Goal: Task Accomplishment & Management: Use online tool/utility

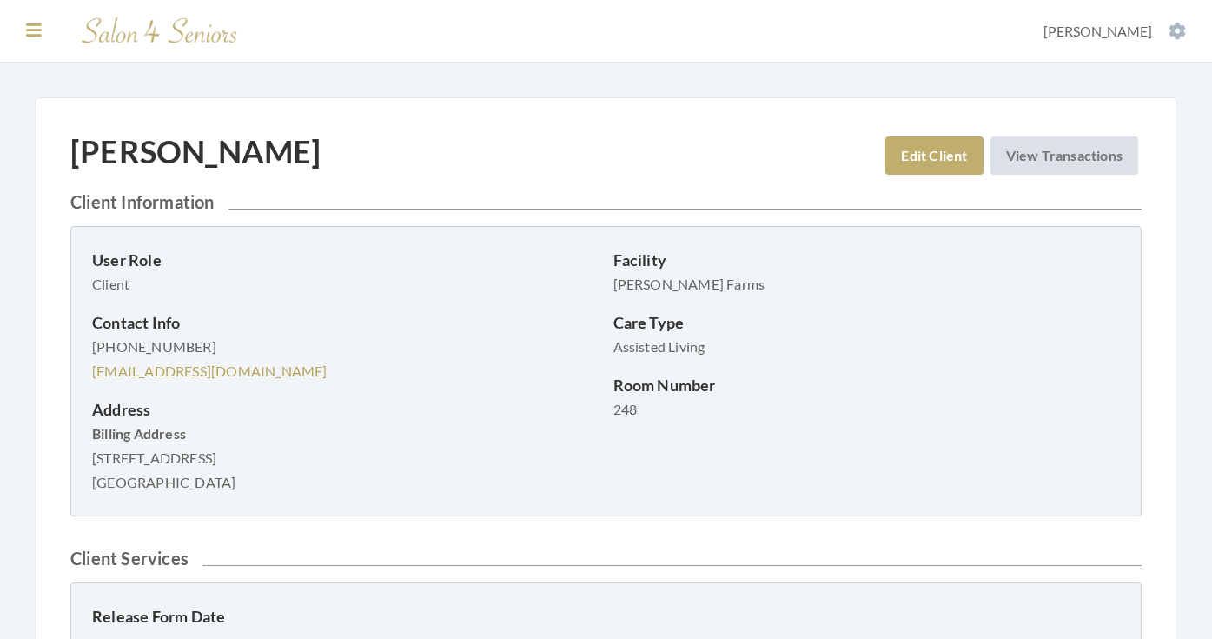
click at [29, 32] on icon at bounding box center [34, 30] width 16 height 17
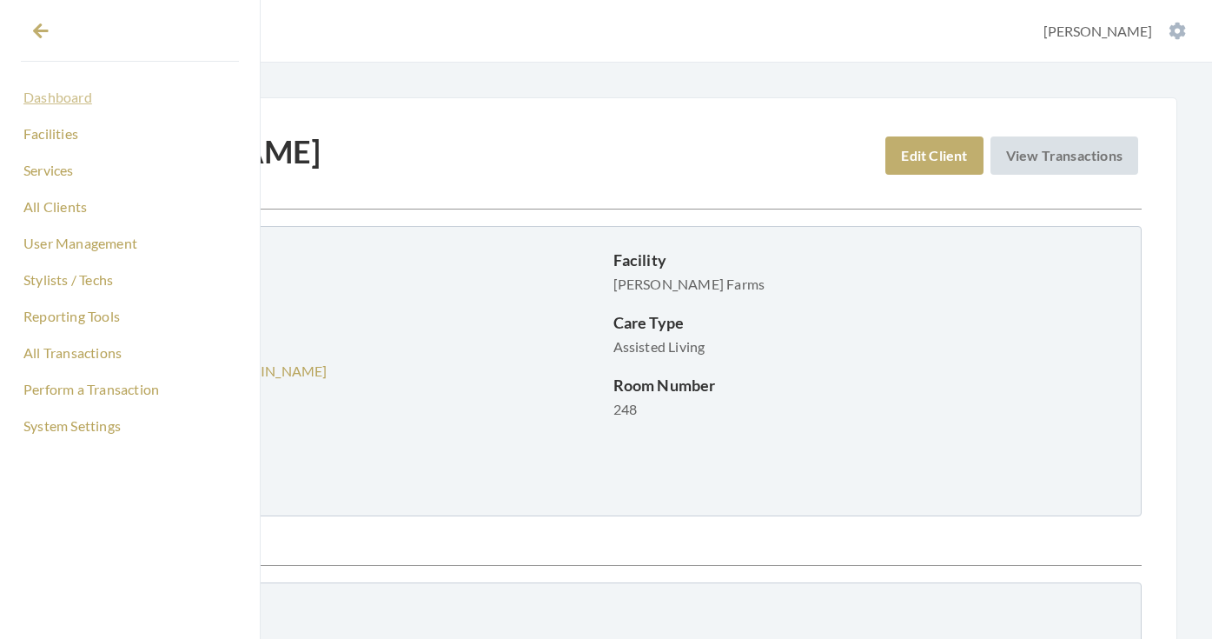
click at [60, 108] on link "Dashboard" at bounding box center [130, 98] width 218 height 30
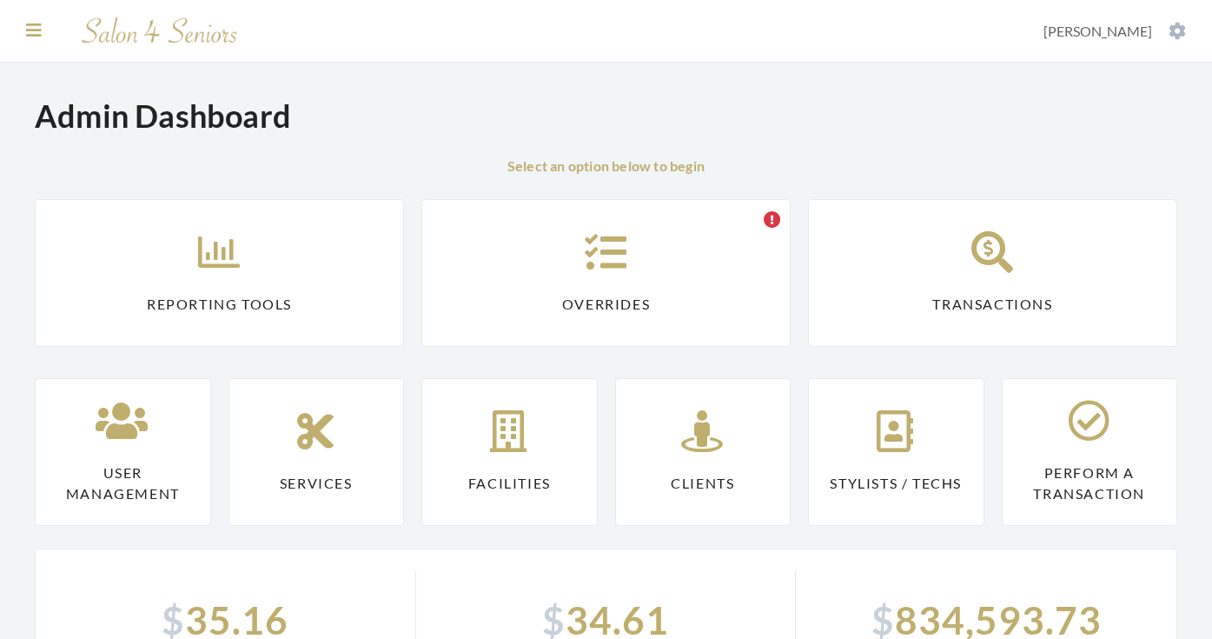
click at [36, 29] on icon at bounding box center [34, 30] width 16 height 17
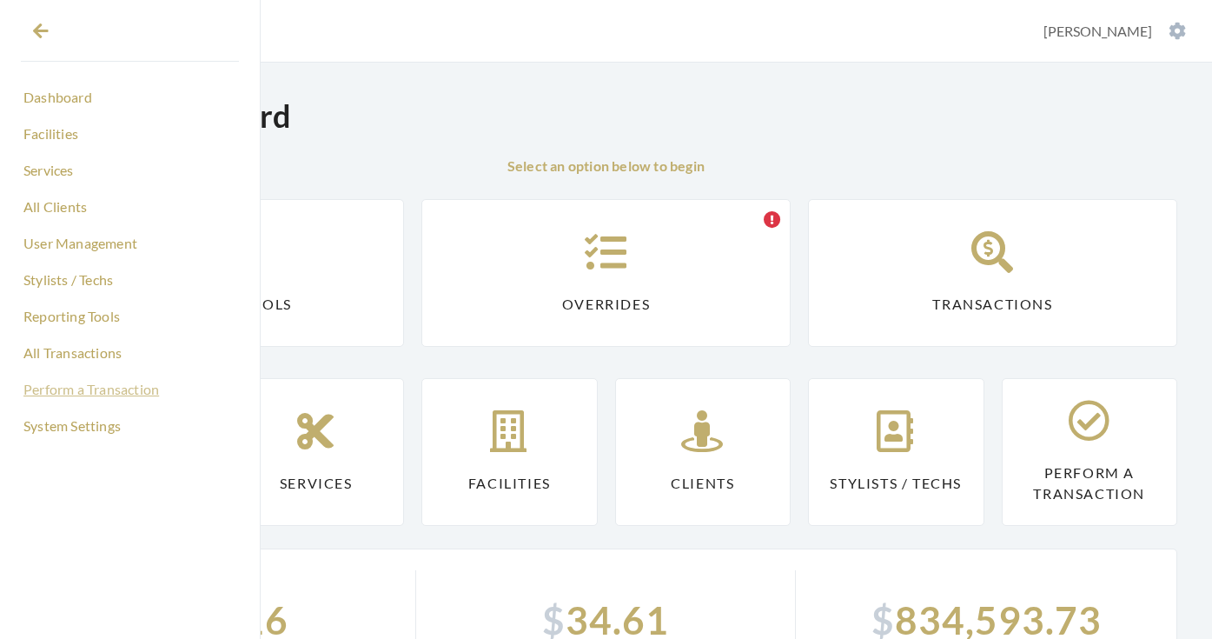
click at [57, 386] on link "Perform a Transaction" at bounding box center [130, 389] width 218 height 30
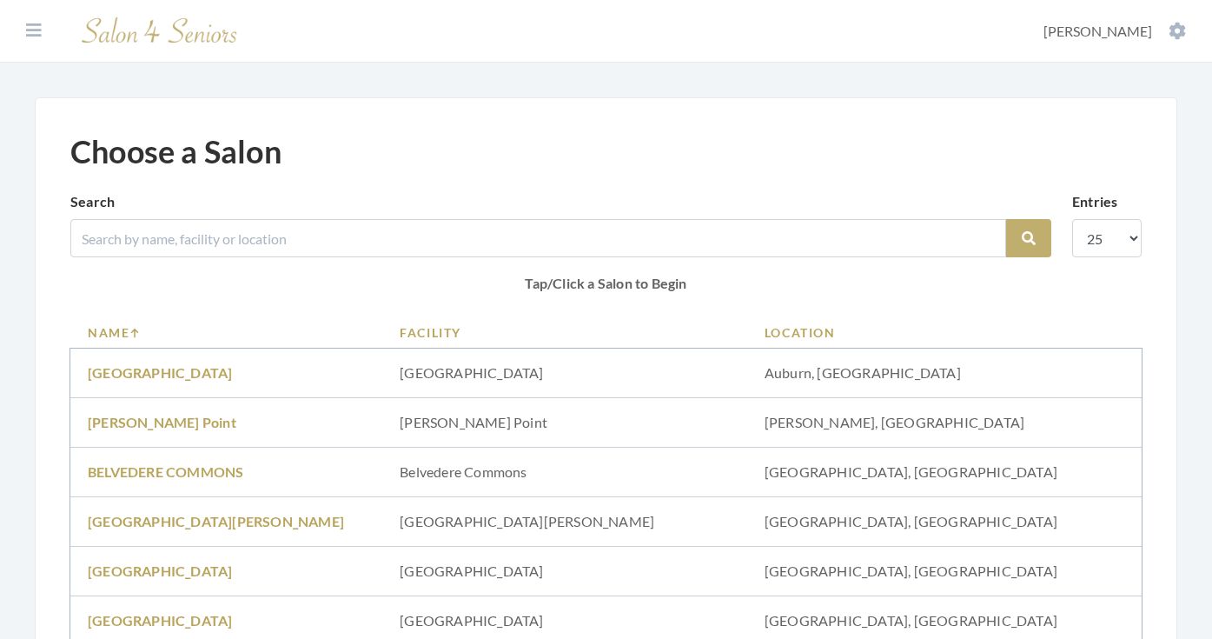
scroll to position [1090, 0]
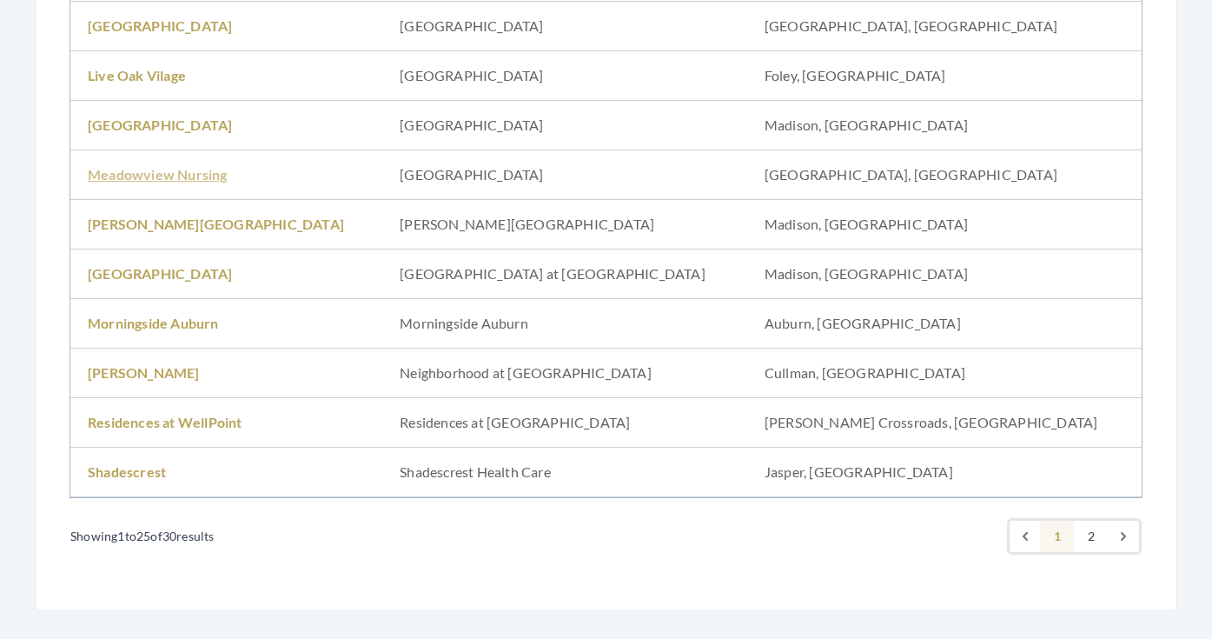
click at [167, 176] on link "Meadowview Nursing" at bounding box center [158, 174] width 140 height 17
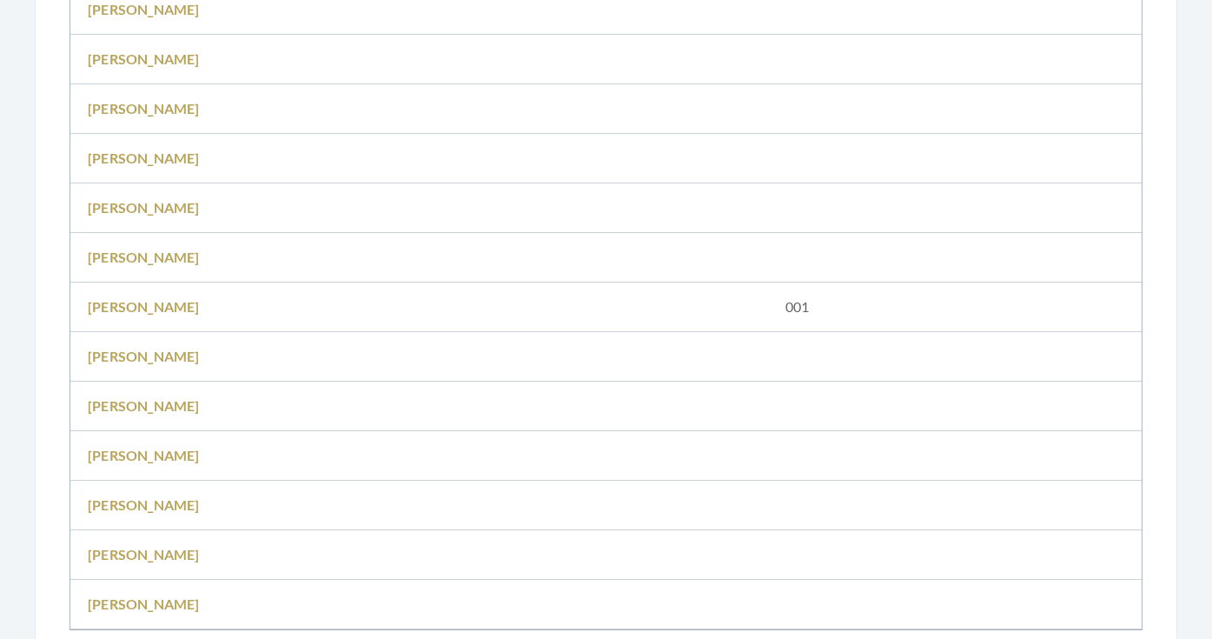
scroll to position [556, 0]
click at [118, 301] on link "GREG BINDER" at bounding box center [144, 304] width 112 height 17
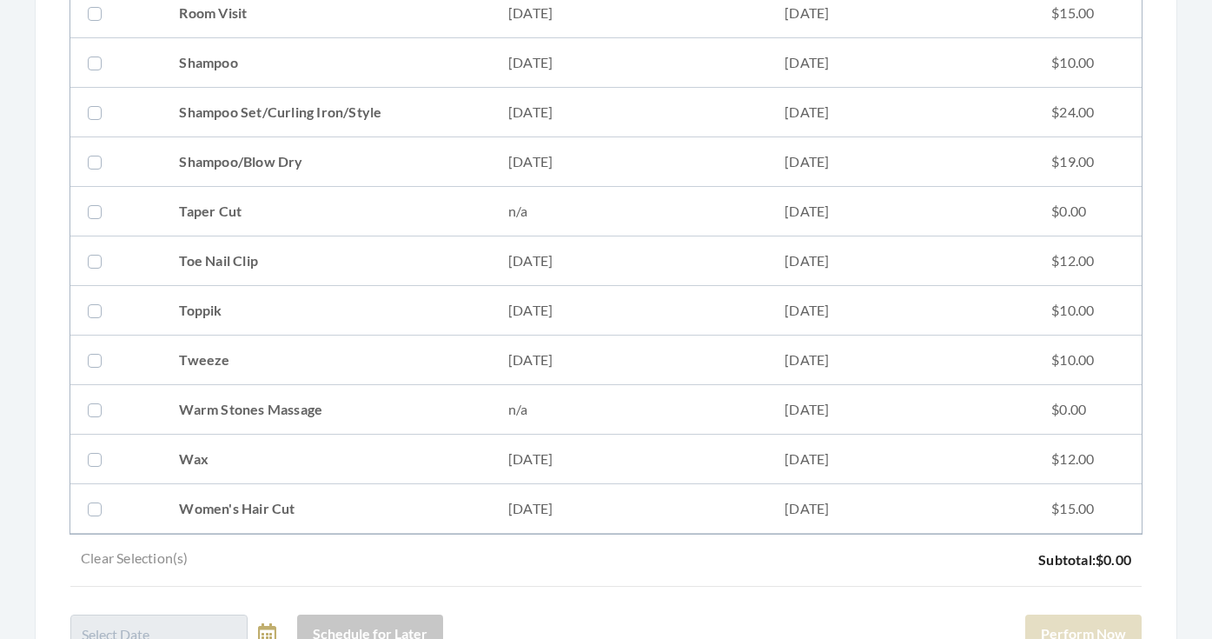
scroll to position [2129, 0]
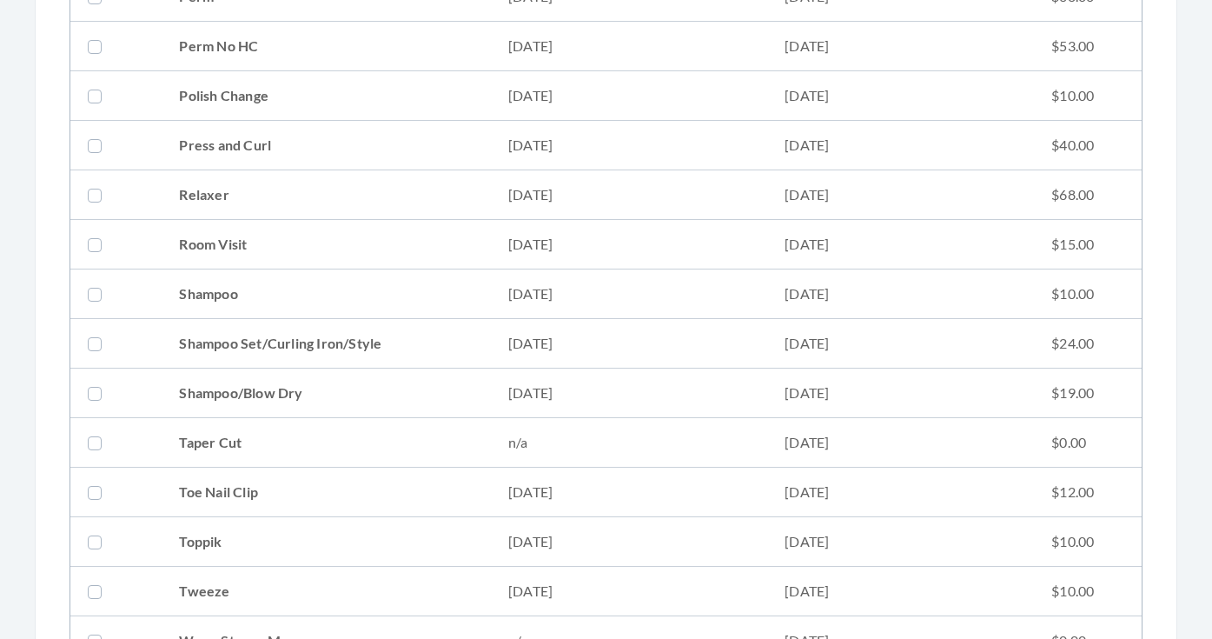
scroll to position [1857, 0]
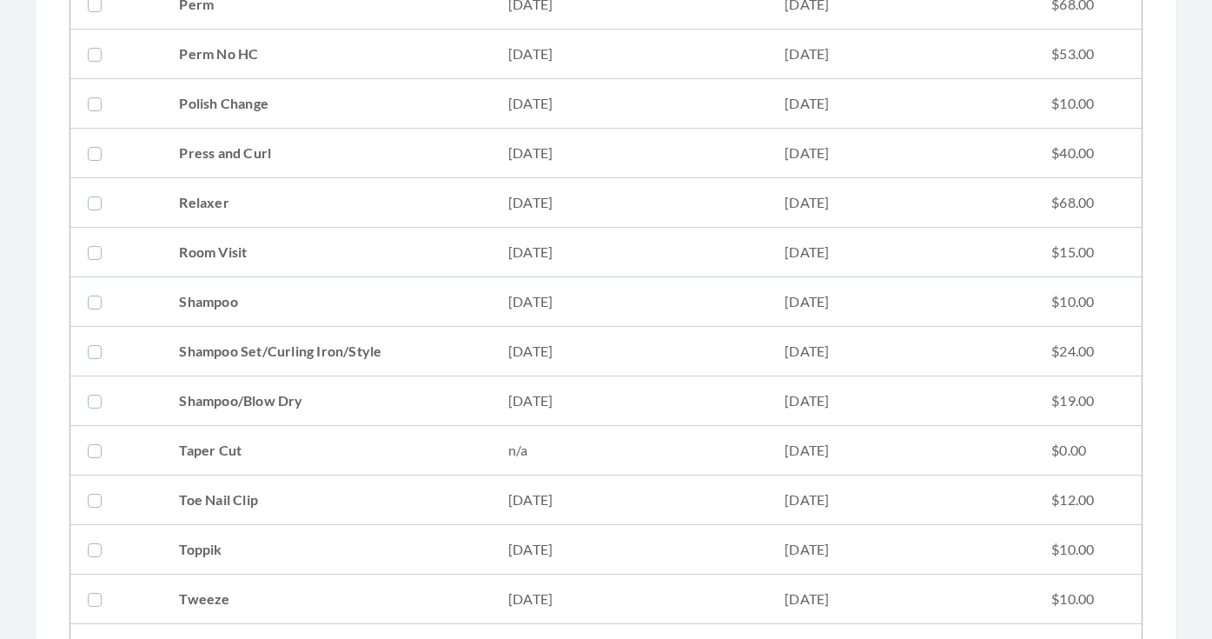
click at [717, 202] on td "[DATE]" at bounding box center [629, 203] width 276 height 50
checkbox input "true"
click at [707, 146] on td "10/01/2025" at bounding box center [629, 154] width 276 height 50
checkbox input "true"
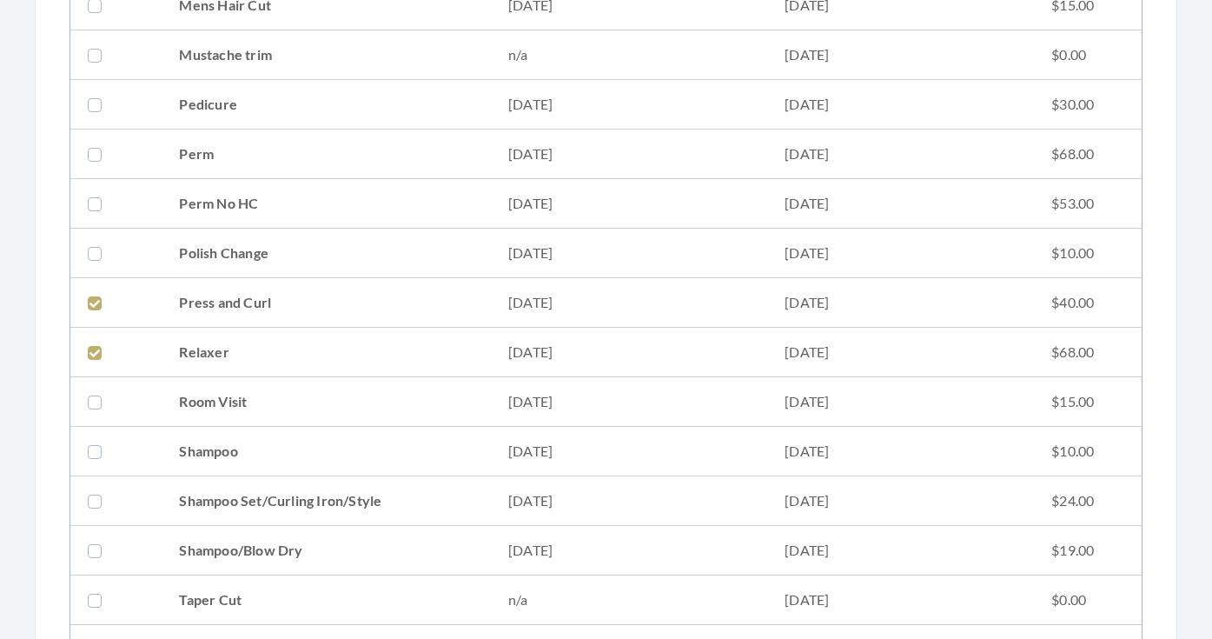
scroll to position [1701, 0]
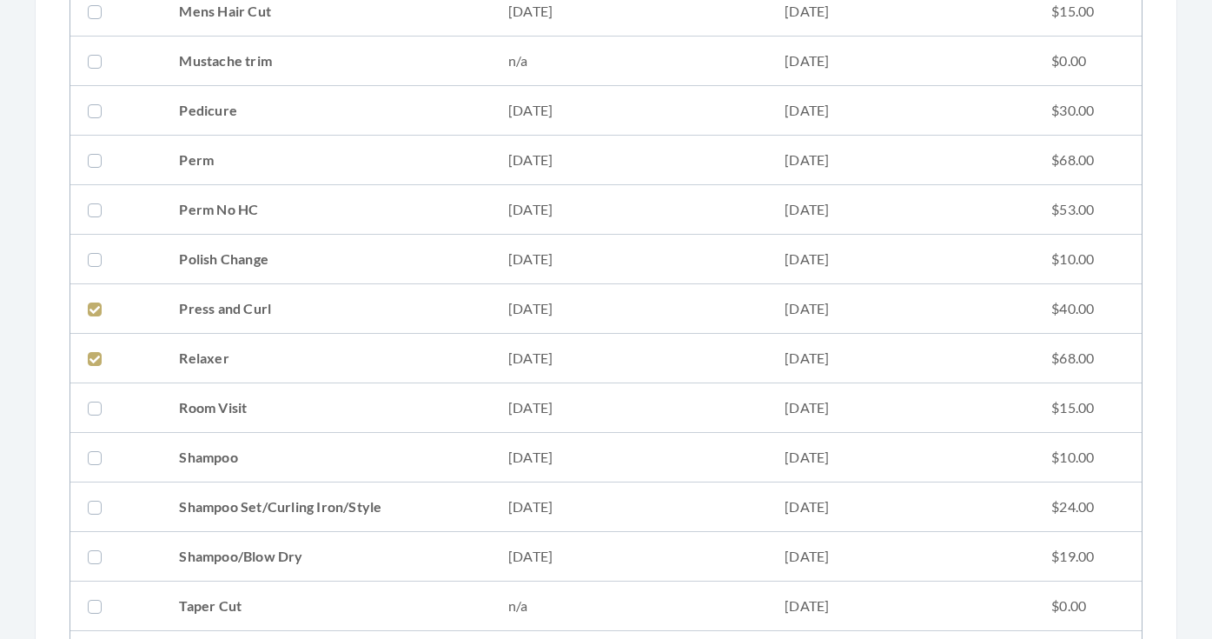
click at [685, 197] on td "10/01/2025" at bounding box center [629, 210] width 276 height 50
checkbox input "true"
click at [677, 159] on td "10/01/2025" at bounding box center [629, 161] width 276 height 50
checkbox input "true"
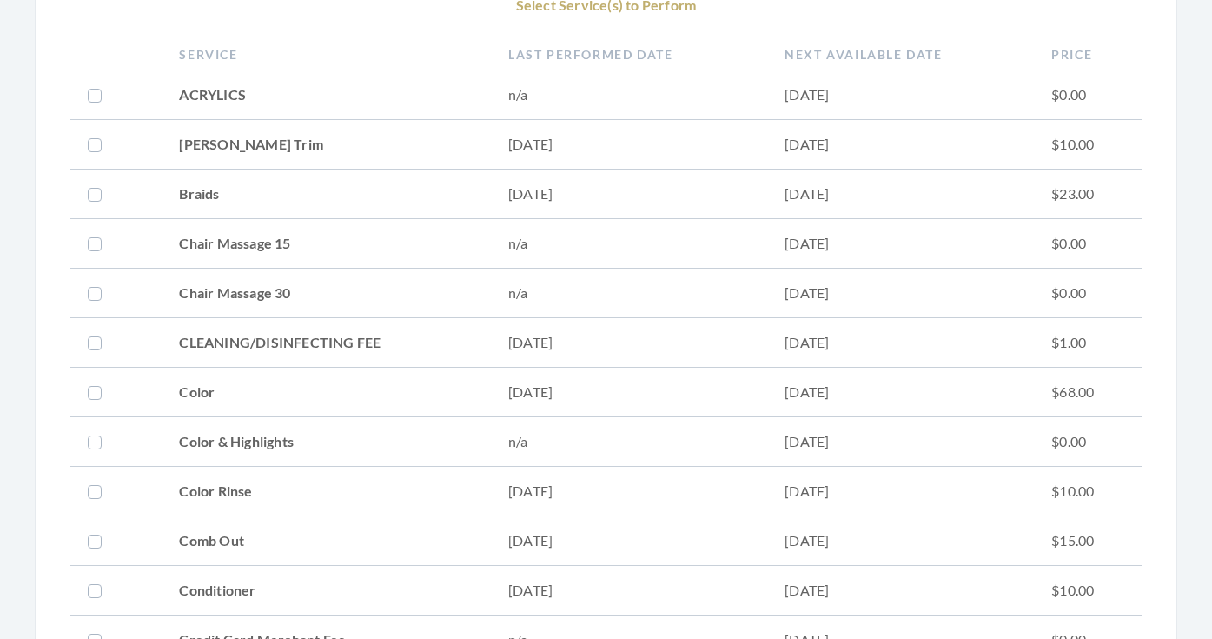
scroll to position [387, 0]
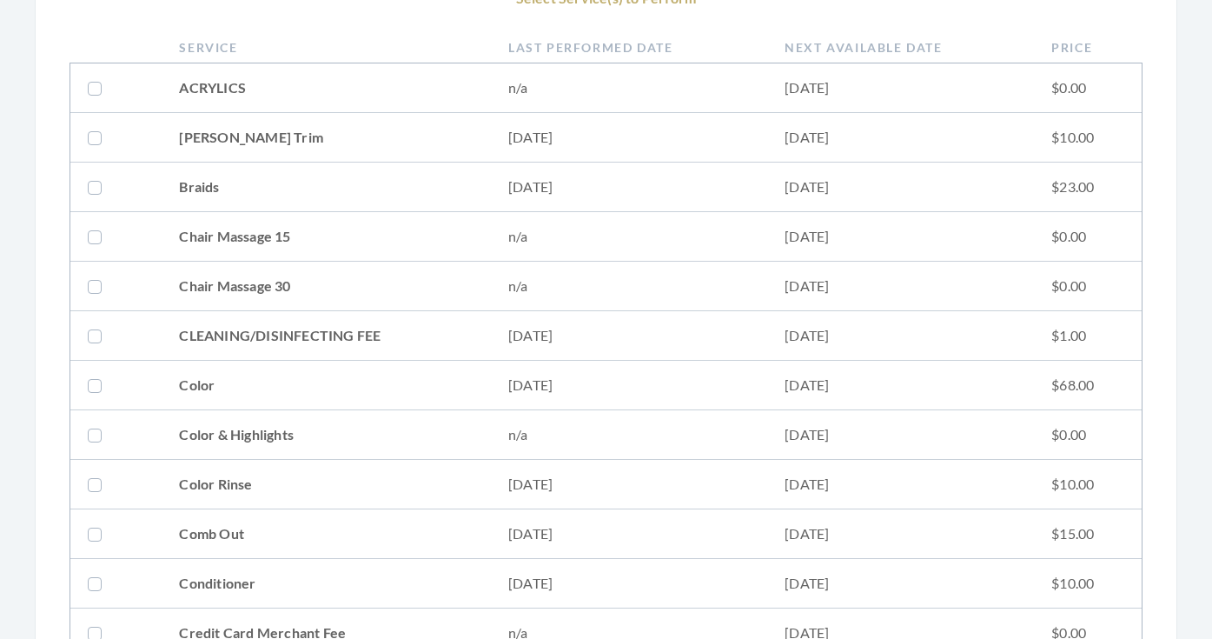
click at [657, 115] on td "10/01/2025" at bounding box center [629, 138] width 276 height 50
checkbox input "true"
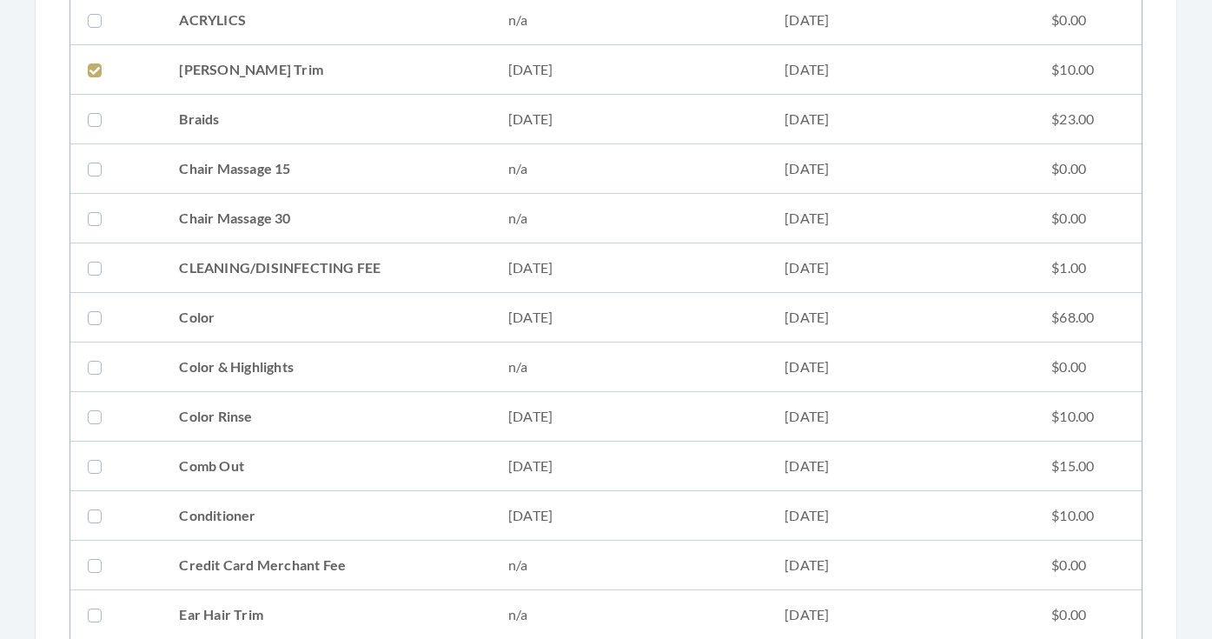
scroll to position [460, 0]
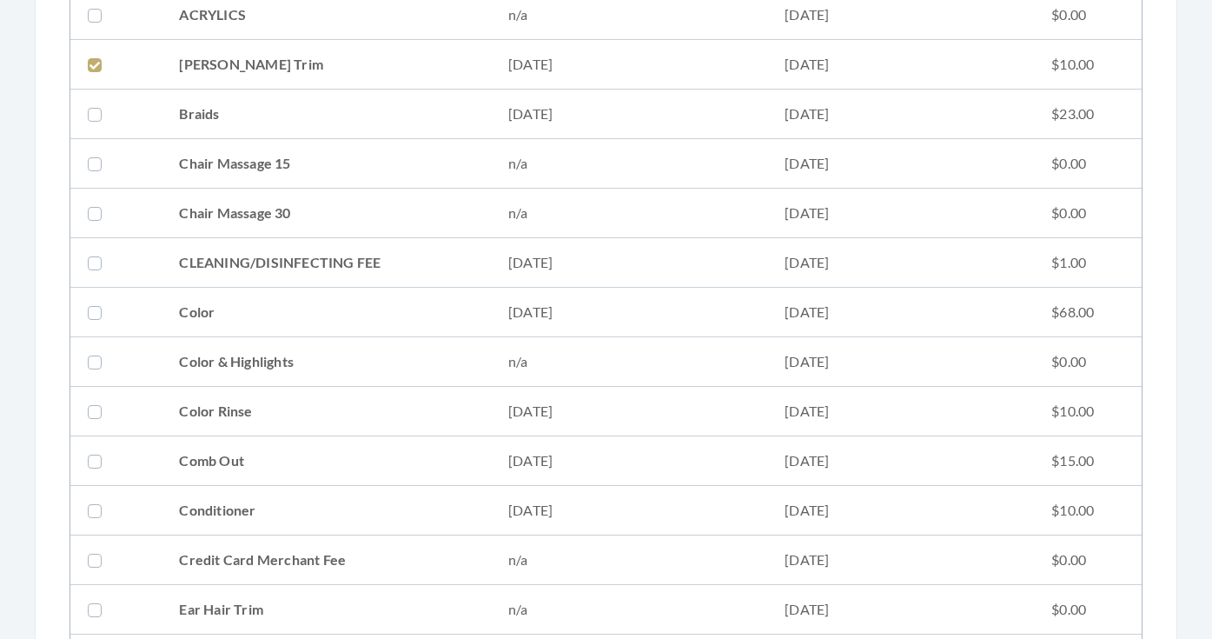
click at [666, 262] on td "10/01/2025" at bounding box center [629, 263] width 276 height 50
checkbox input "true"
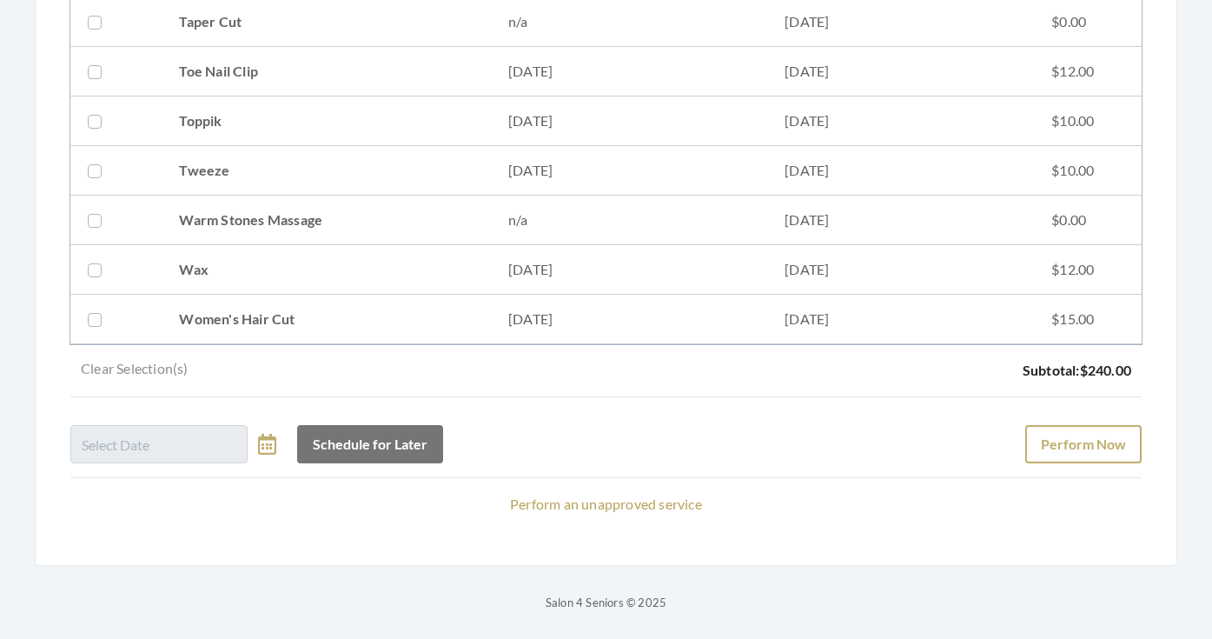
scroll to position [2285, 0]
click at [1042, 451] on button "Perform Now" at bounding box center [1083, 444] width 116 height 38
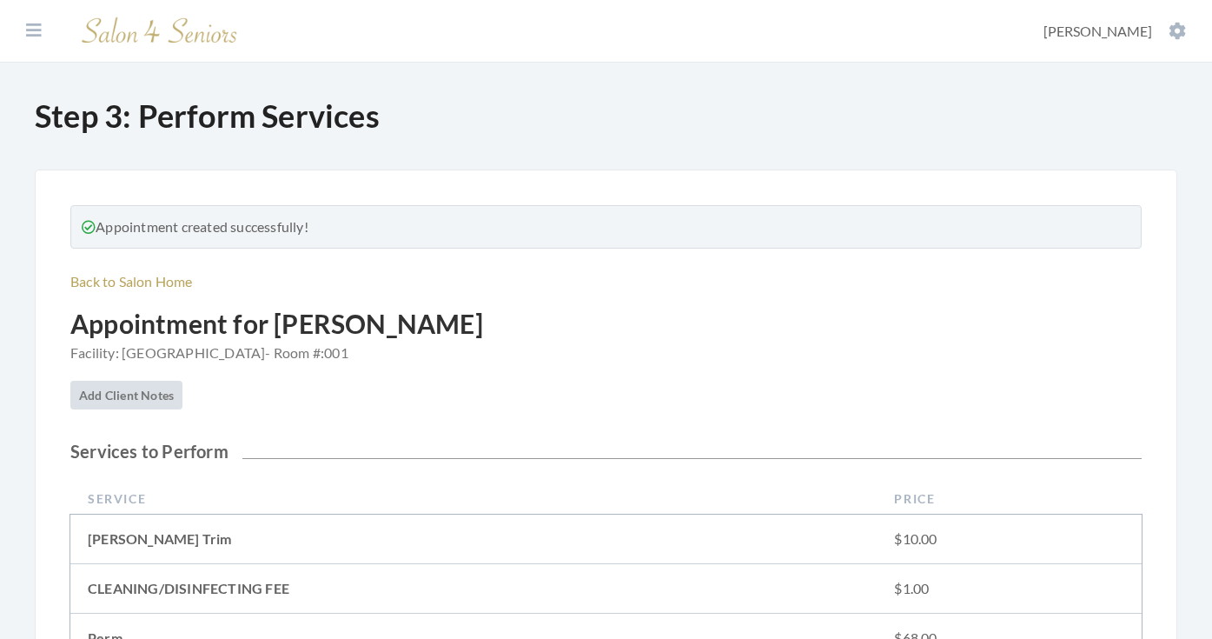
scroll to position [543, 0]
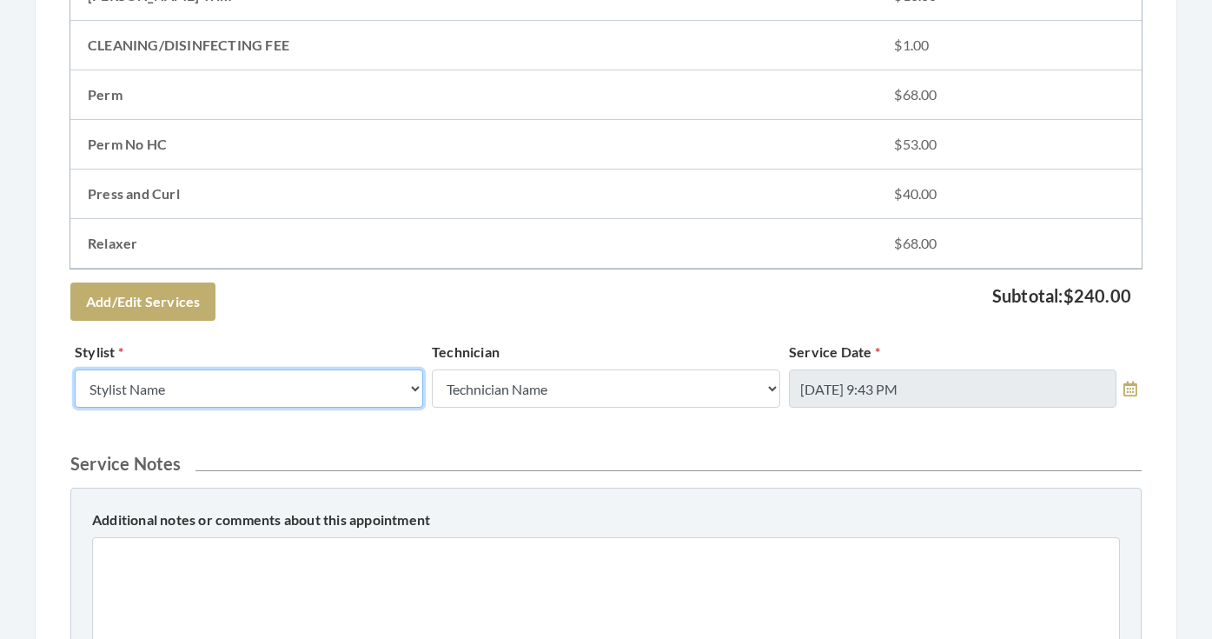
select select "19"
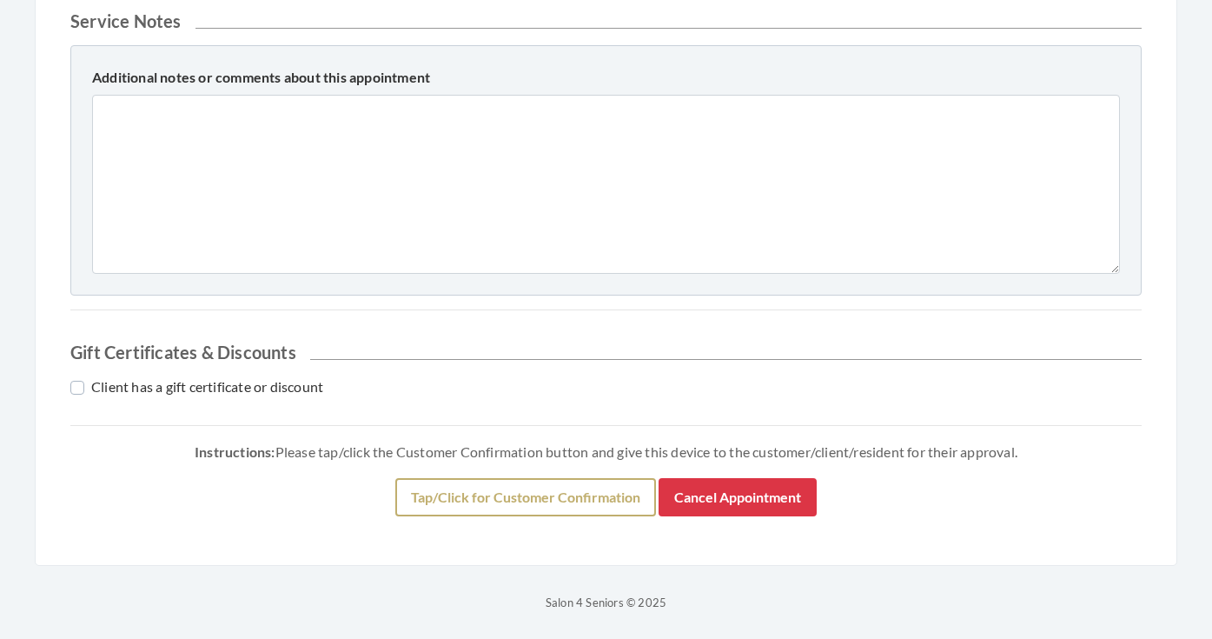
scroll to position [985, 0]
click at [472, 510] on button "Tap/Click for Customer Confirmation" at bounding box center [525, 497] width 261 height 38
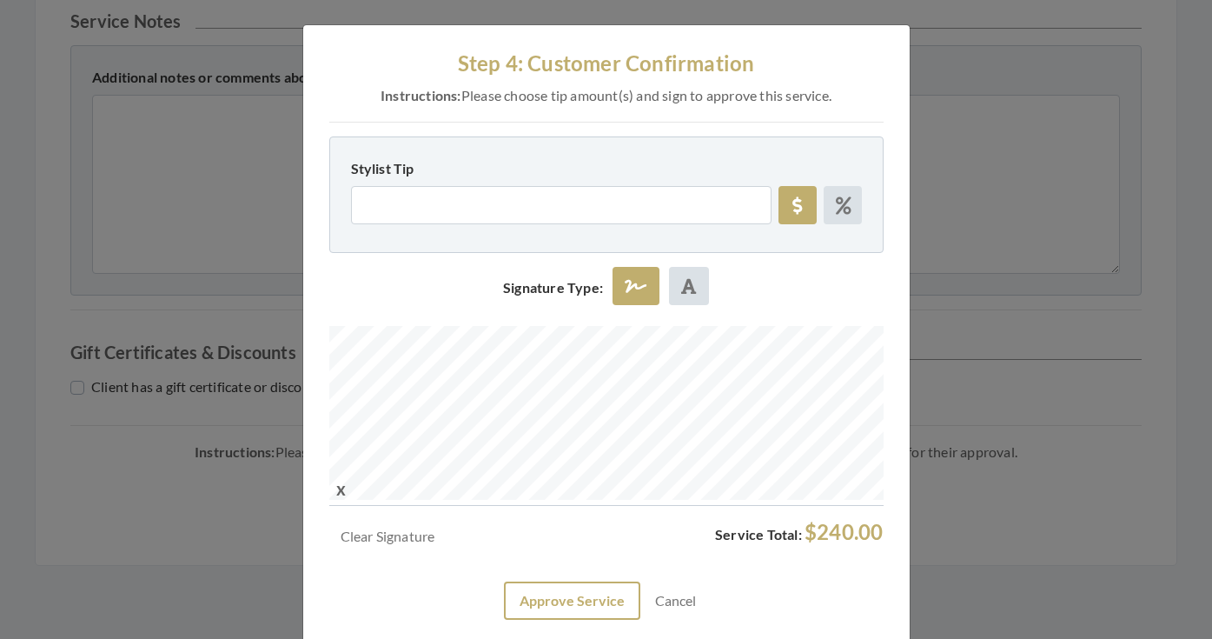
click at [562, 601] on button "Approve Service" at bounding box center [572, 600] width 136 height 38
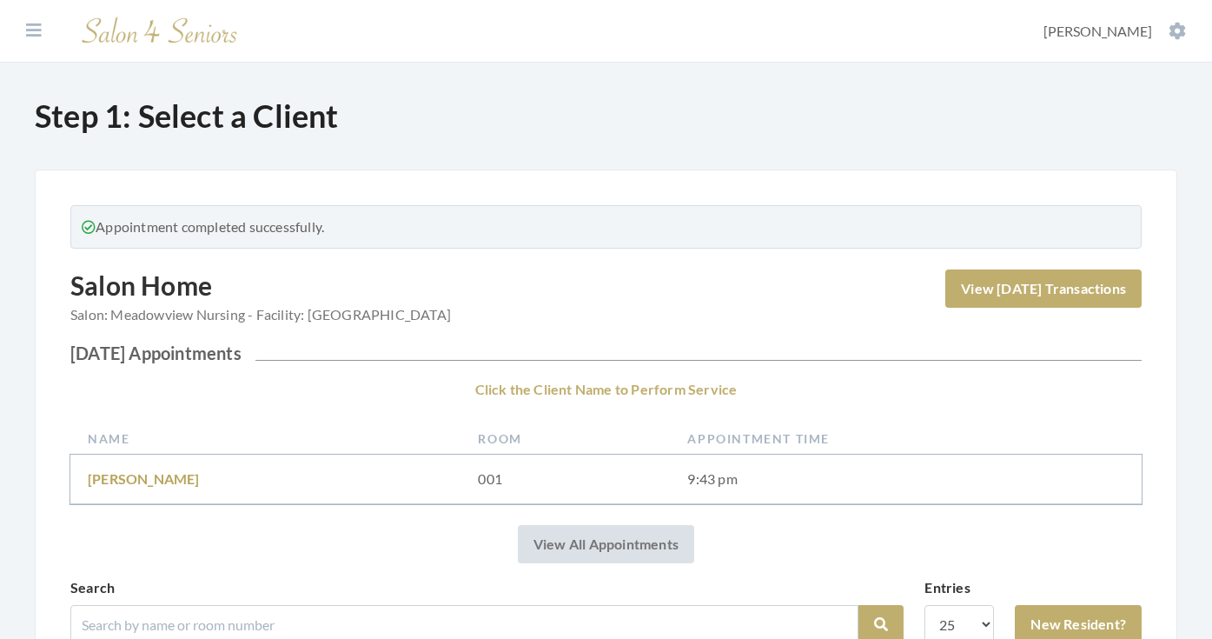
click at [24, 18] on section "Dashboard Facilities Services All Clients User Management Stylists / Techs Repo…" at bounding box center [606, 31] width 1212 height 63
click at [28, 23] on icon at bounding box center [34, 30] width 16 height 17
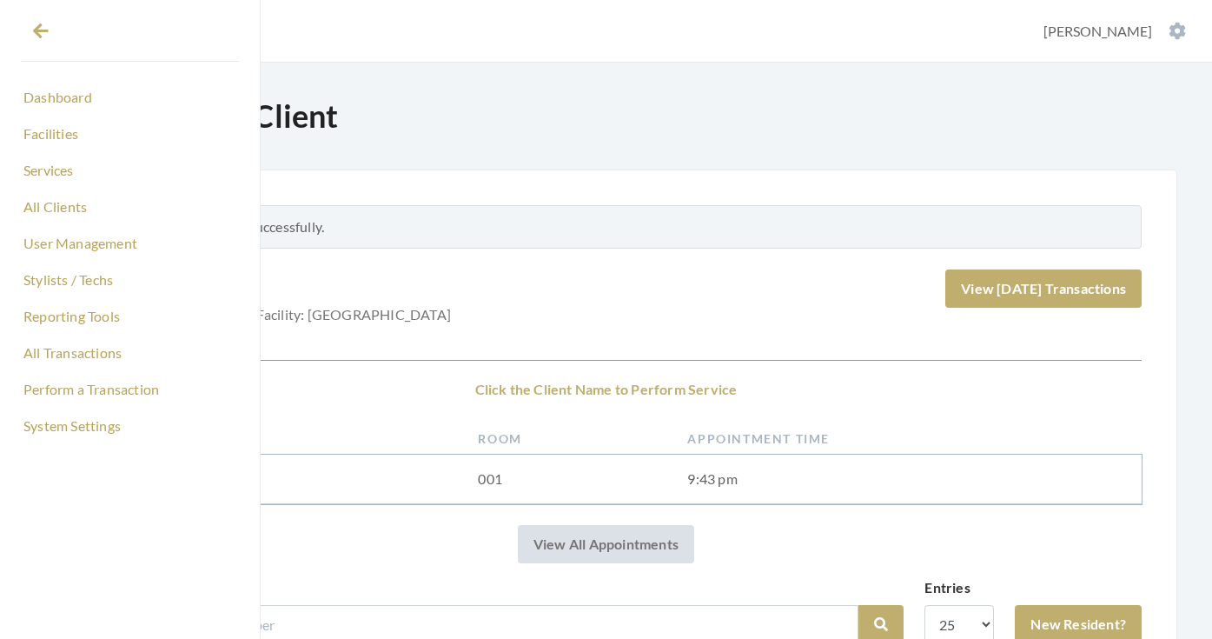
click at [51, 94] on link "Dashboard" at bounding box center [130, 98] width 218 height 30
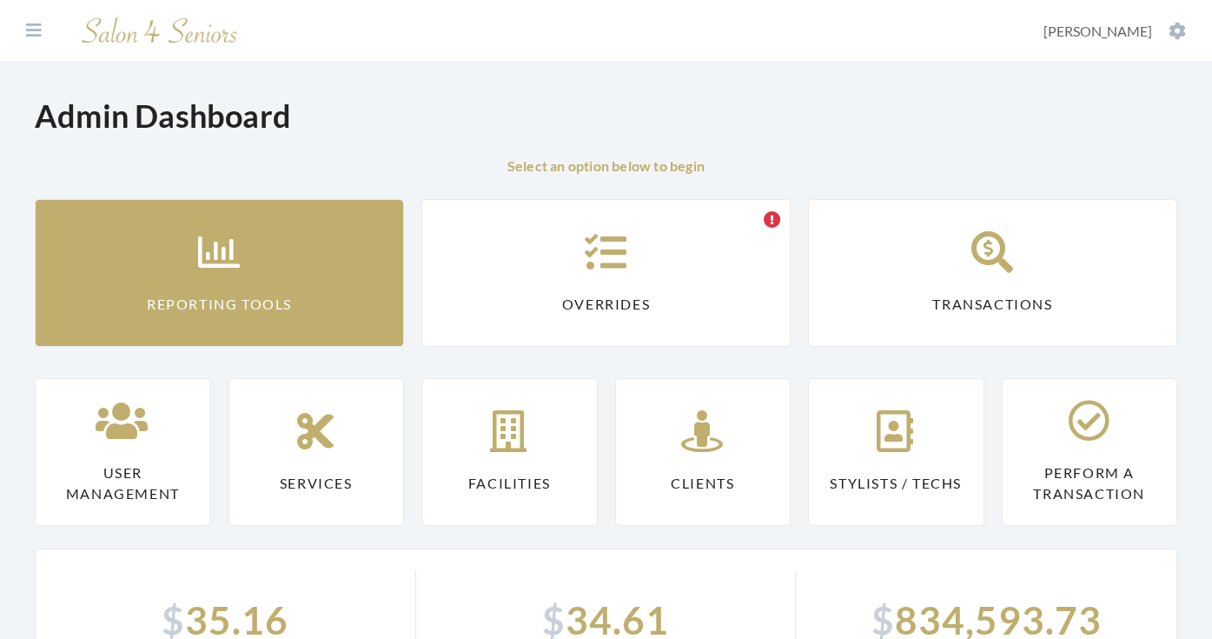
click at [211, 278] on link "Reporting Tools" at bounding box center [219, 273] width 369 height 148
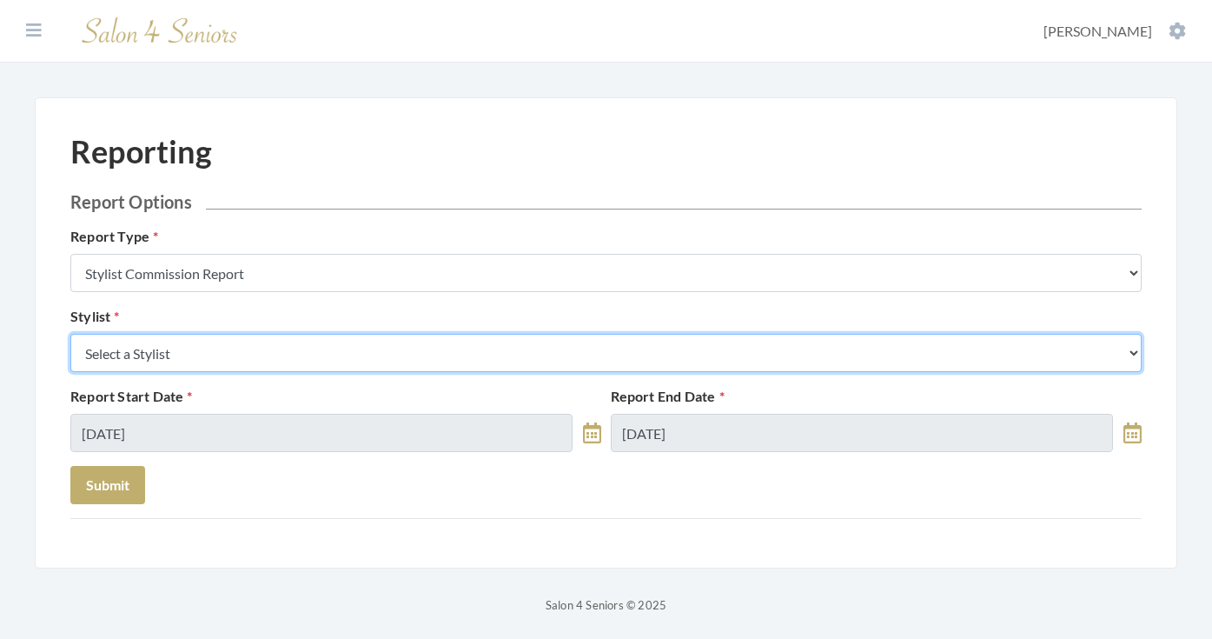
click at [229, 350] on select "Select a Stylist Alaina Krumm Alisha Teasley Anna White Ashley Venable Cassie B…" at bounding box center [605, 353] width 1071 height 38
click at [278, 348] on select "Select a Stylist Alaina Krumm Alisha Teasley Anna White Ashley Venable Cassie B…" at bounding box center [605, 353] width 1071 height 38
select select "19"
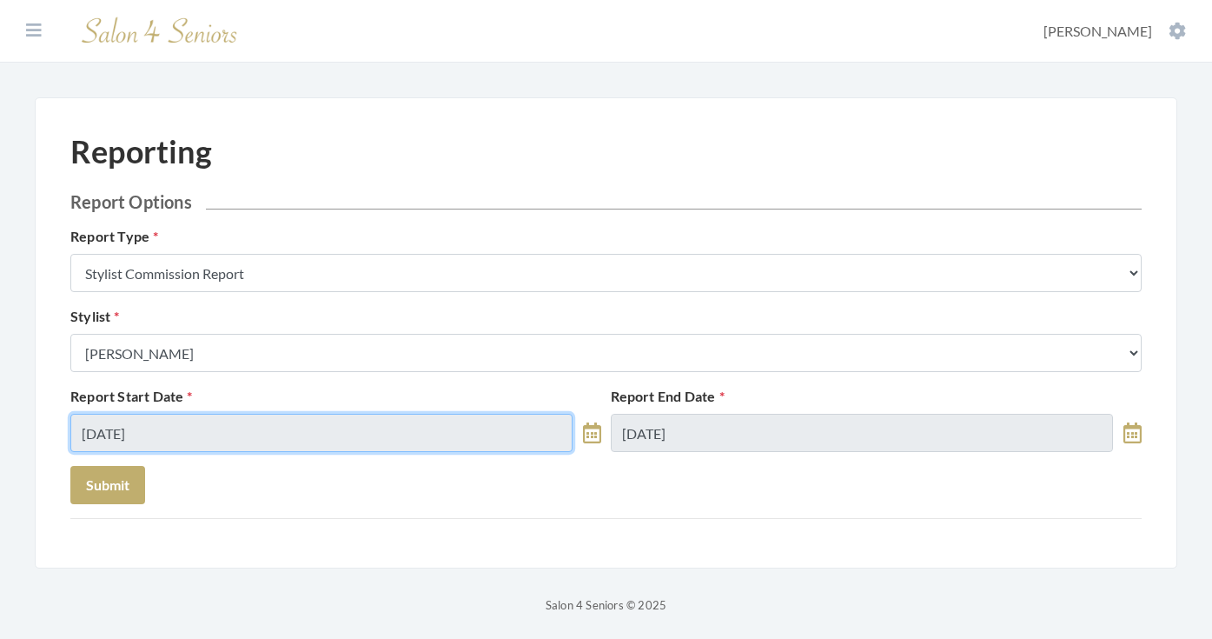
click at [245, 439] on input "[DATE]" at bounding box center [321, 433] width 502 height 38
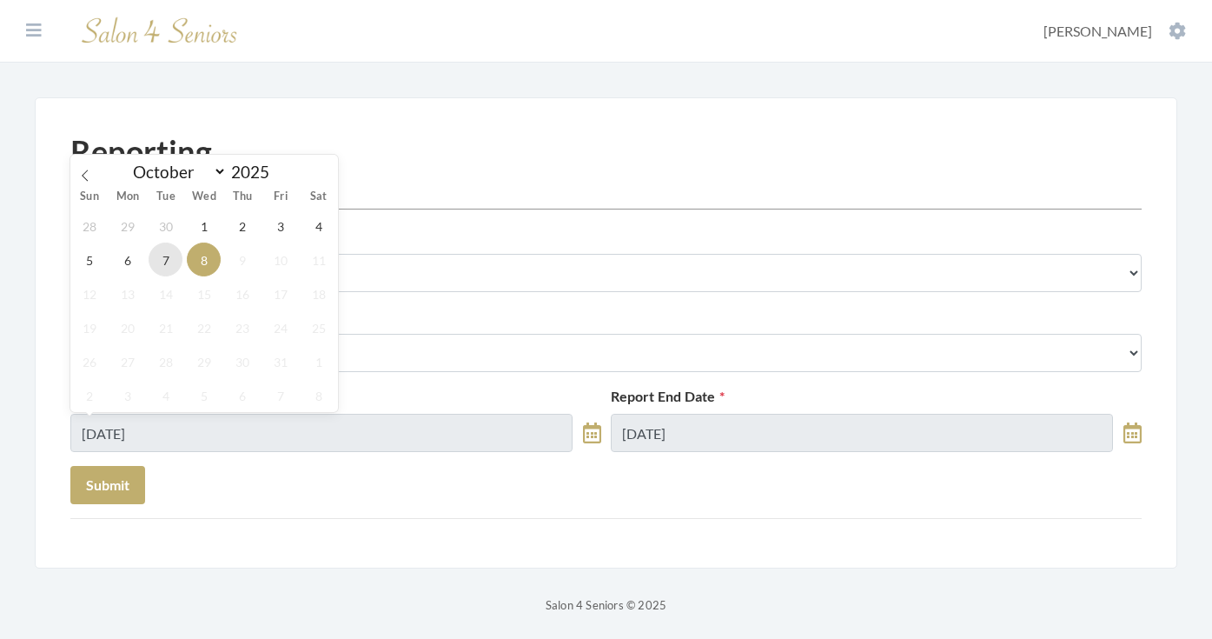
click at [166, 263] on span "7" at bounding box center [166, 259] width 34 height 34
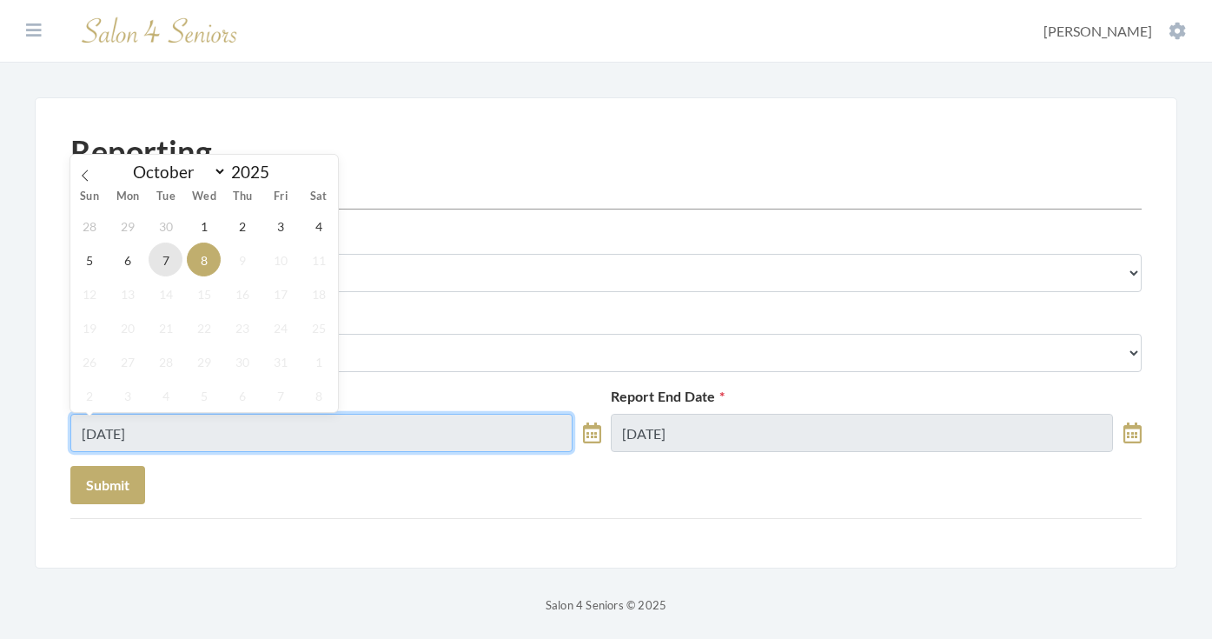
type input "[DATE]"
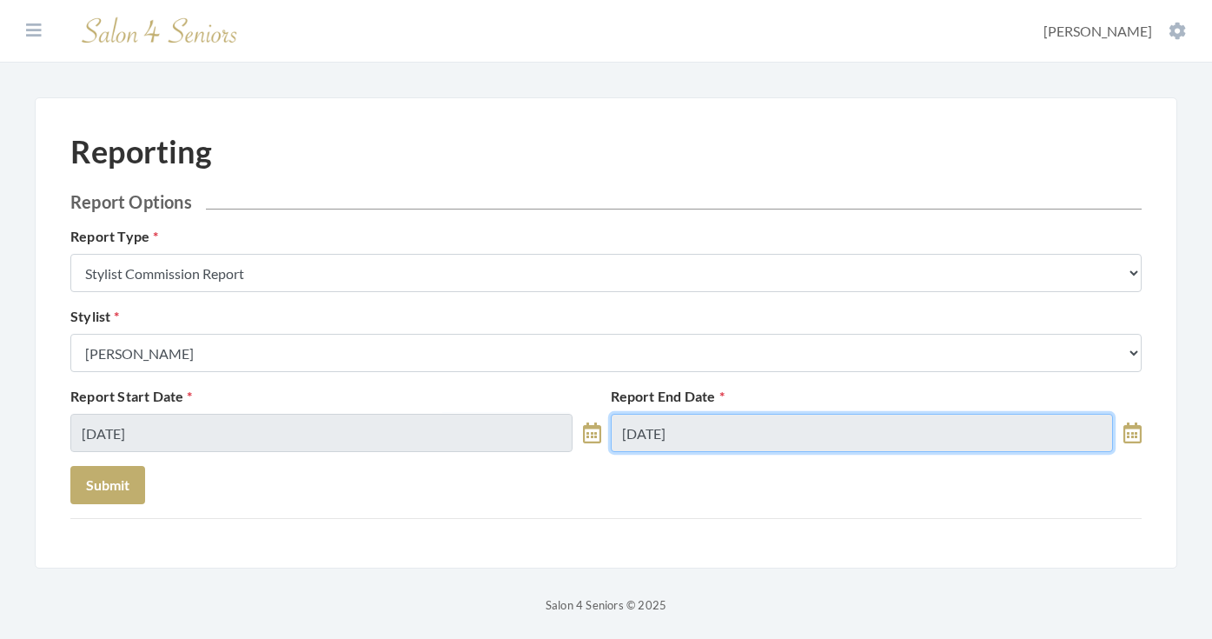
click at [661, 441] on input "[DATE]" at bounding box center [862, 433] width 502 height 38
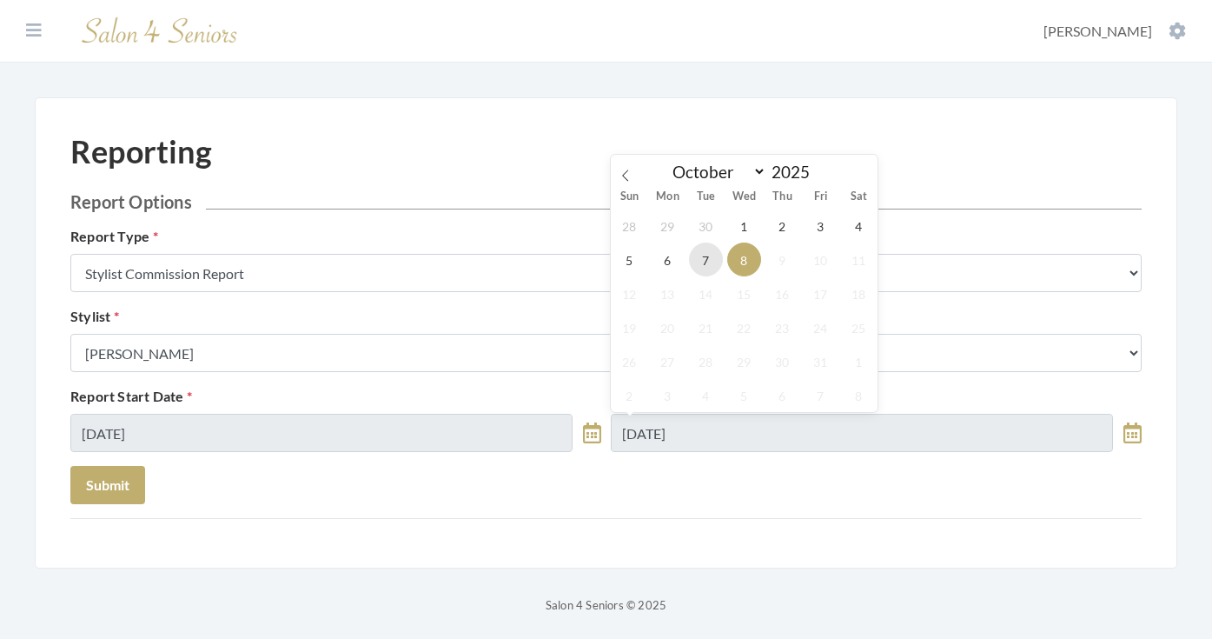
click at [715, 255] on span "7" at bounding box center [706, 259] width 34 height 34
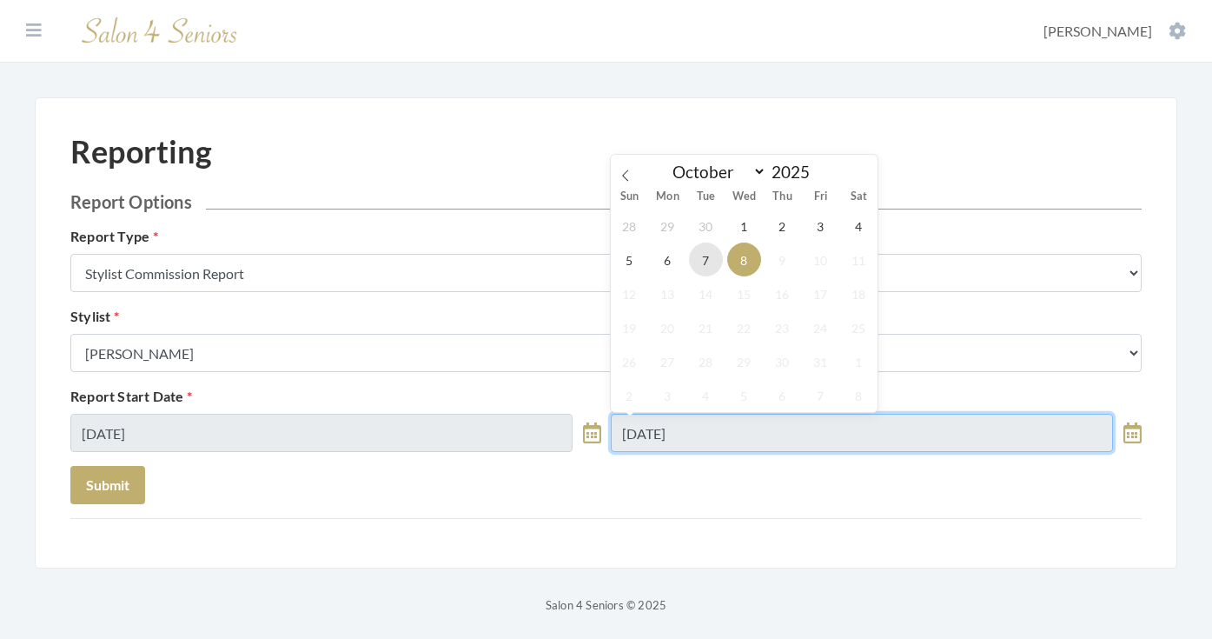
type input "[DATE]"
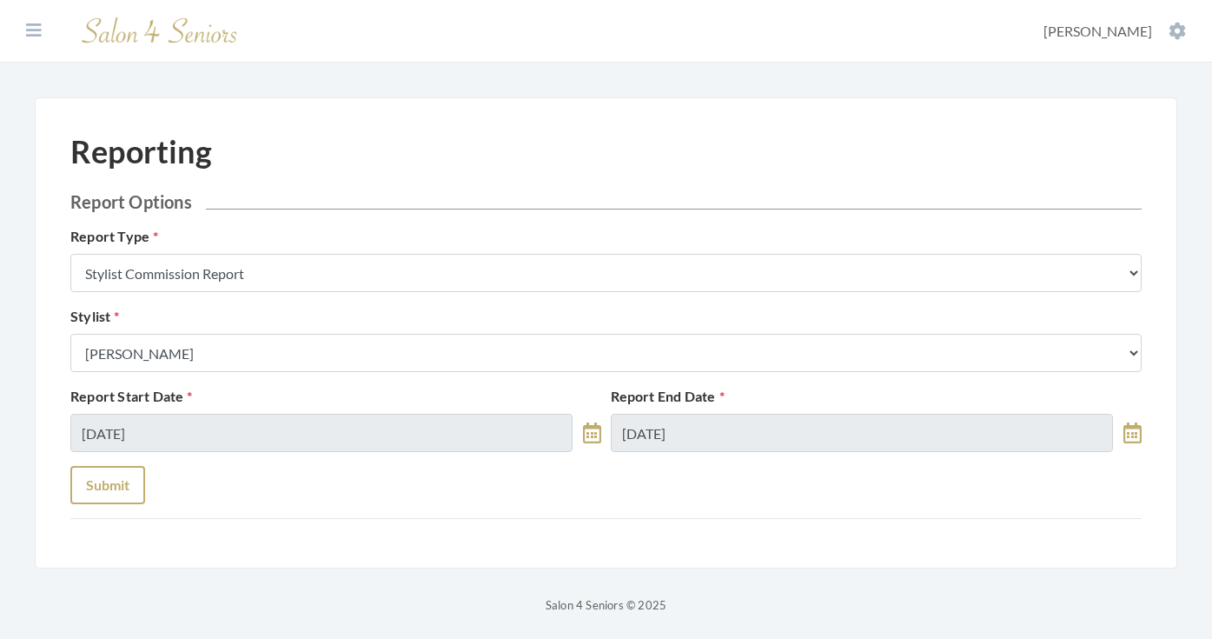
click at [112, 483] on button "Submit" at bounding box center [107, 485] width 75 height 38
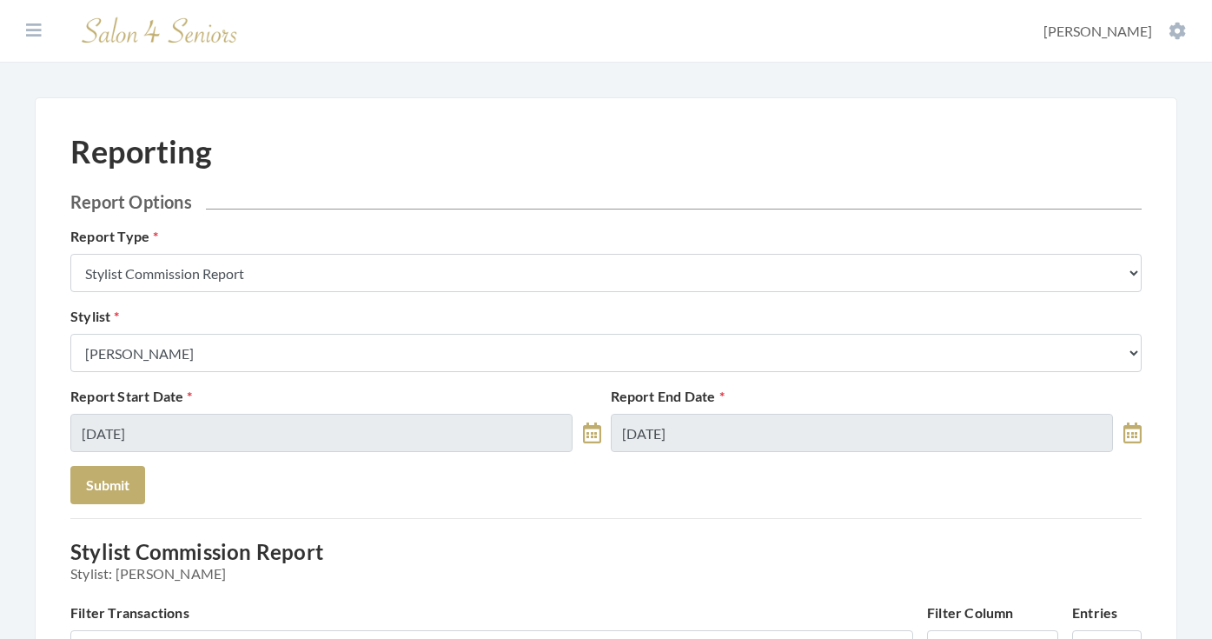
select select "9"
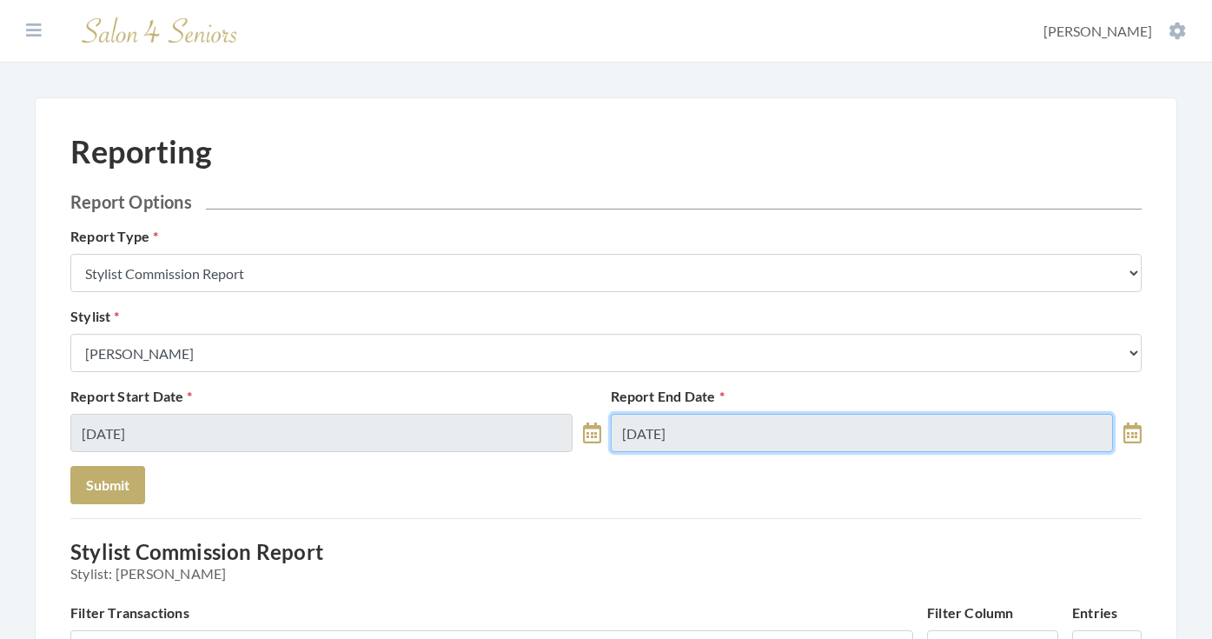
click at [690, 414] on input "[DATE]" at bounding box center [862, 433] width 502 height 38
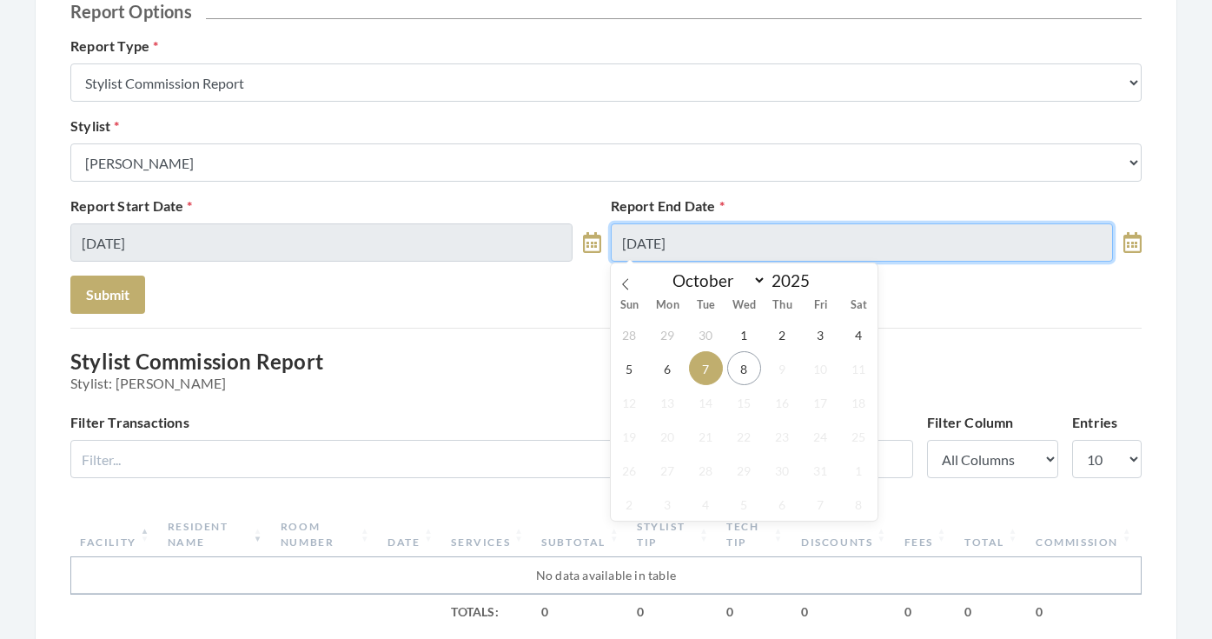
scroll to position [190, 0]
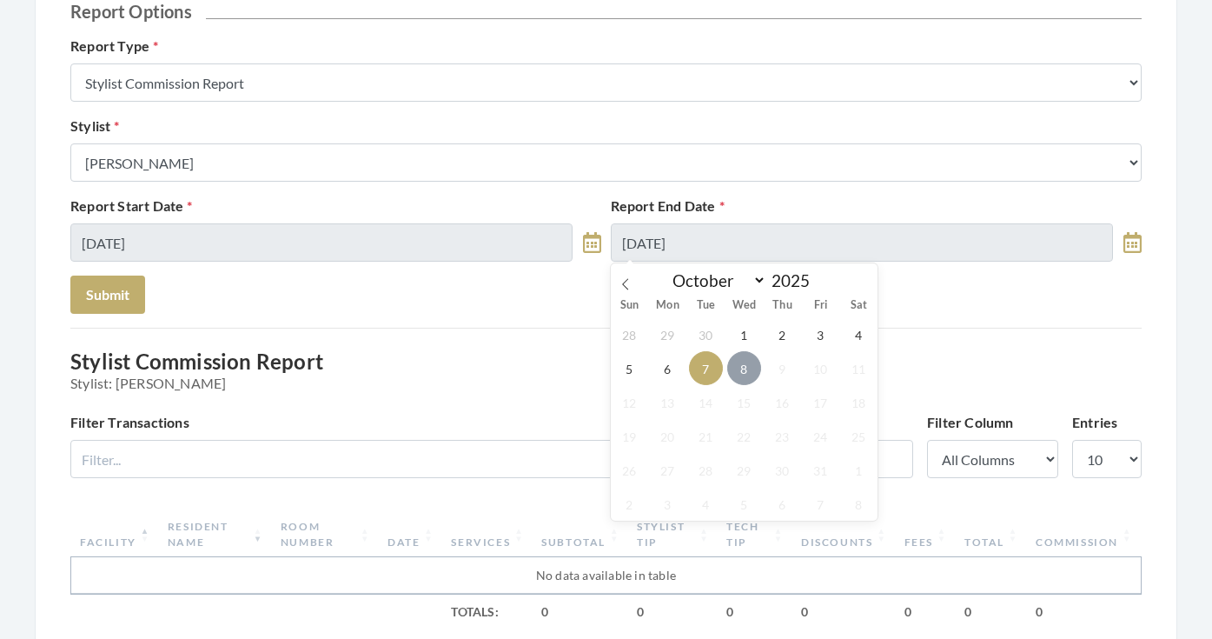
click at [745, 383] on span "8" at bounding box center [744, 368] width 34 height 34
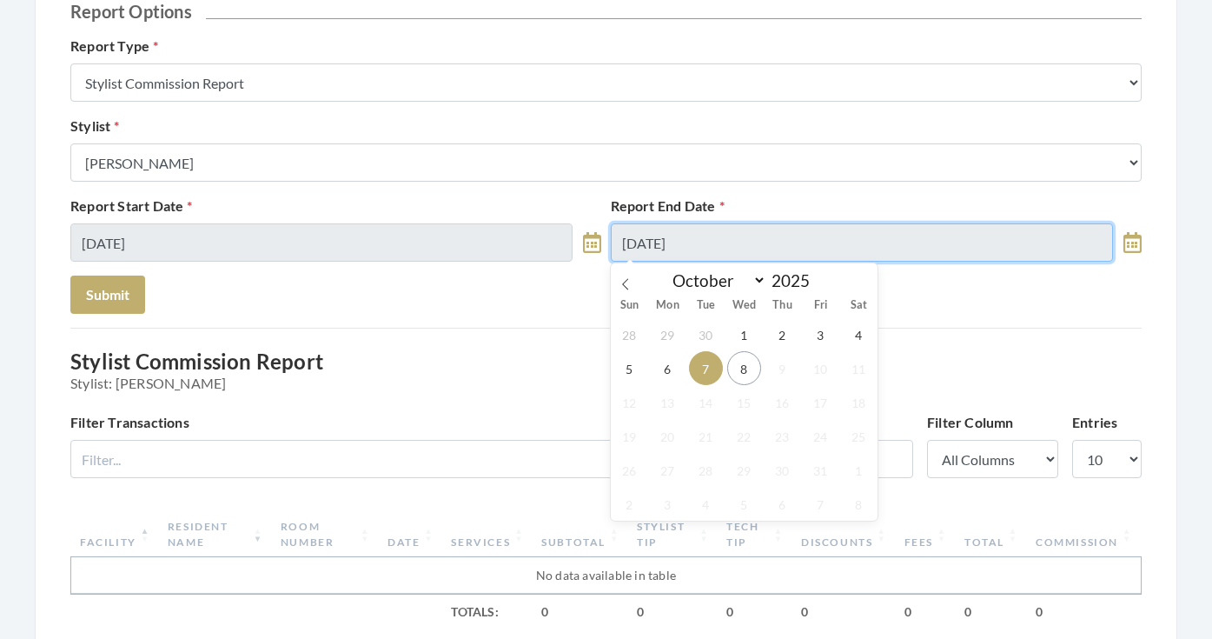
type input "[DATE]"
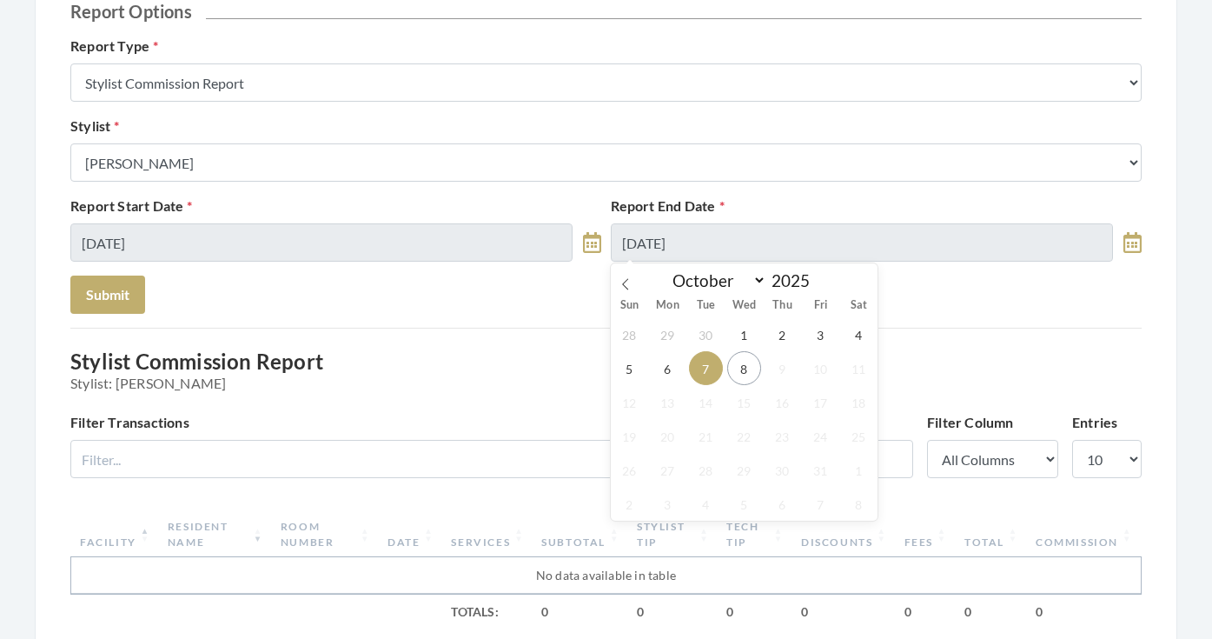
click at [745, 371] on h3 "Stylist Commission Report Stylist: Mindy Dunn" at bounding box center [605, 370] width 1071 height 42
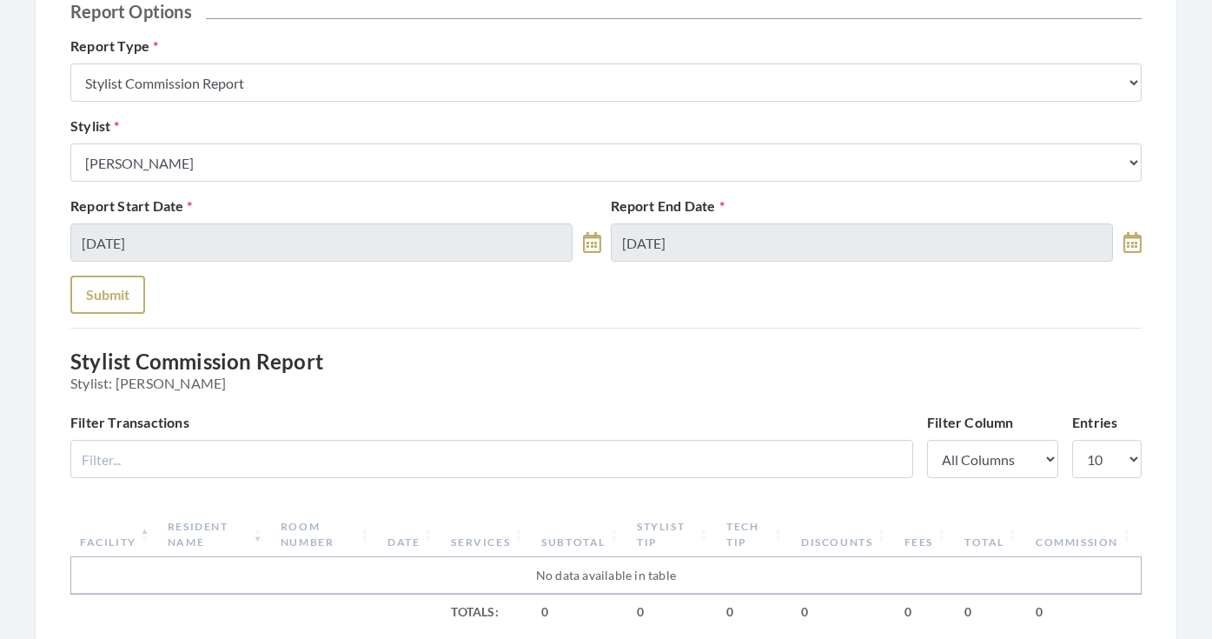
click at [115, 300] on button "Submit" at bounding box center [107, 294] width 75 height 38
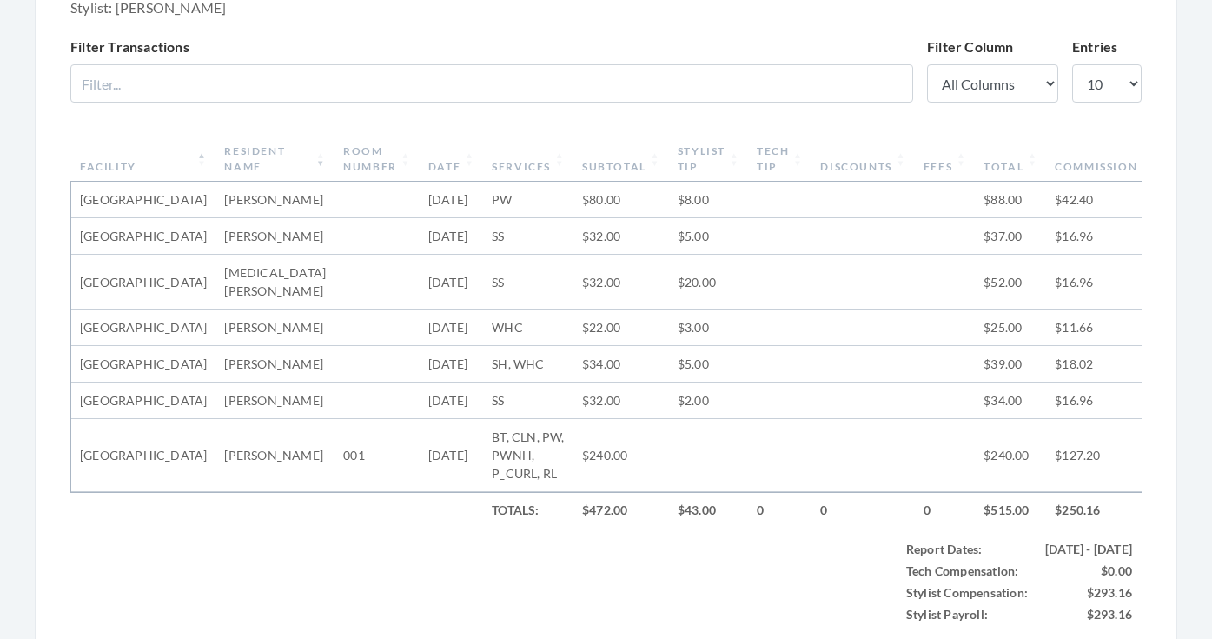
scroll to position [567, 0]
click at [420, 444] on td "[DATE]" at bounding box center [451, 453] width 63 height 73
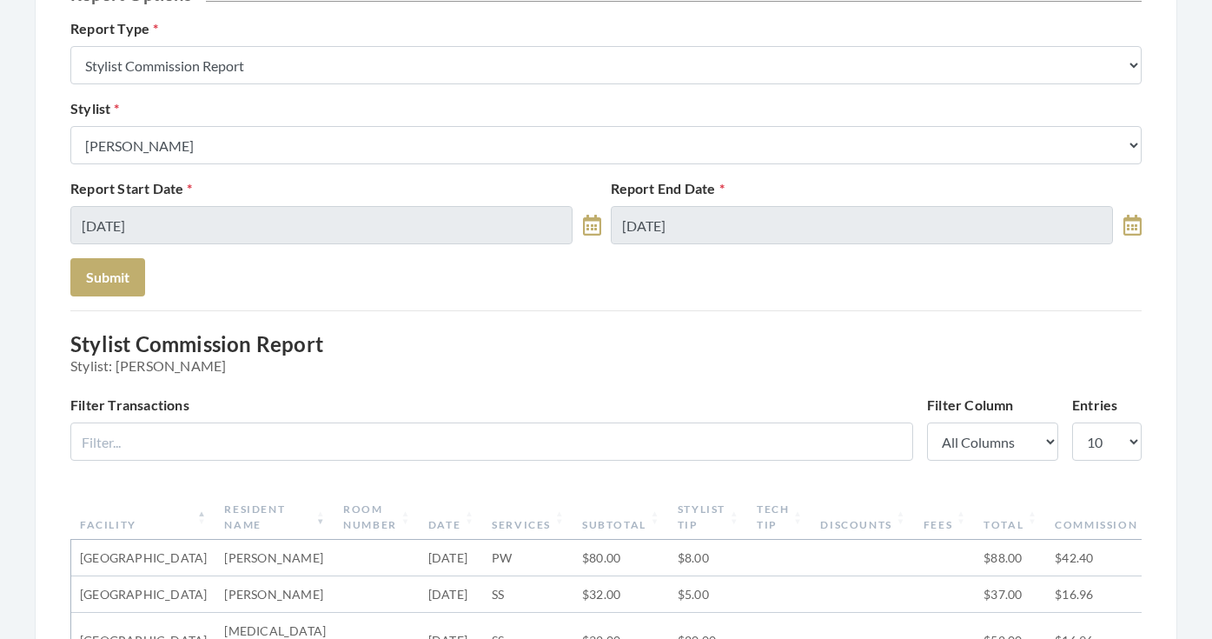
scroll to position [202, 0]
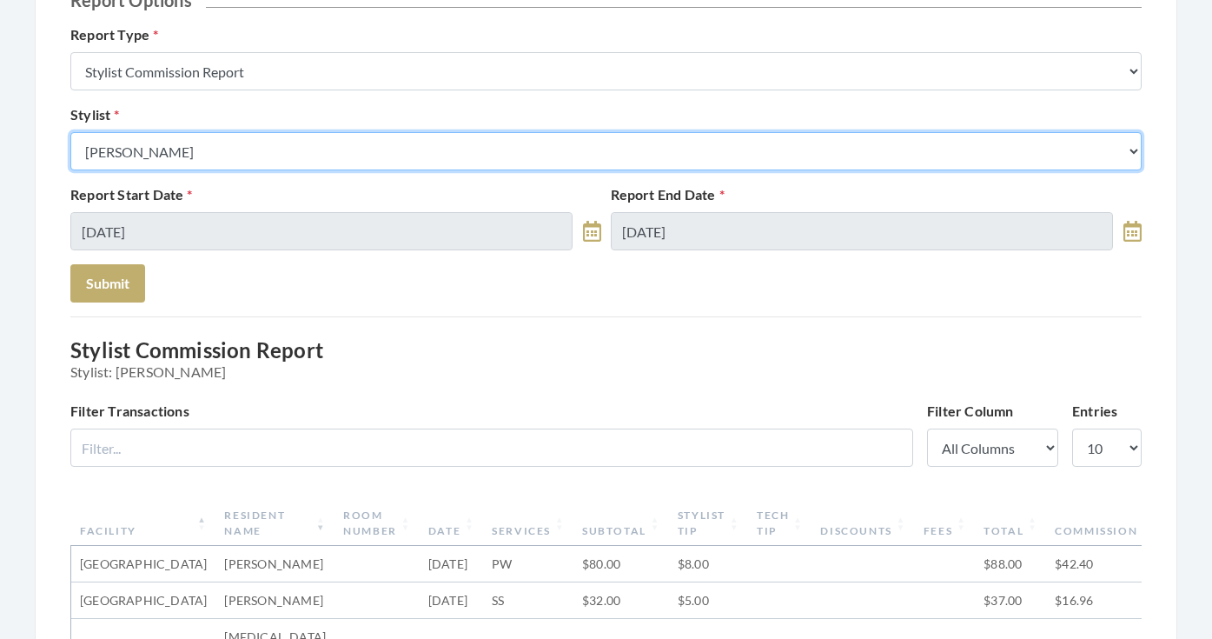
select select "165"
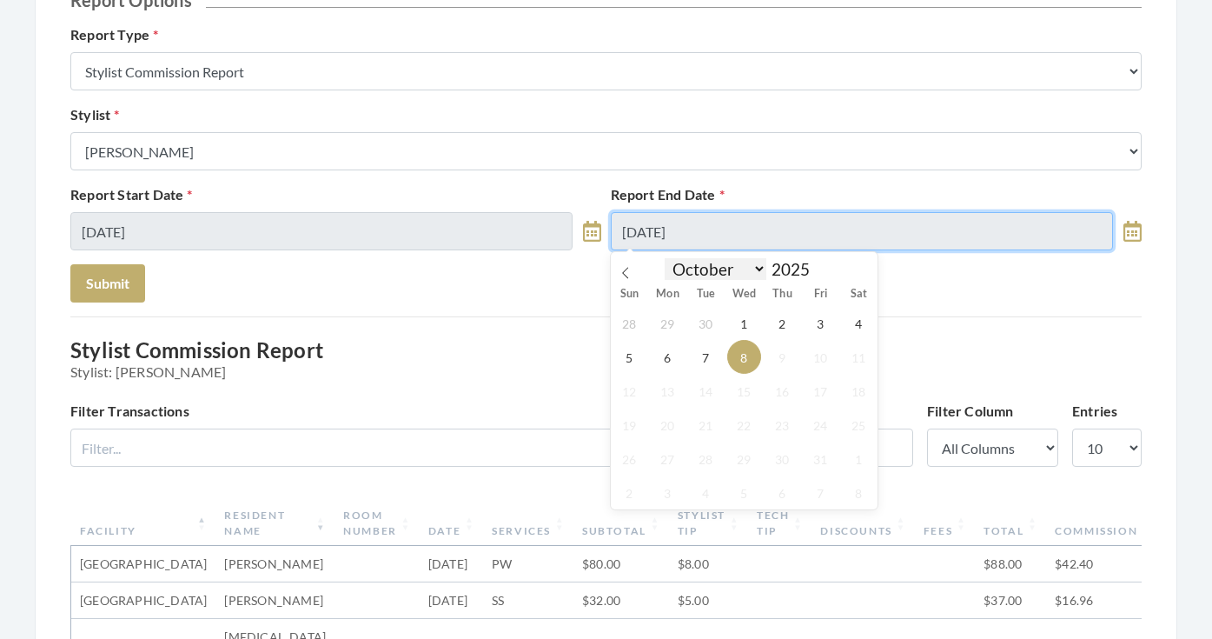
drag, startPoint x: 685, startPoint y: 235, endPoint x: 685, endPoint y: 262, distance: 26.1
click at [685, 235] on input "[DATE]" at bounding box center [862, 231] width 502 height 38
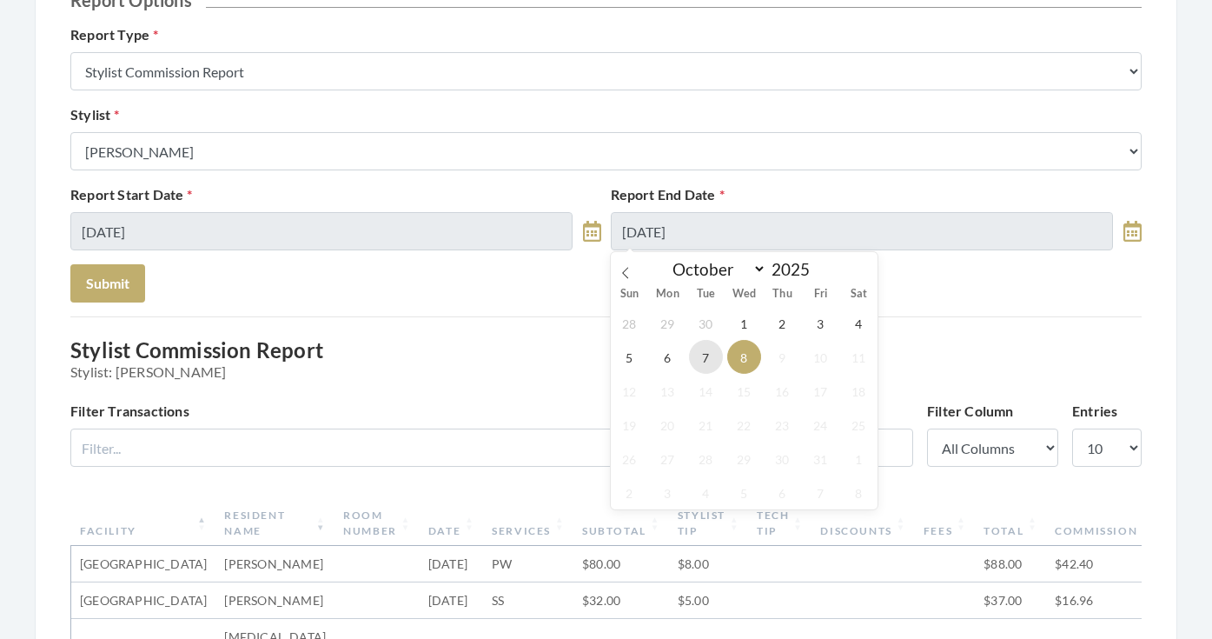
click at [703, 366] on span "7" at bounding box center [706, 357] width 34 height 34
type input "[DATE]"
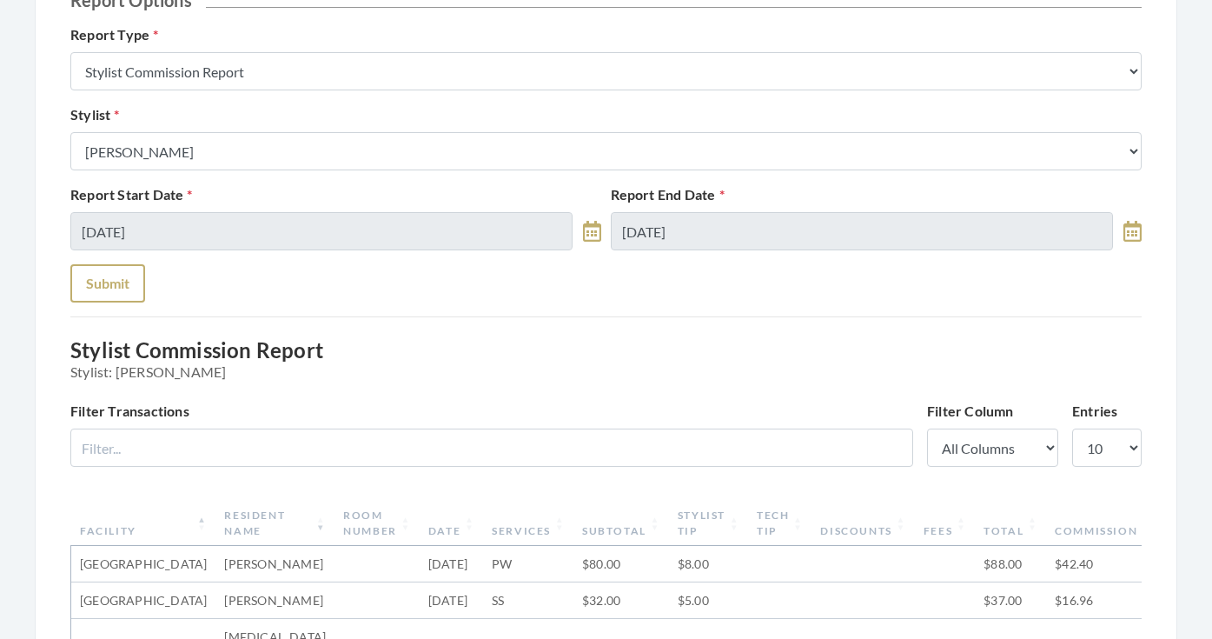
click at [126, 286] on button "Submit" at bounding box center [107, 283] width 75 height 38
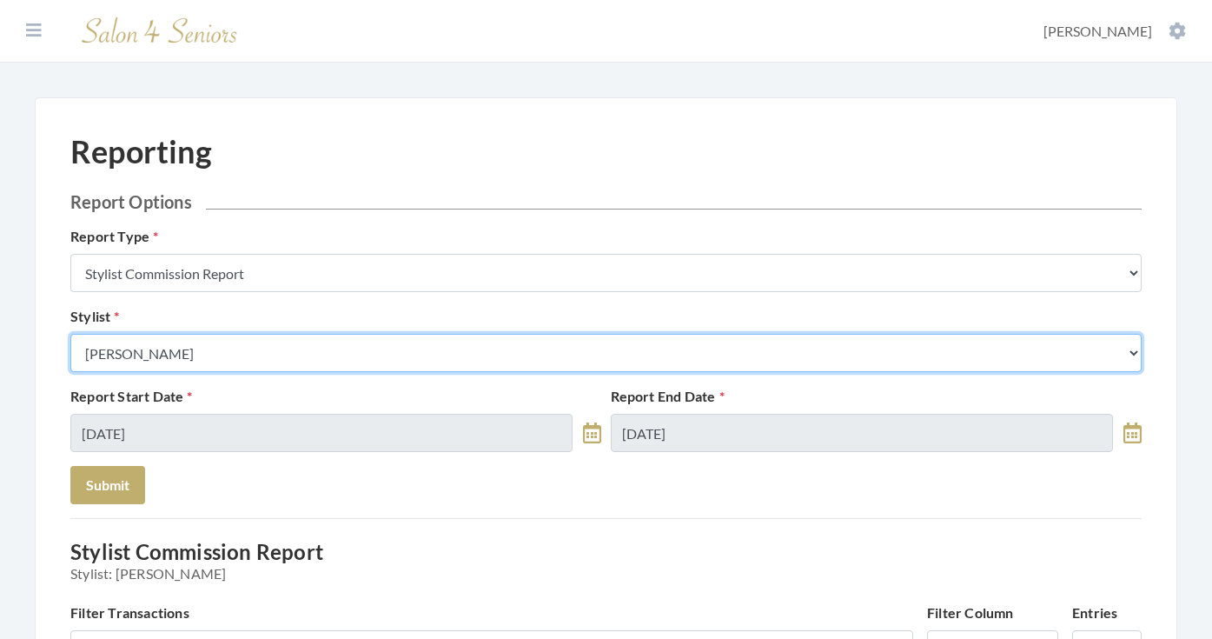
select select "49"
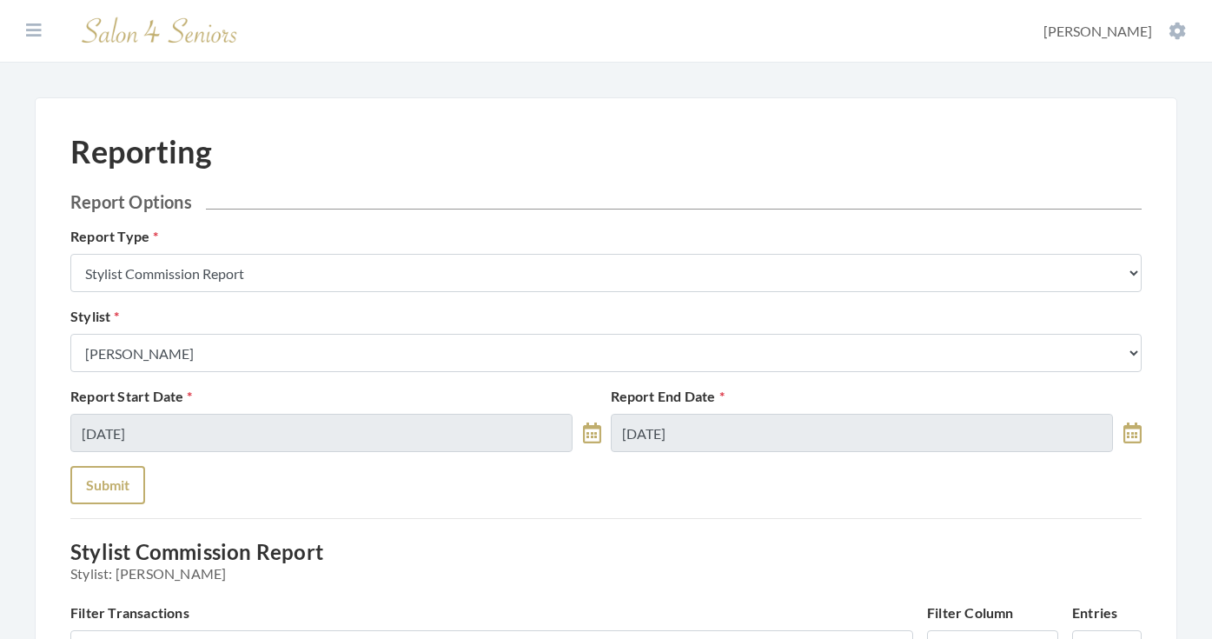
click at [114, 487] on button "Submit" at bounding box center [107, 485] width 75 height 38
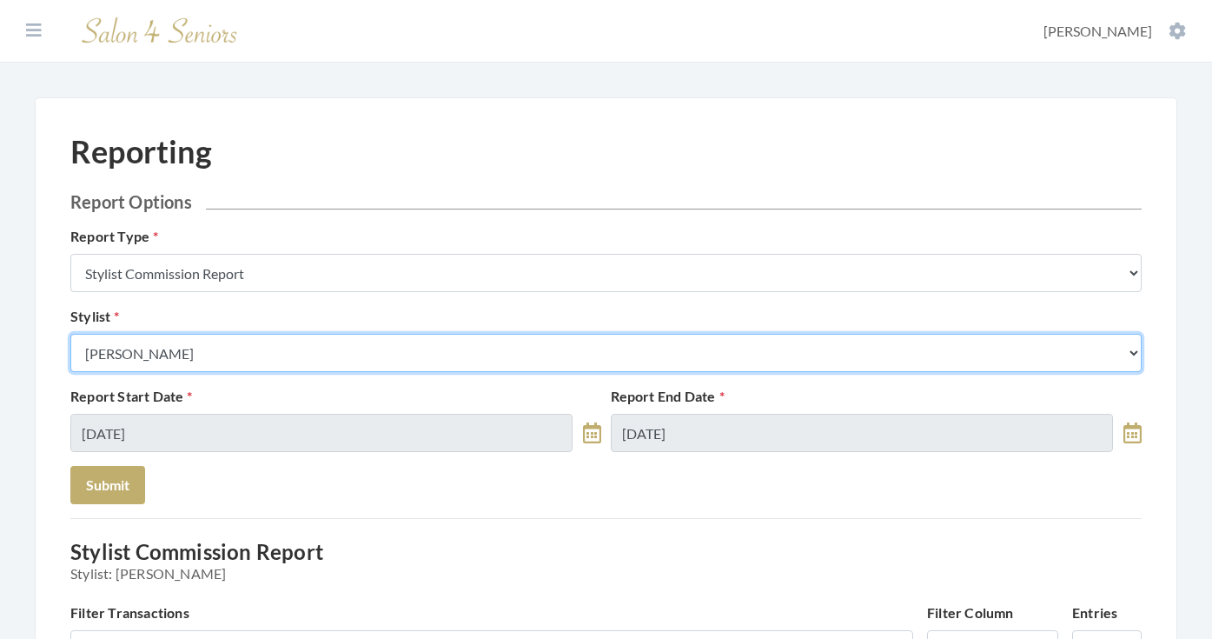
select select "28"
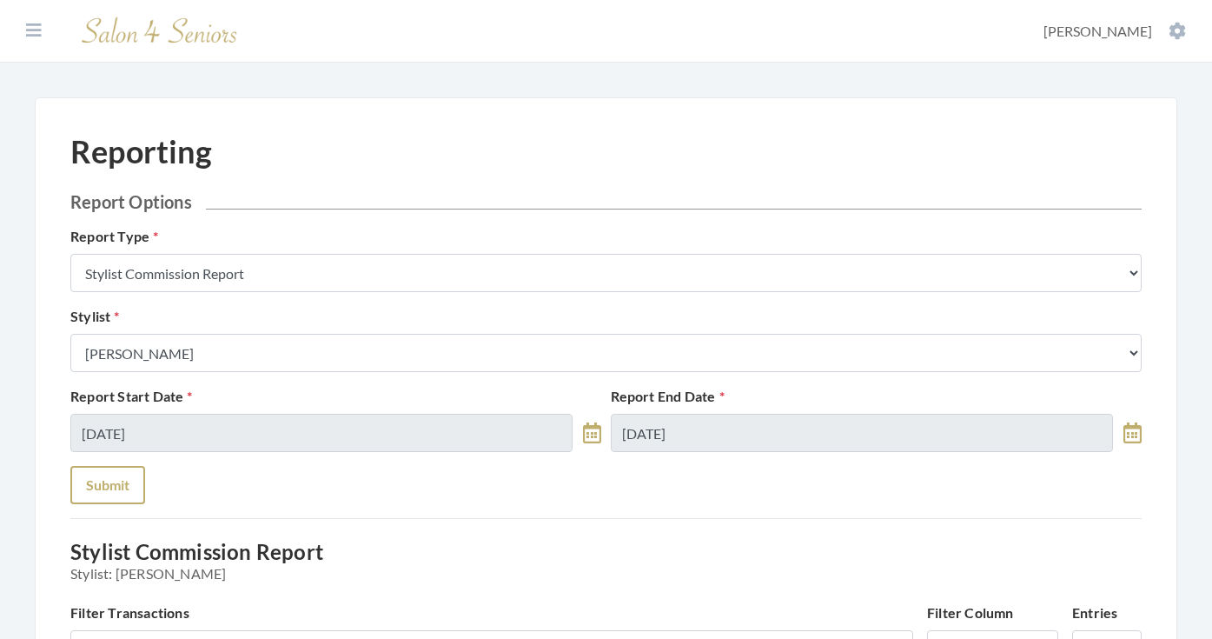
click at [138, 478] on button "Submit" at bounding box center [107, 485] width 75 height 38
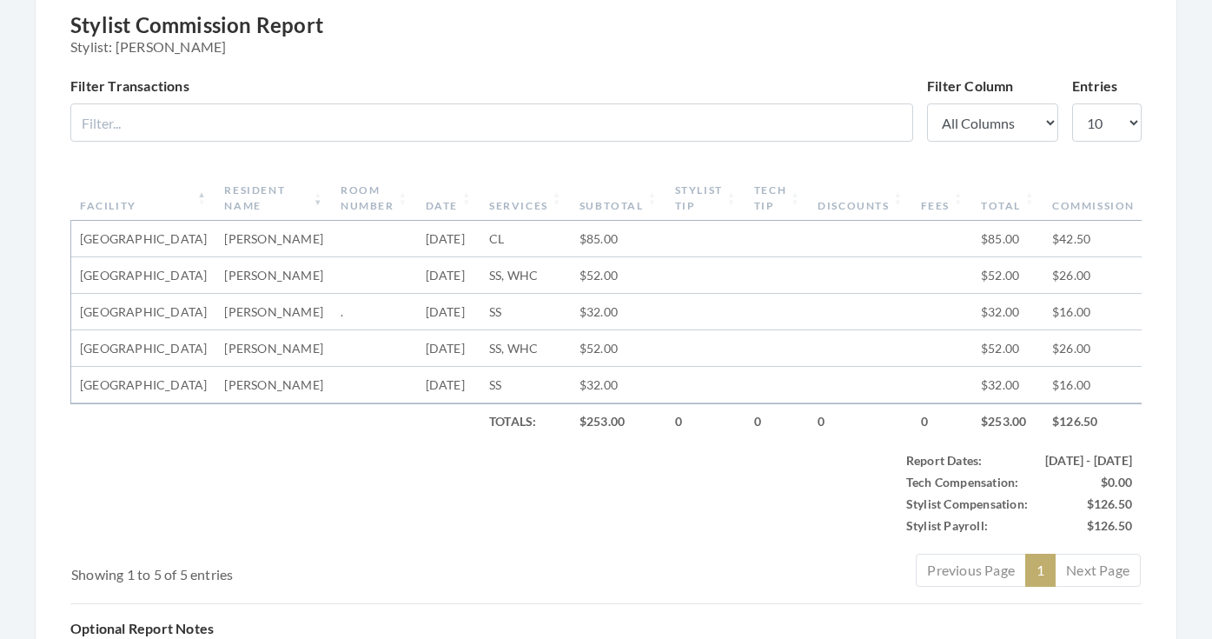
scroll to position [526, 0]
click at [571, 204] on th "Subtotal" at bounding box center [619, 198] width 96 height 45
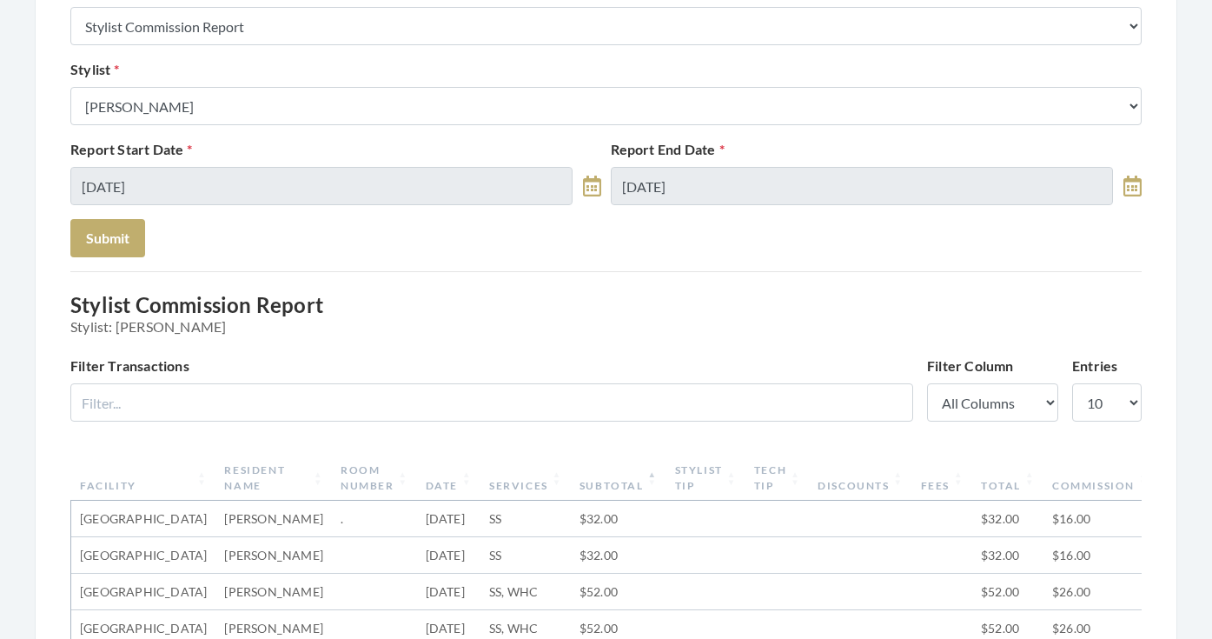
scroll to position [245, 0]
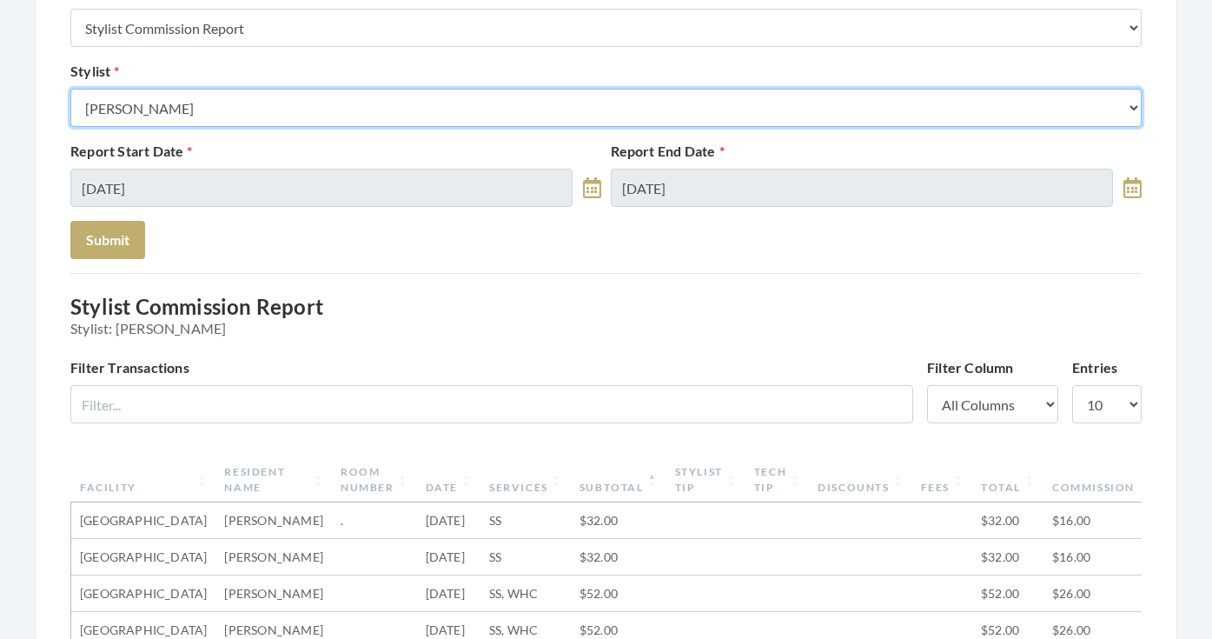
select select "115"
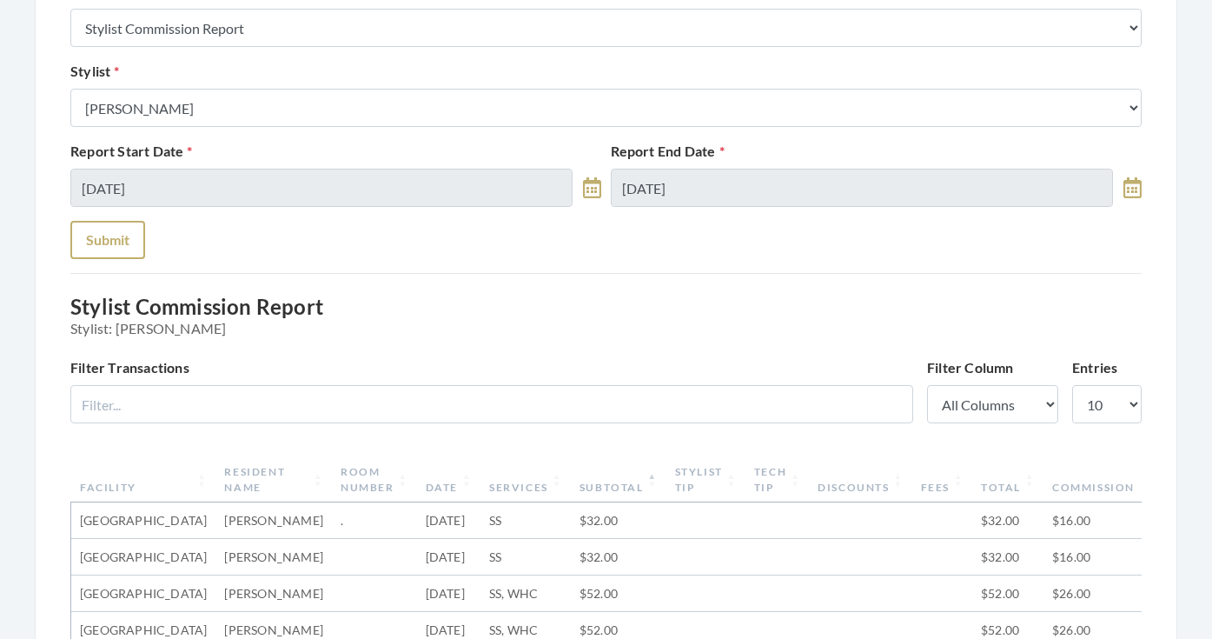
click at [141, 238] on button "Submit" at bounding box center [107, 240] width 75 height 38
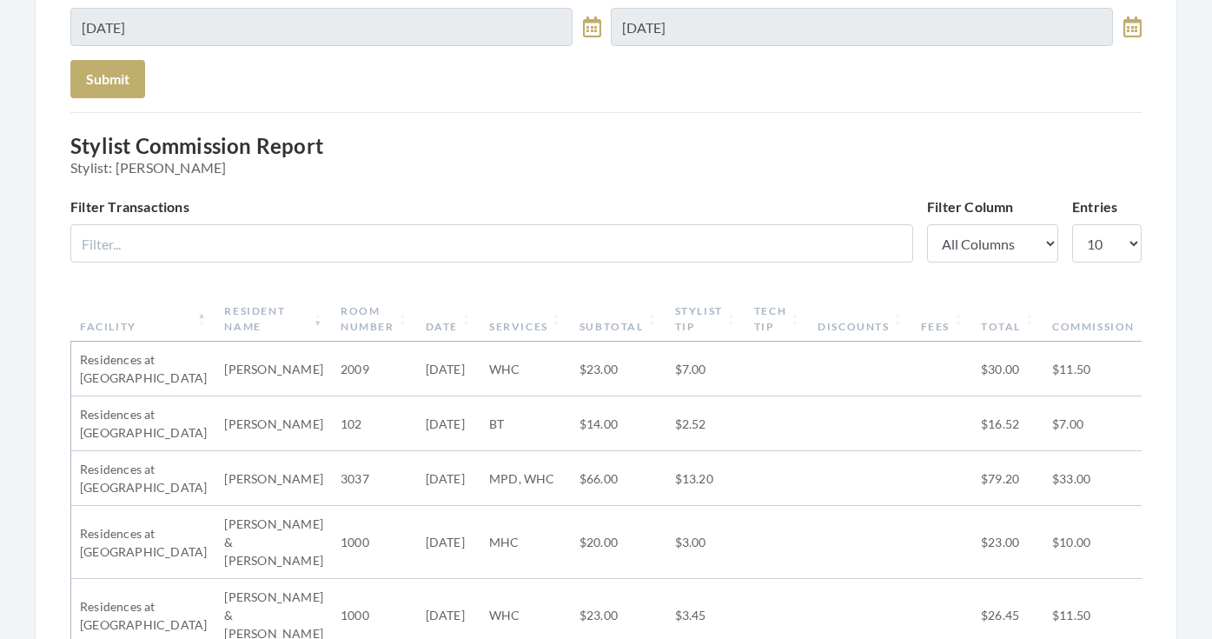
scroll to position [328, 0]
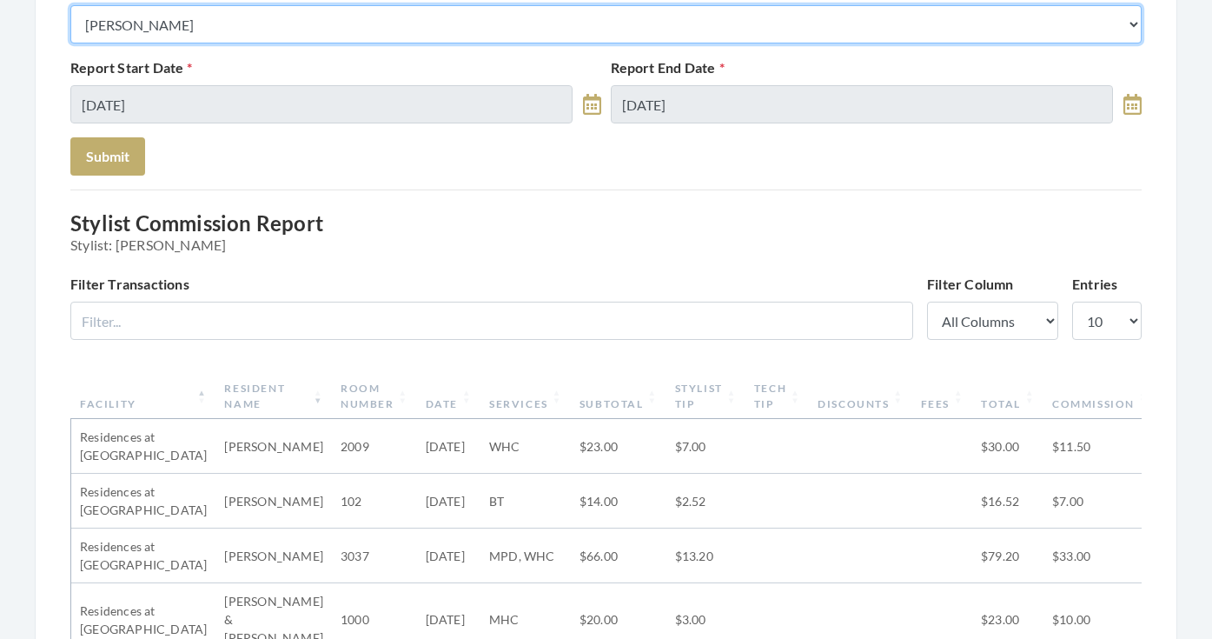
select select "13"
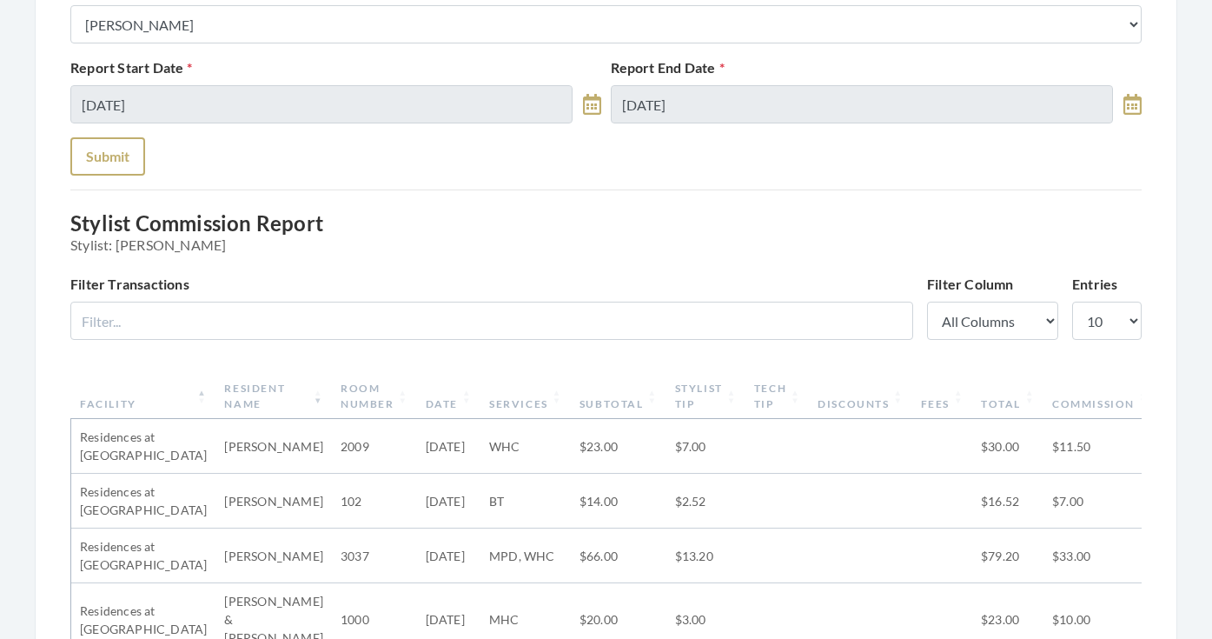
click at [130, 163] on button "Submit" at bounding box center [107, 156] width 75 height 38
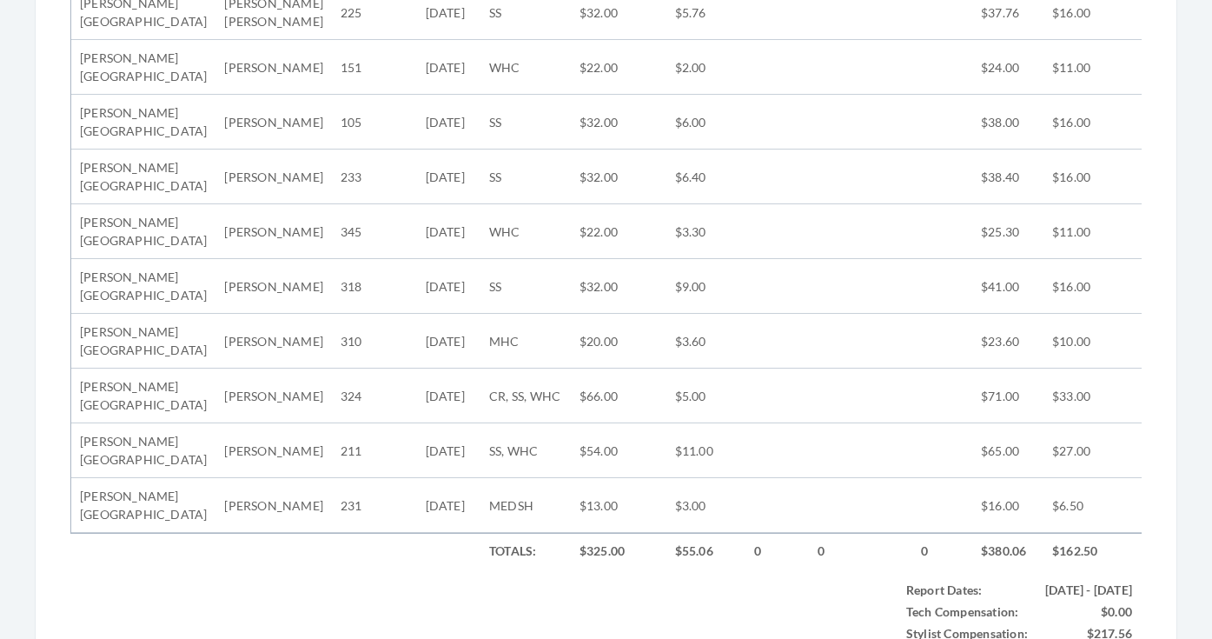
scroll to position [565, 0]
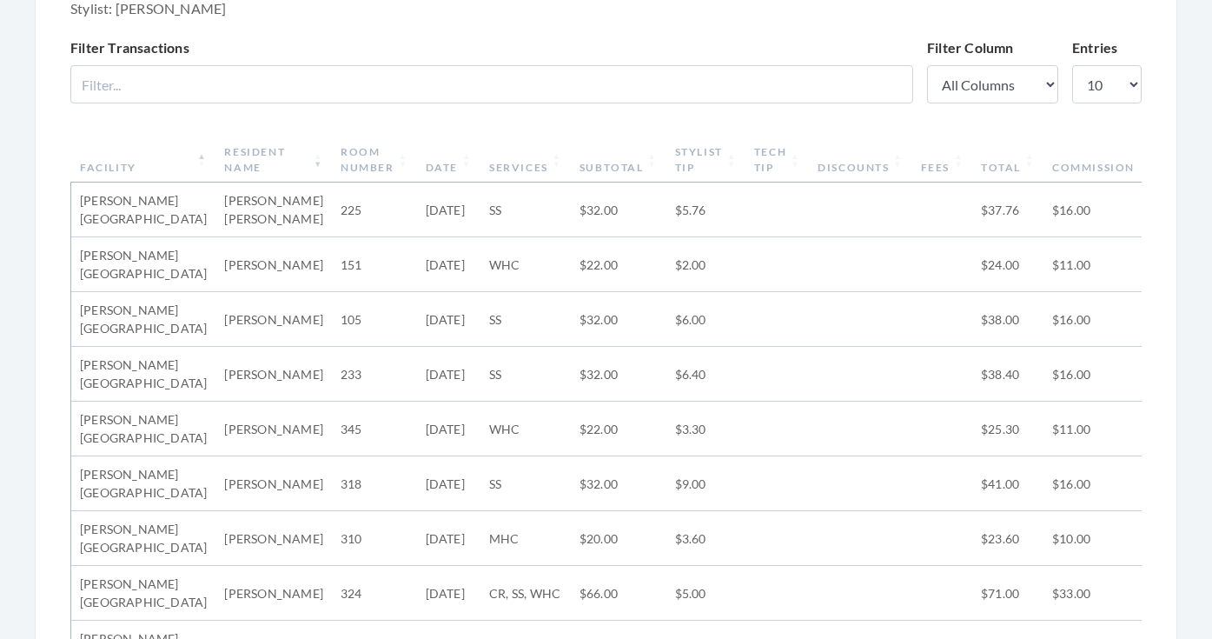
click at [575, 169] on th "Subtotal" at bounding box center [619, 159] width 96 height 45
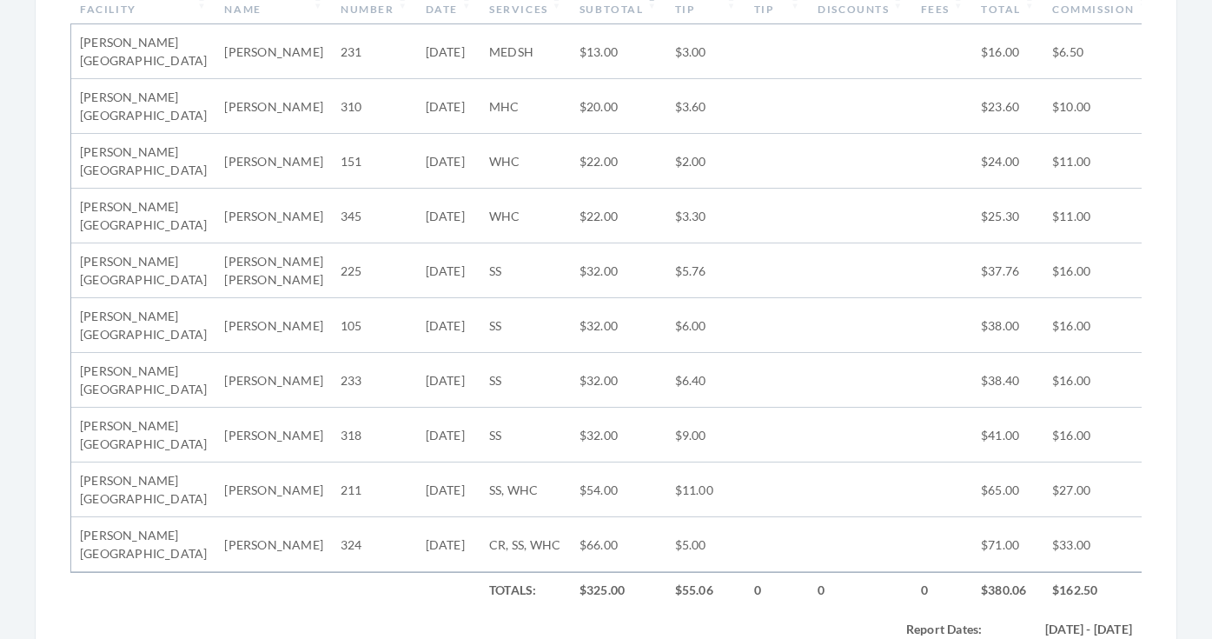
scroll to position [683, 0]
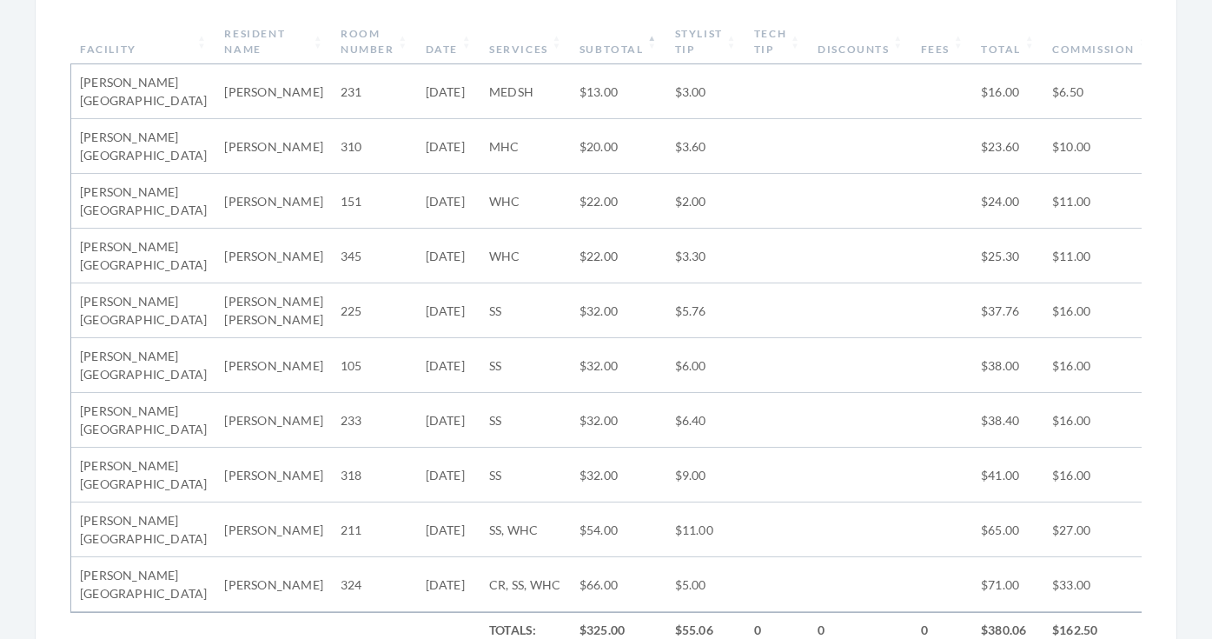
click at [704, 36] on th "Stylist Tip" at bounding box center [705, 41] width 79 height 45
click at [710, 39] on th "Stylist Tip" at bounding box center [705, 41] width 79 height 45
click at [713, 45] on th "Stylist Tip" at bounding box center [705, 41] width 79 height 45
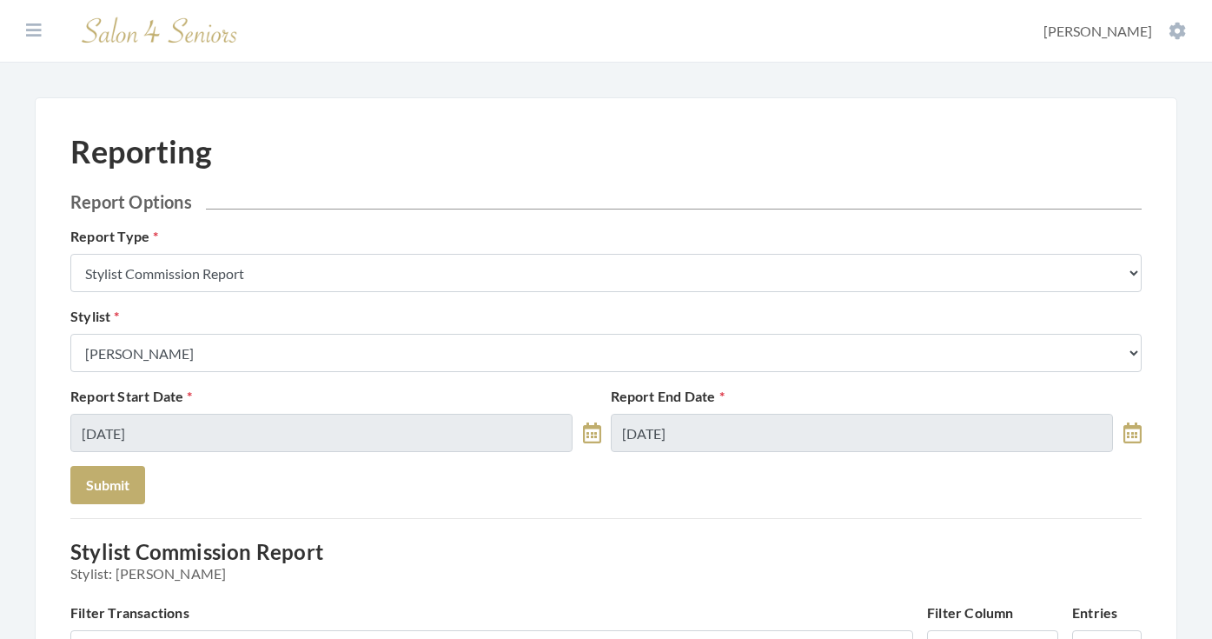
scroll to position [0, 0]
click at [30, 28] on icon at bounding box center [34, 30] width 16 height 17
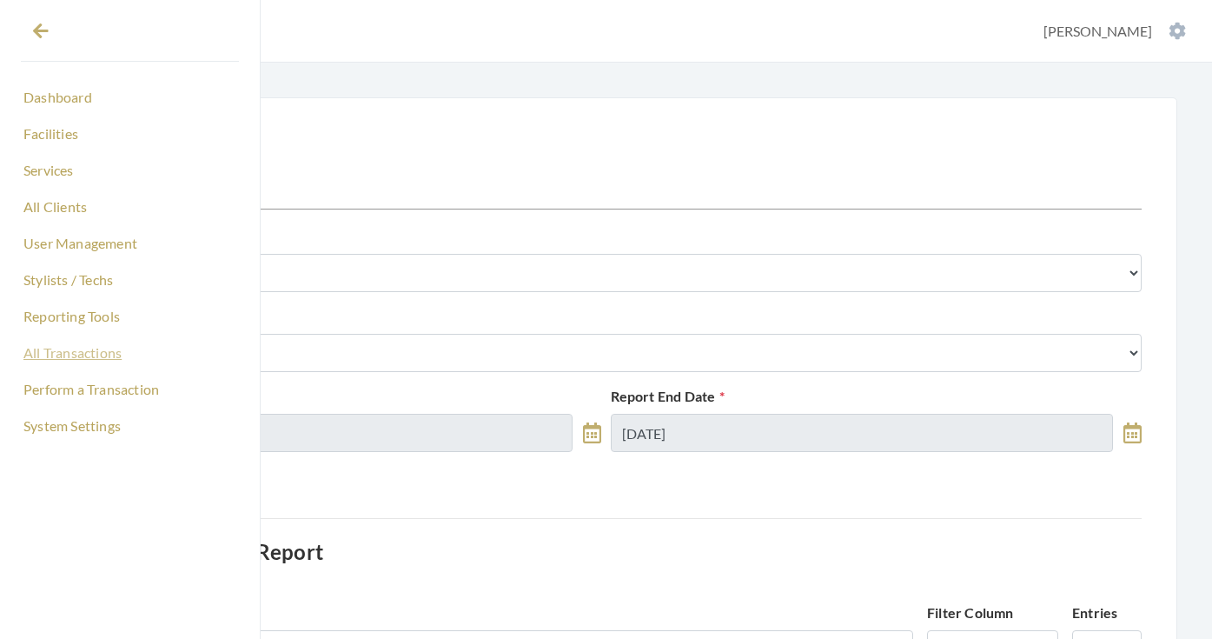
click at [88, 354] on link "All Transactions" at bounding box center [130, 353] width 218 height 30
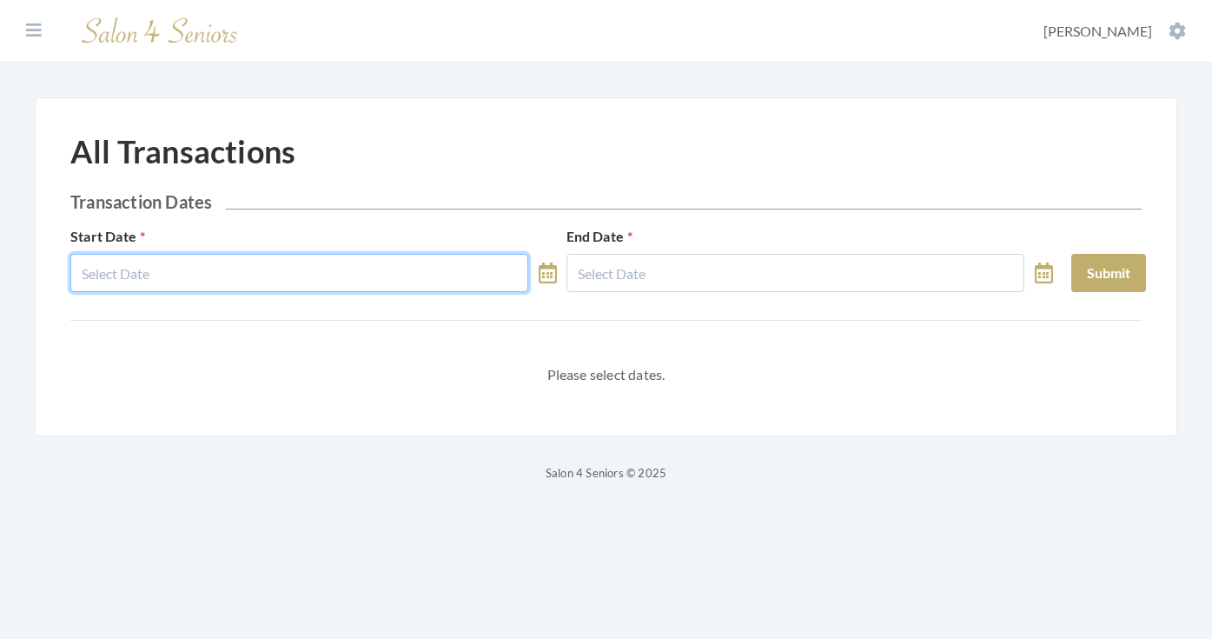
click at [267, 271] on input "text" at bounding box center [299, 273] width 458 height 38
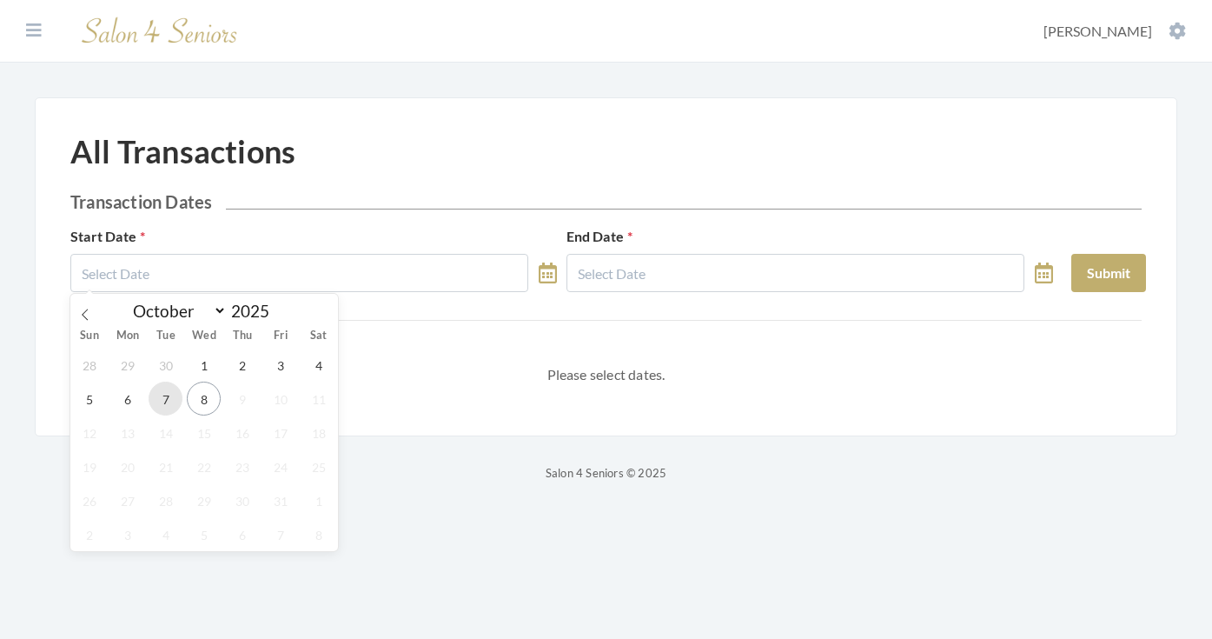
click at [174, 404] on span "7" at bounding box center [166, 398] width 34 height 34
type input "[DATE]"
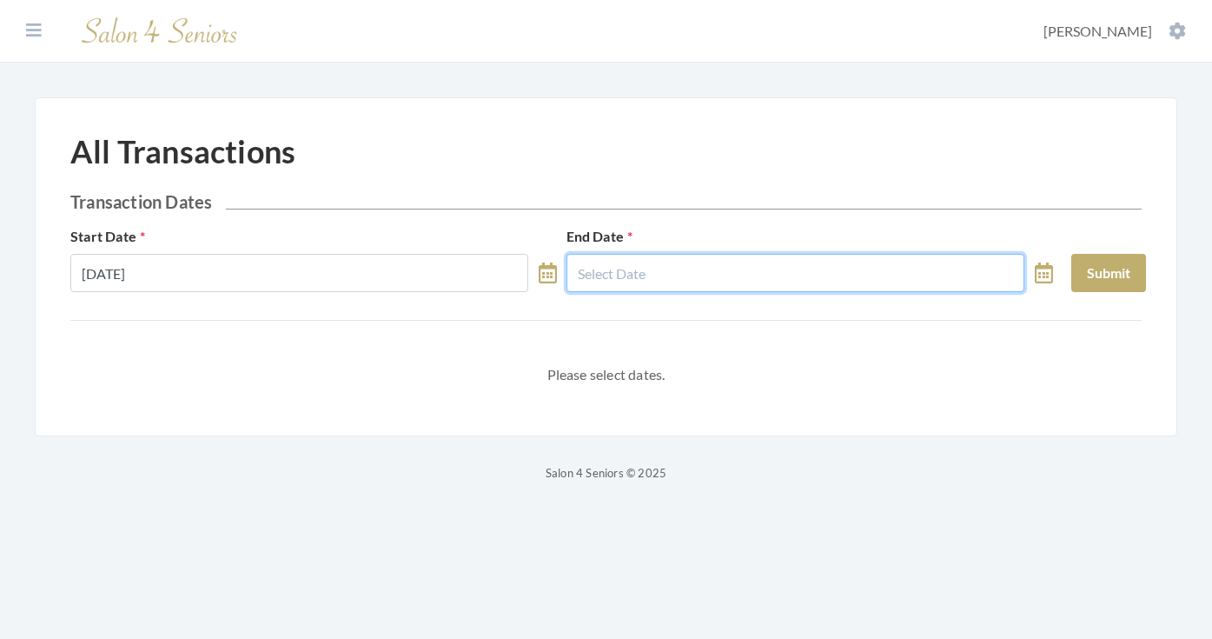
click at [649, 278] on input "text" at bounding box center [795, 273] width 458 height 38
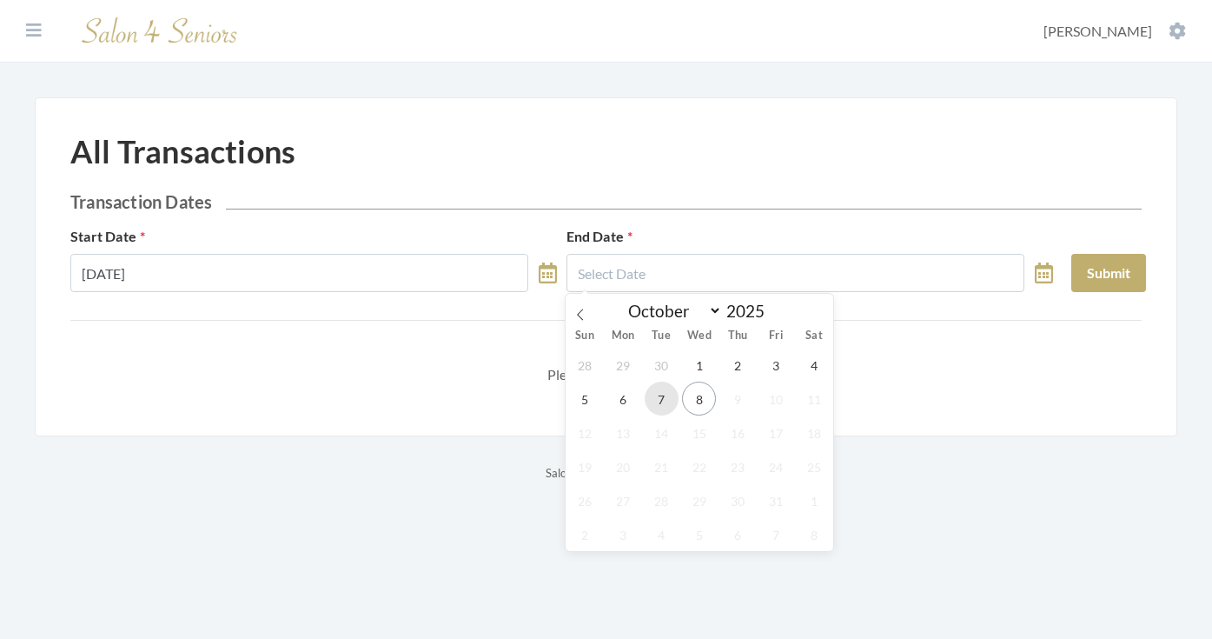
click at [659, 390] on span "7" at bounding box center [662, 398] width 34 height 34
type input "[DATE]"
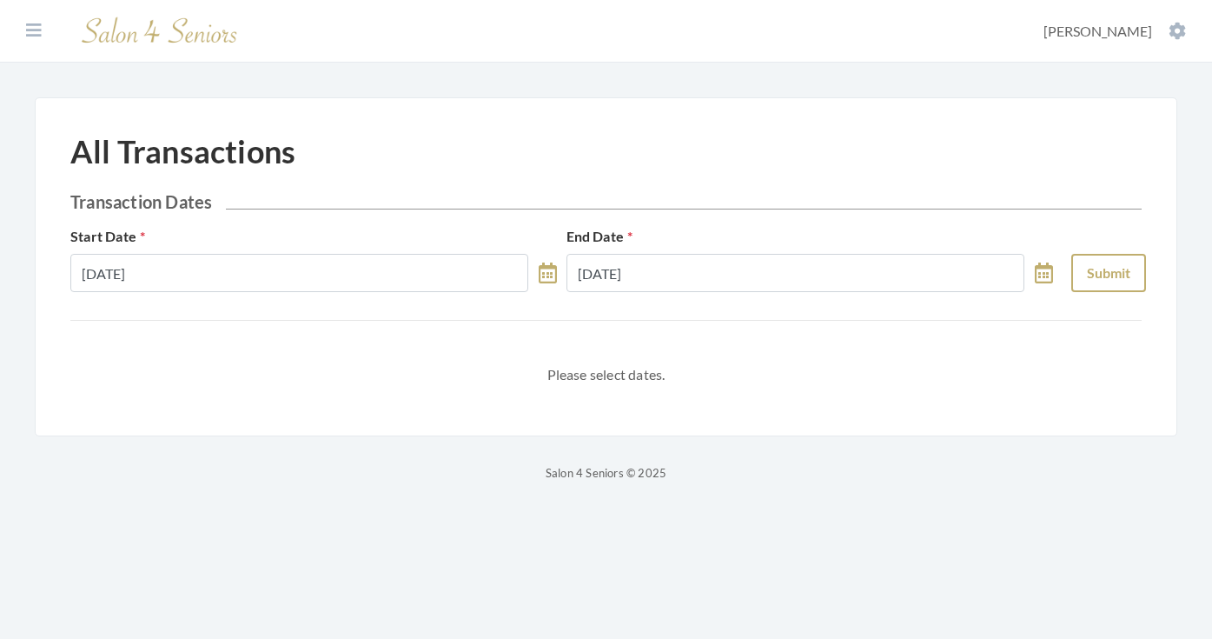
click at [1112, 266] on button "Submit" at bounding box center [1108, 273] width 75 height 38
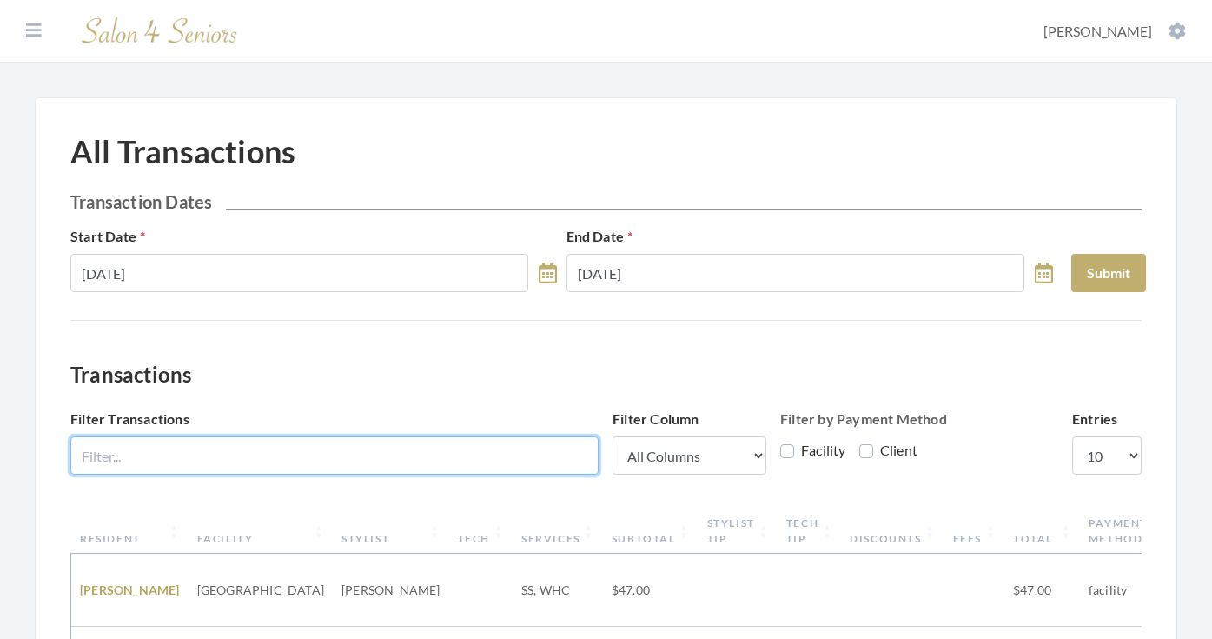
click at [469, 460] on input "Filter Transactions" at bounding box center [334, 455] width 528 height 38
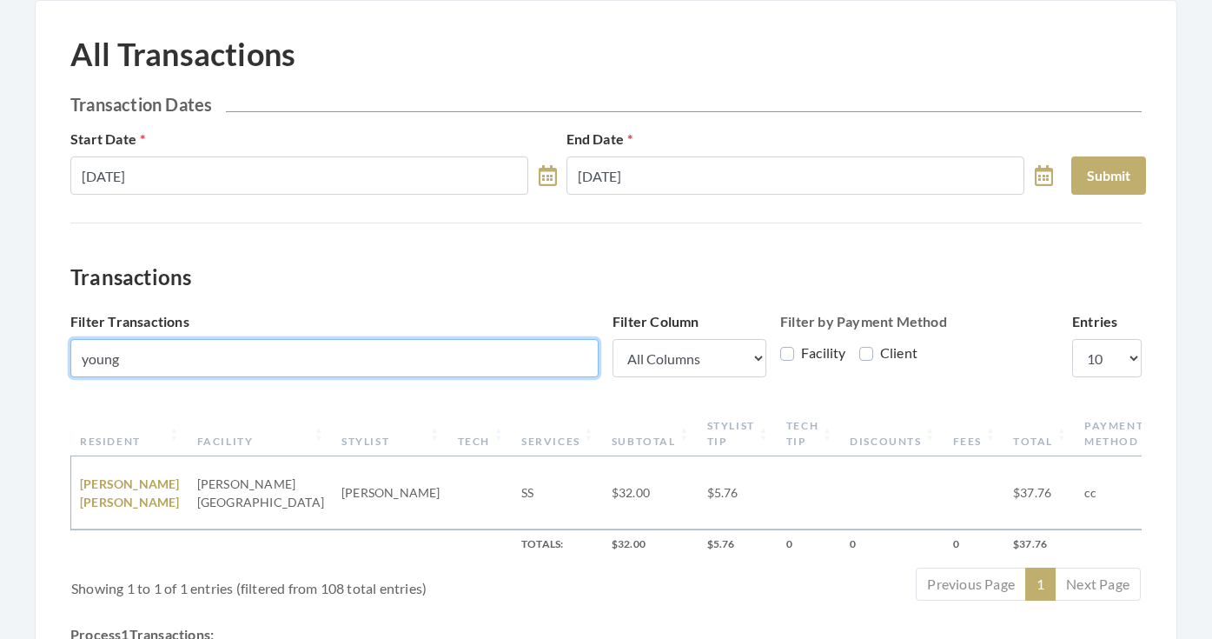
scroll to position [106, 0]
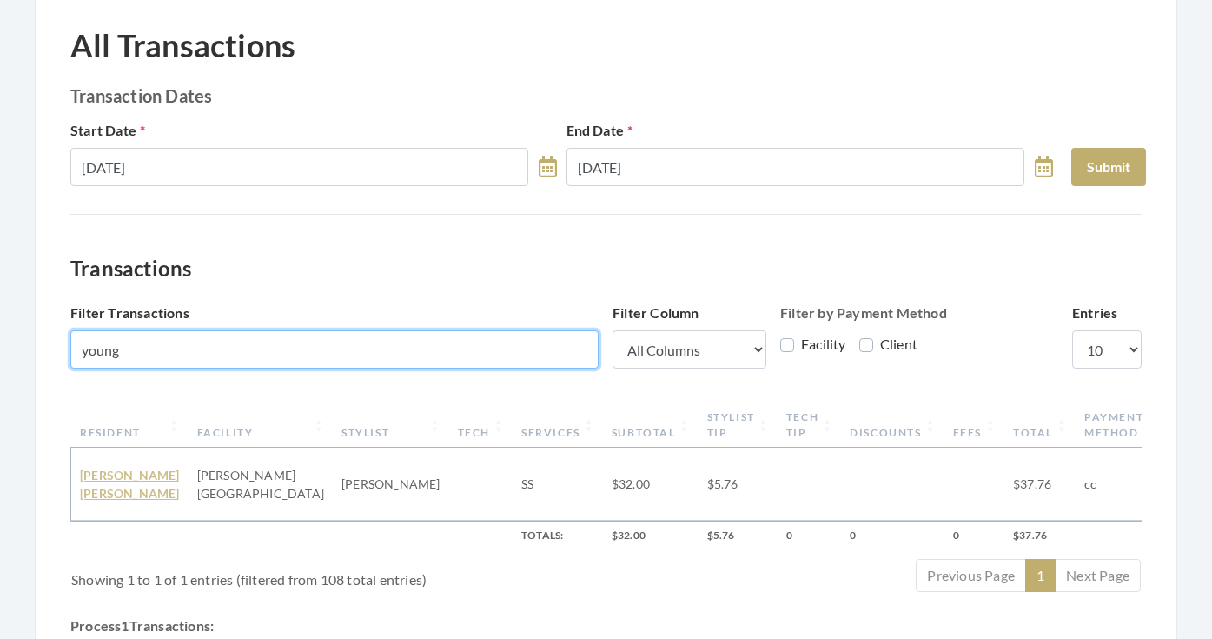
type input "young"
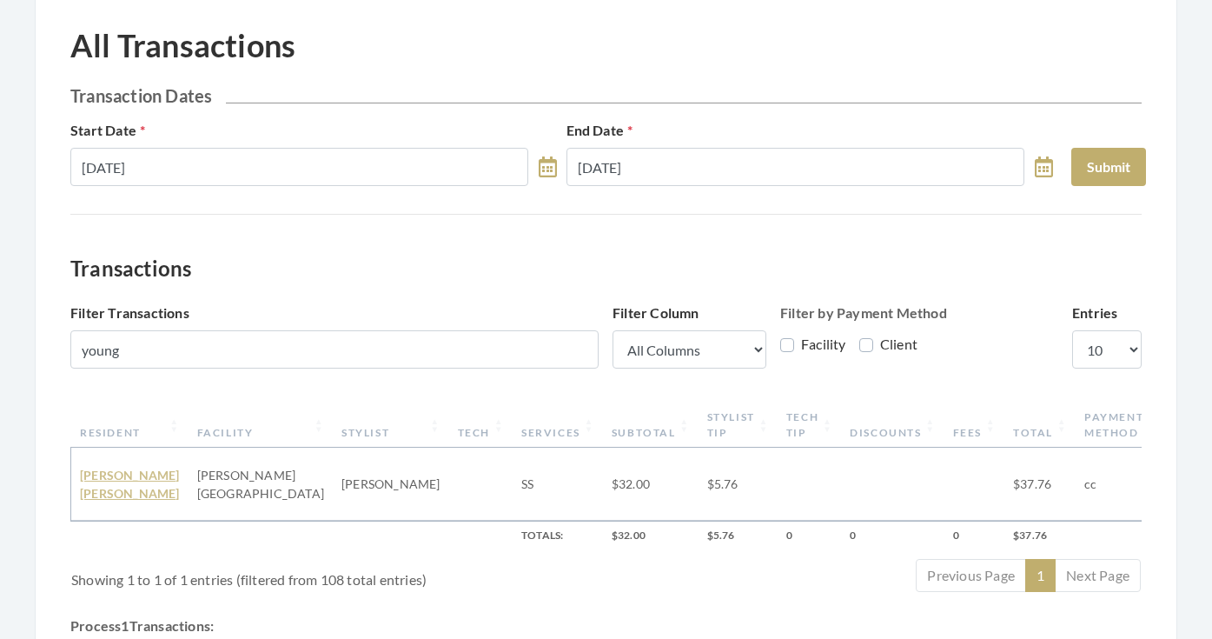
click at [93, 476] on link "NADINE VINITA YOUNG" at bounding box center [130, 483] width 100 height 33
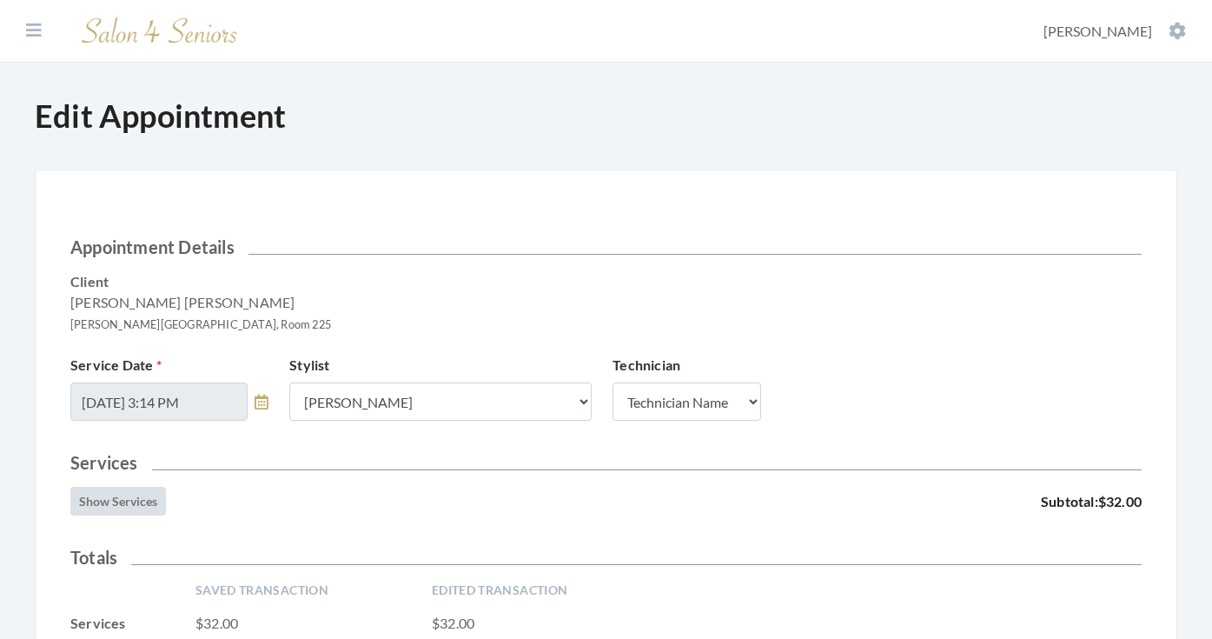
scroll to position [397, 0]
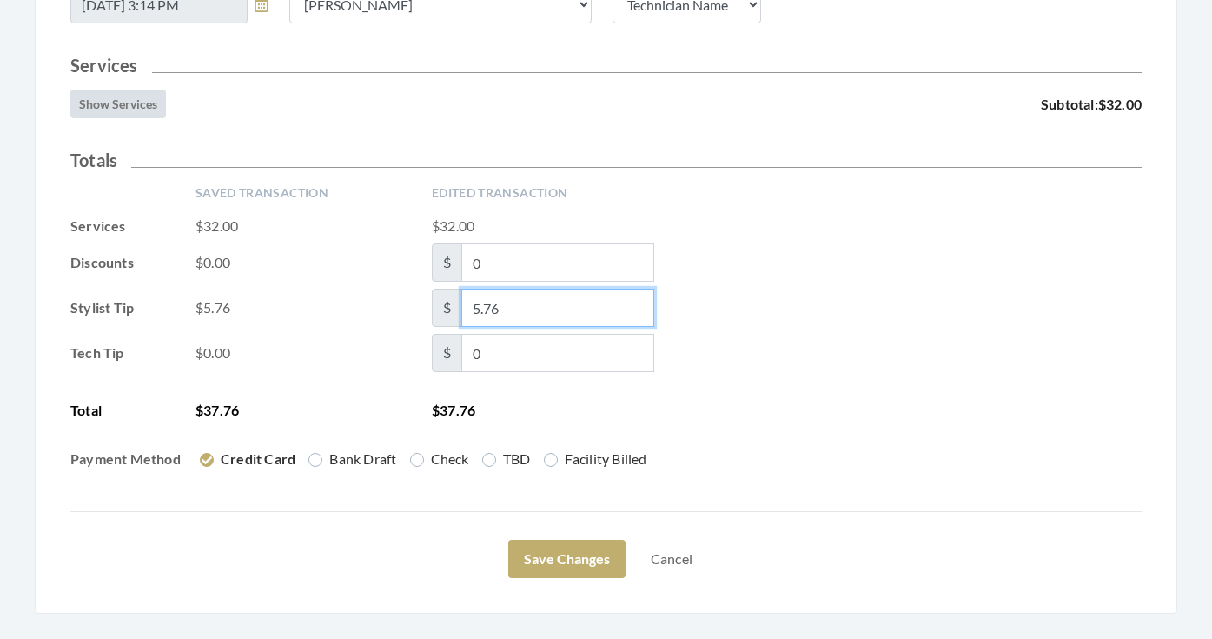
drag, startPoint x: 504, startPoint y: 312, endPoint x: 484, endPoint y: 311, distance: 20.0
click at [484, 311] on input "5.76" at bounding box center [557, 307] width 193 height 38
type input "5.00"
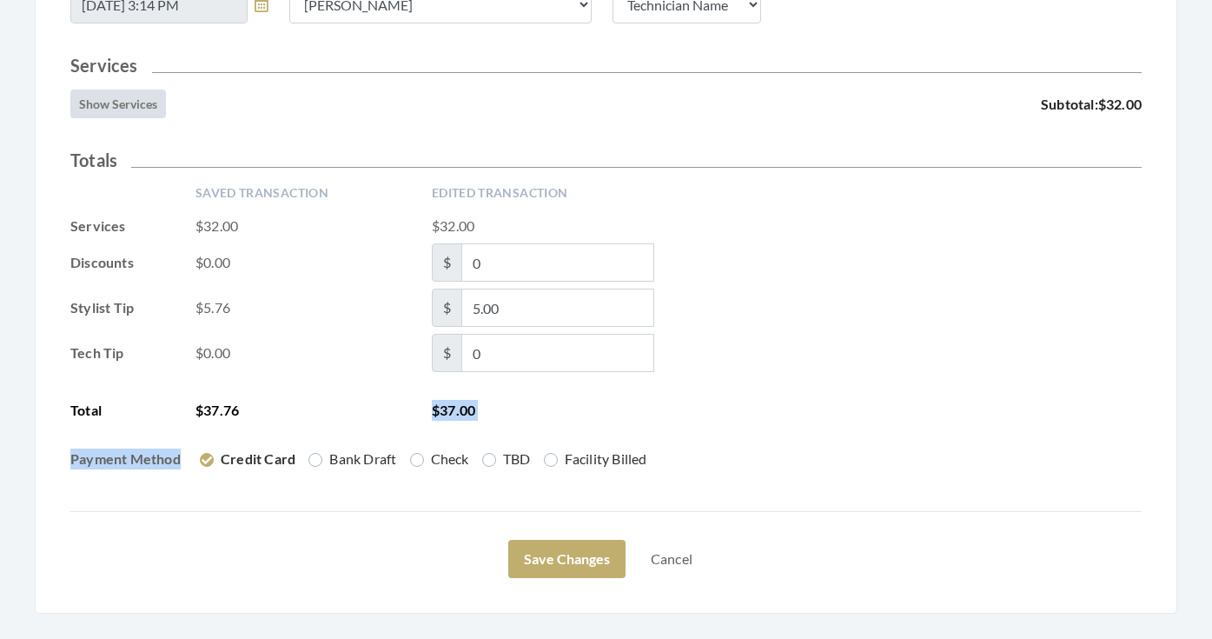
drag, startPoint x: 747, startPoint y: 447, endPoint x: 750, endPoint y: 306, distance: 140.8
click at [750, 306] on div "Saved Transaction Edited Transaction Services $32.00 $32.00 Discounts $0.00 $ 0…" at bounding box center [605, 333] width 1071 height 299
click at [750, 306] on div "Stylist Tip $5.76 $ 5.00" at bounding box center [605, 307] width 1071 height 38
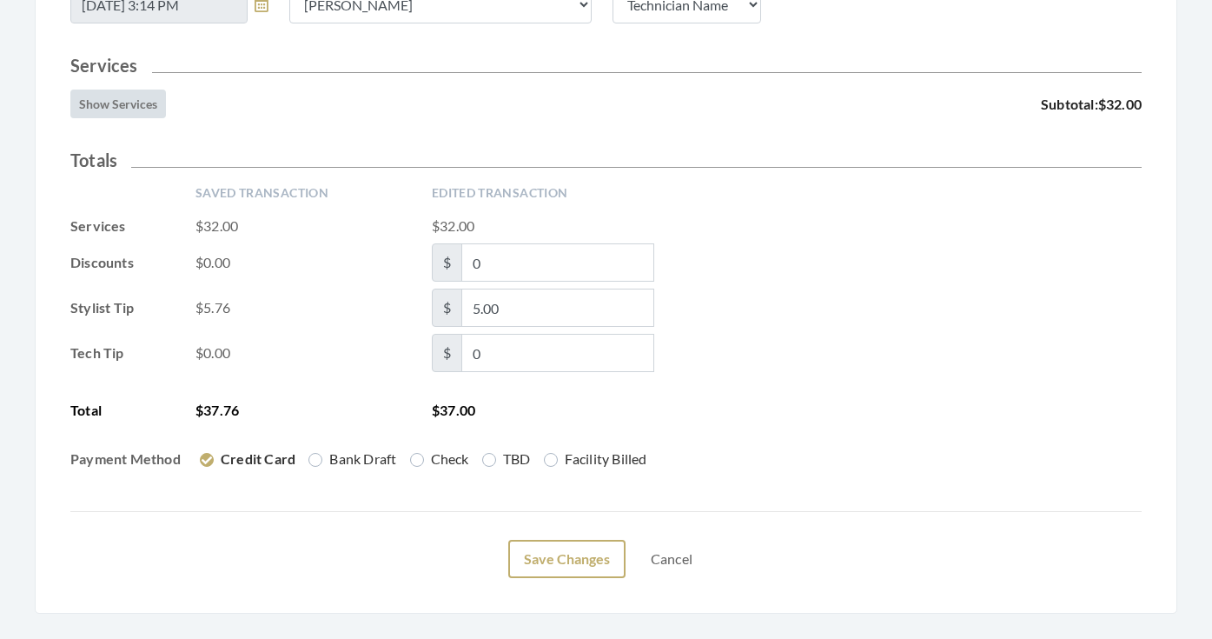
click at [585, 546] on button "Save Changes" at bounding box center [566, 559] width 117 height 38
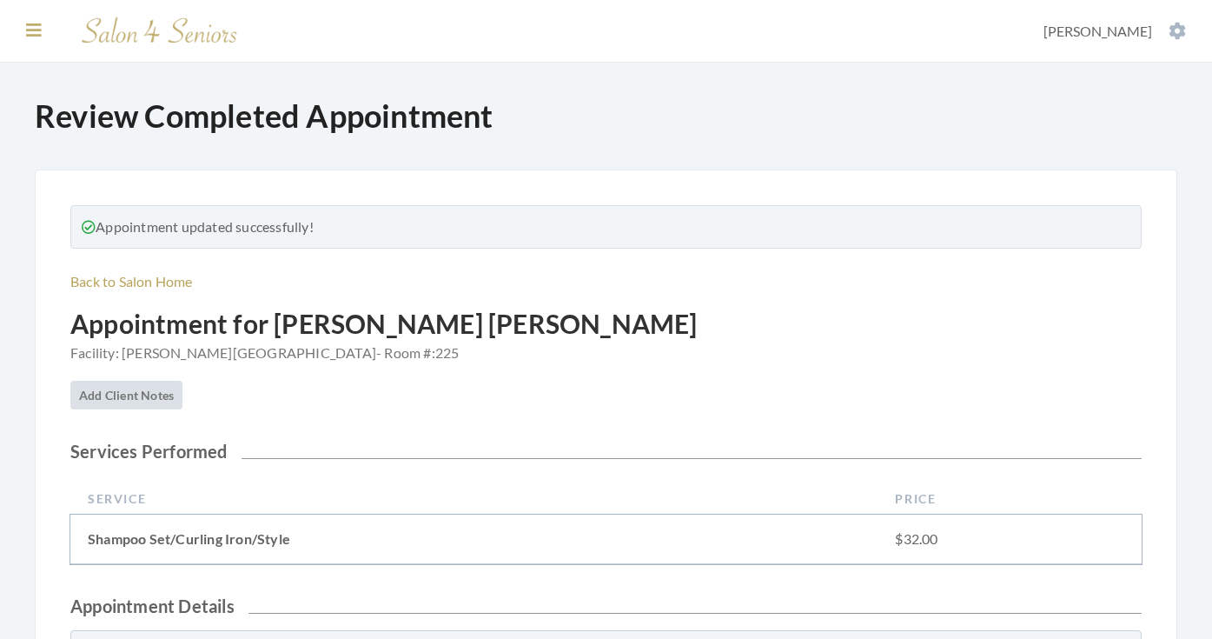
click at [26, 39] on button at bounding box center [34, 30] width 26 height 19
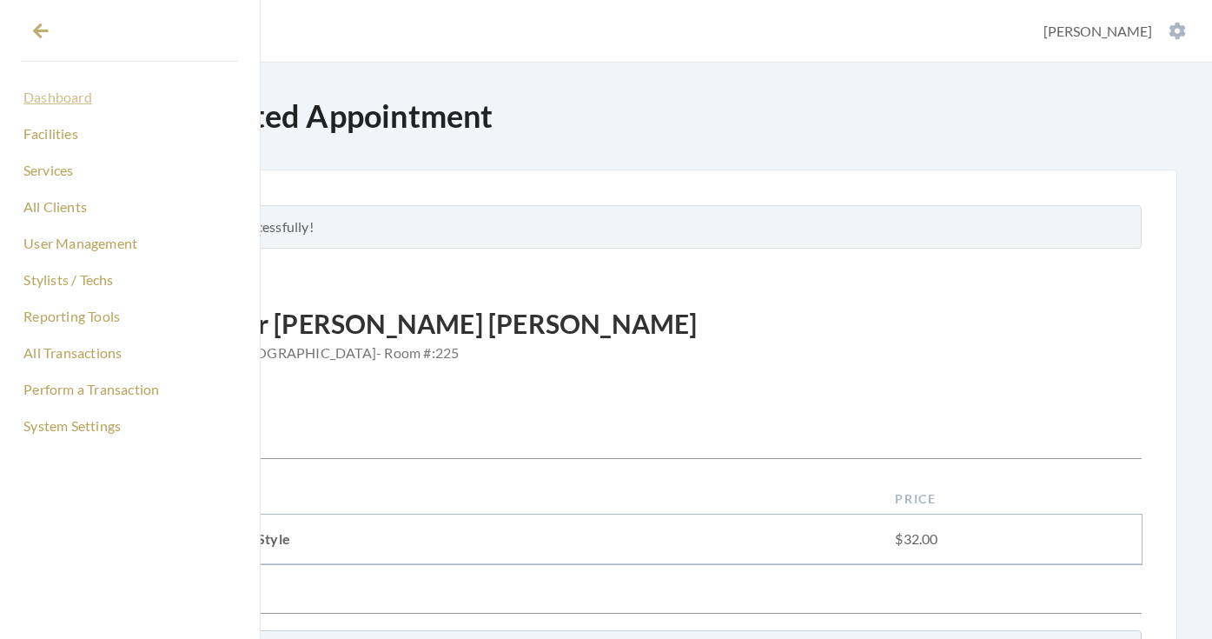
click at [53, 99] on link "Dashboard" at bounding box center [130, 98] width 218 height 30
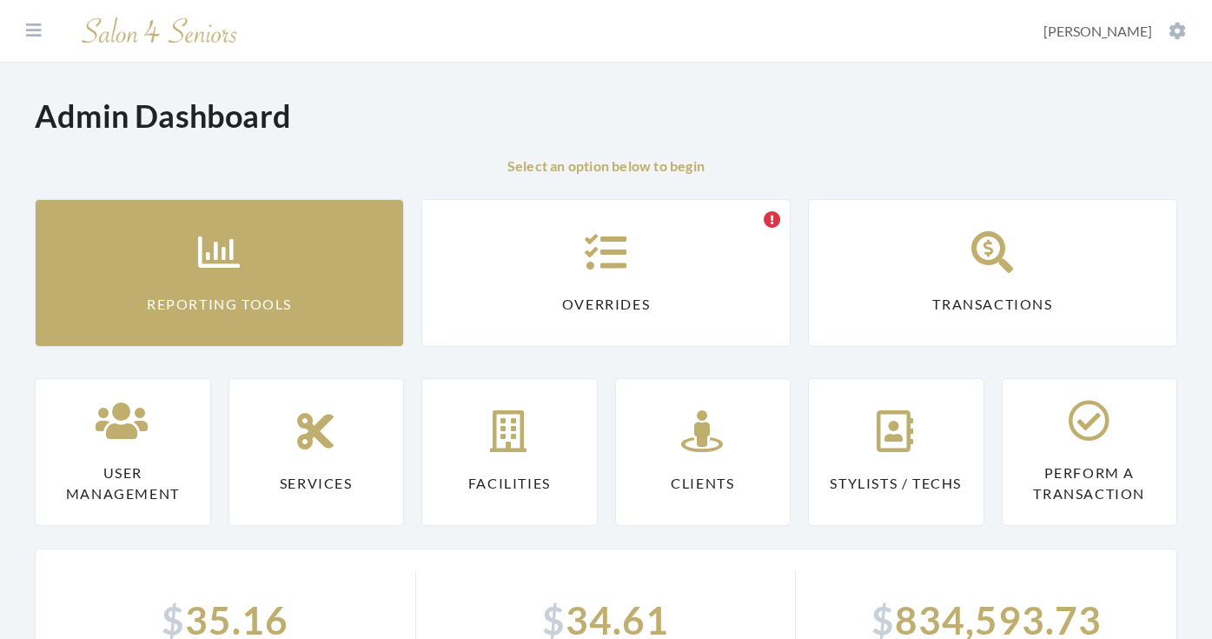
click at [158, 266] on link "Reporting Tools" at bounding box center [219, 273] width 369 height 148
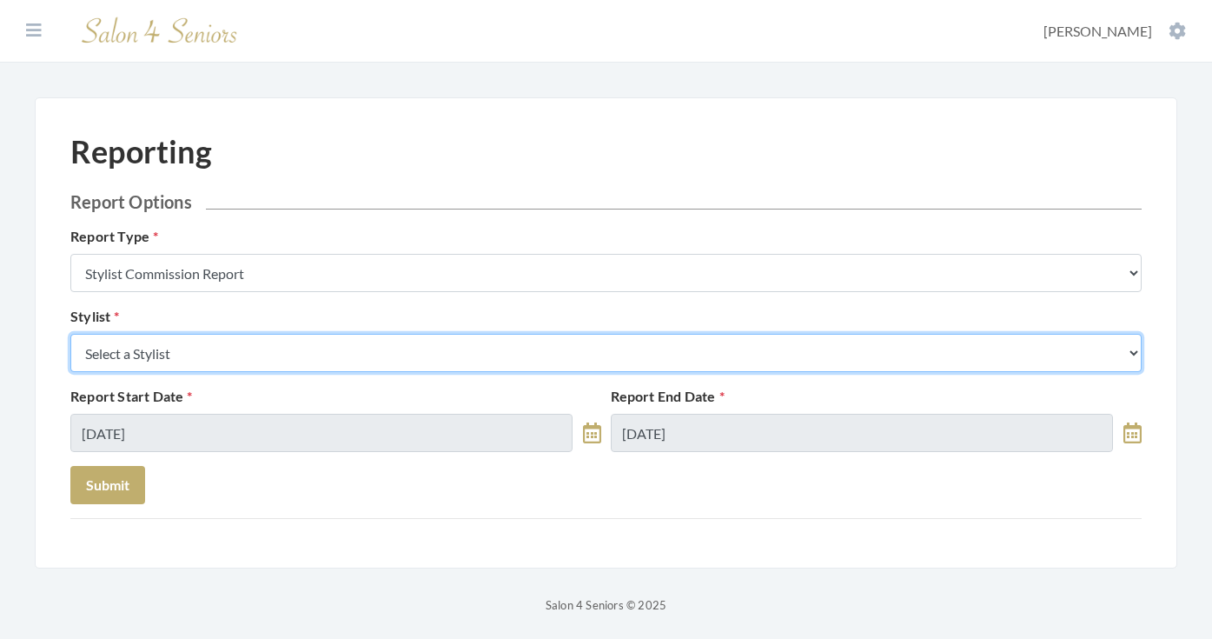
select select "13"
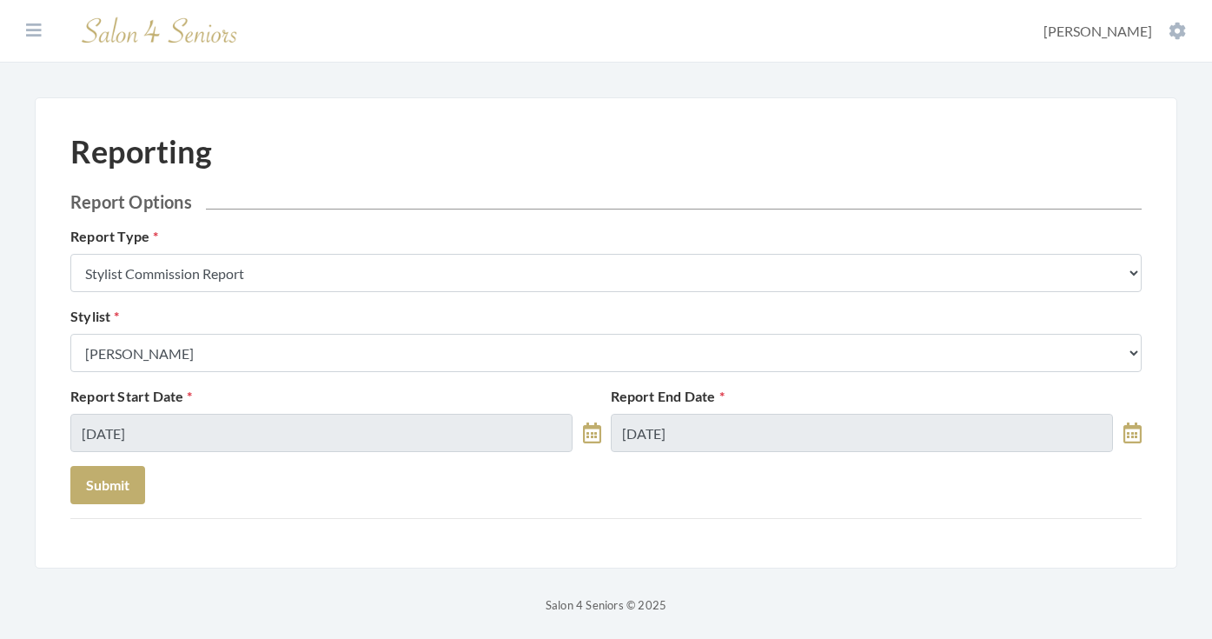
click at [222, 410] on div "Report Start Date 10/08/2025" at bounding box center [336, 419] width 540 height 66
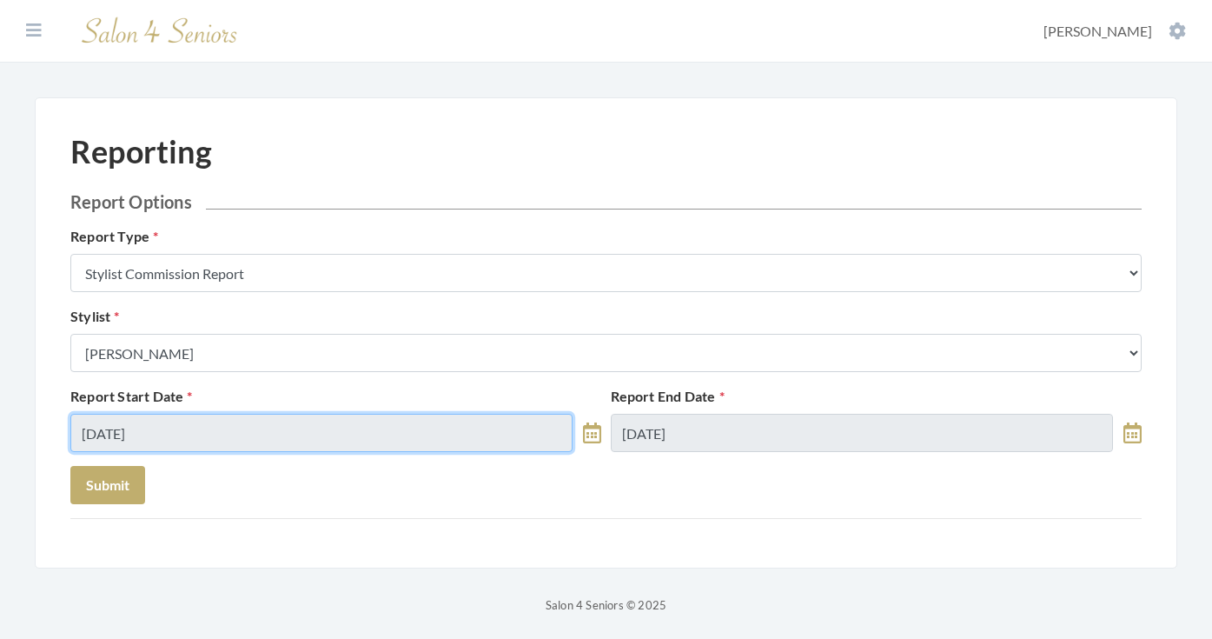
click at [226, 440] on input "10/08/2025" at bounding box center [321, 433] width 502 height 38
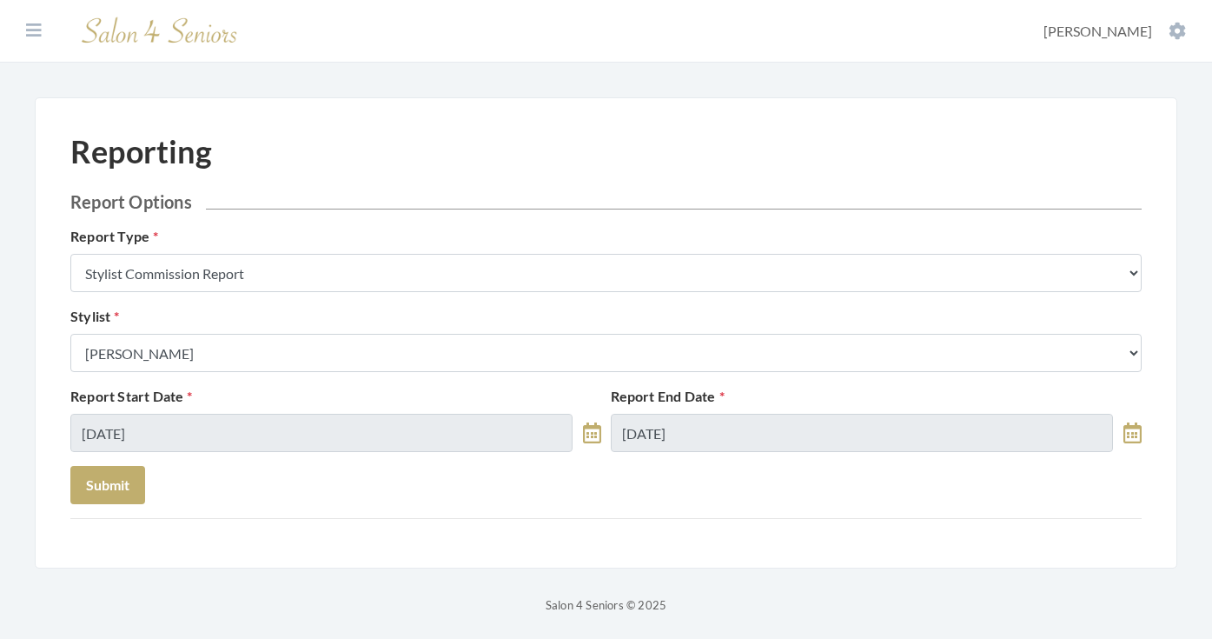
click at [228, 493] on form "Report Options Report Type Stylist Commission Report Tech Payroll Report Facili…" at bounding box center [605, 347] width 1071 height 313
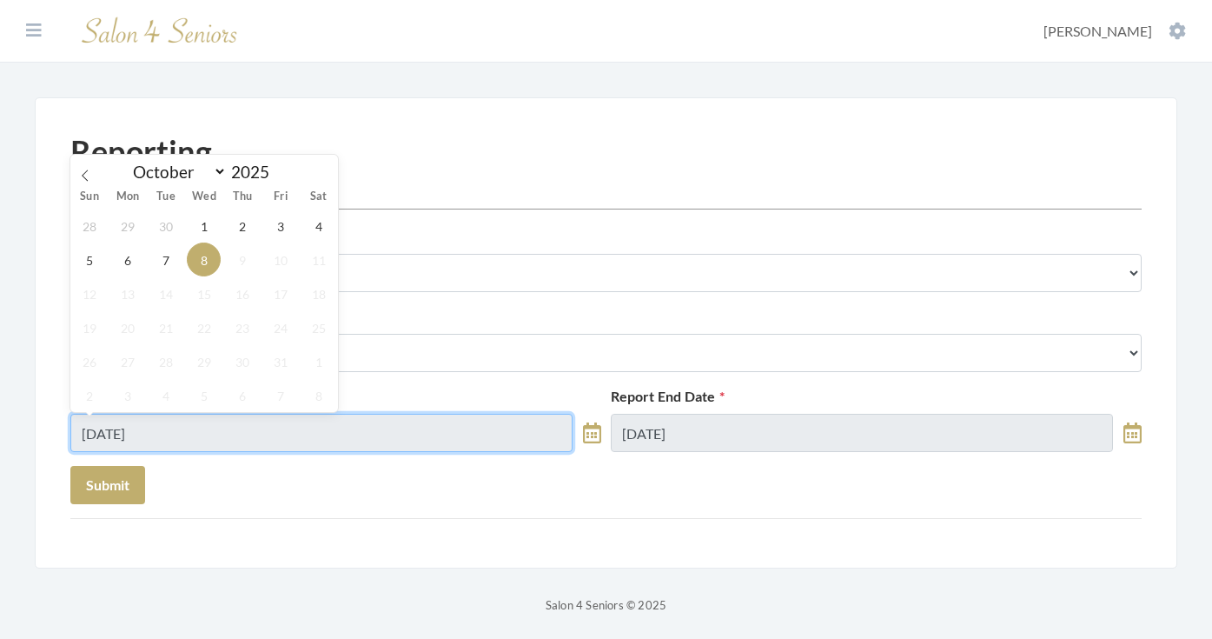
click at [219, 437] on input "10/08/2025" at bounding box center [321, 433] width 502 height 38
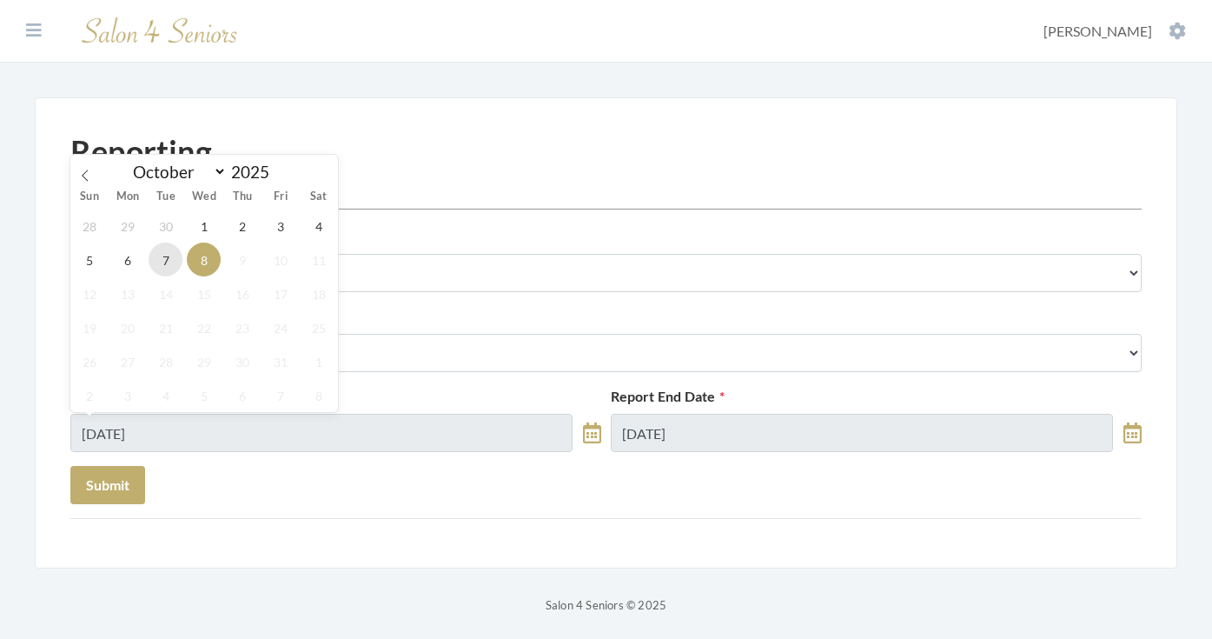
click at [169, 264] on span "7" at bounding box center [166, 259] width 34 height 34
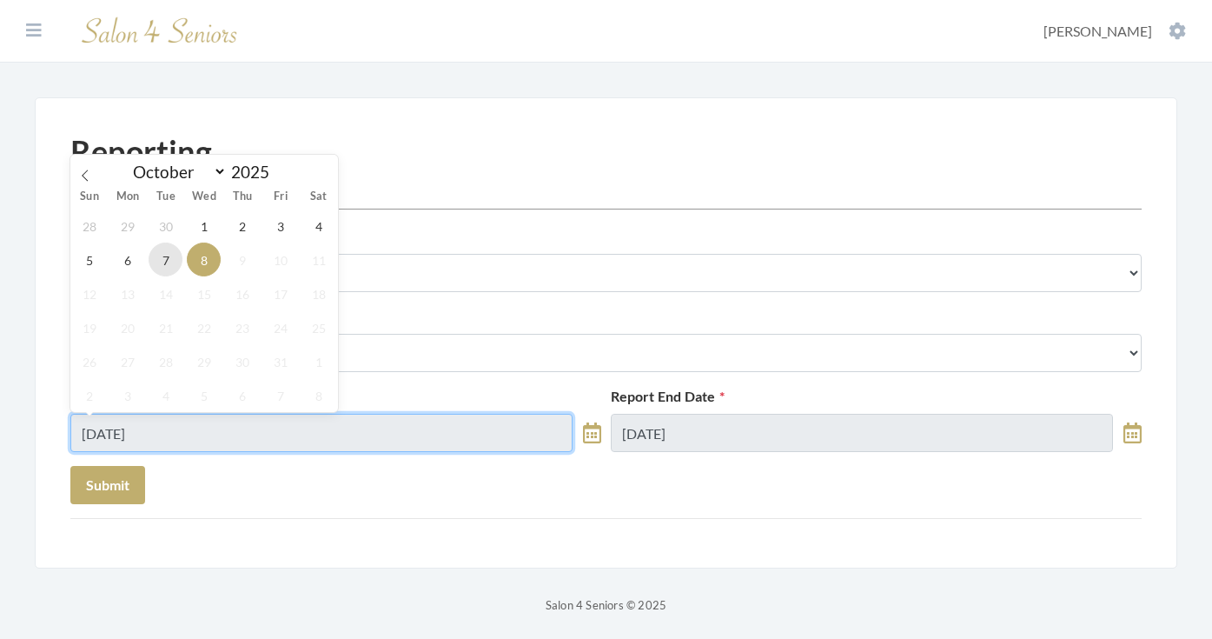
type input "[DATE]"
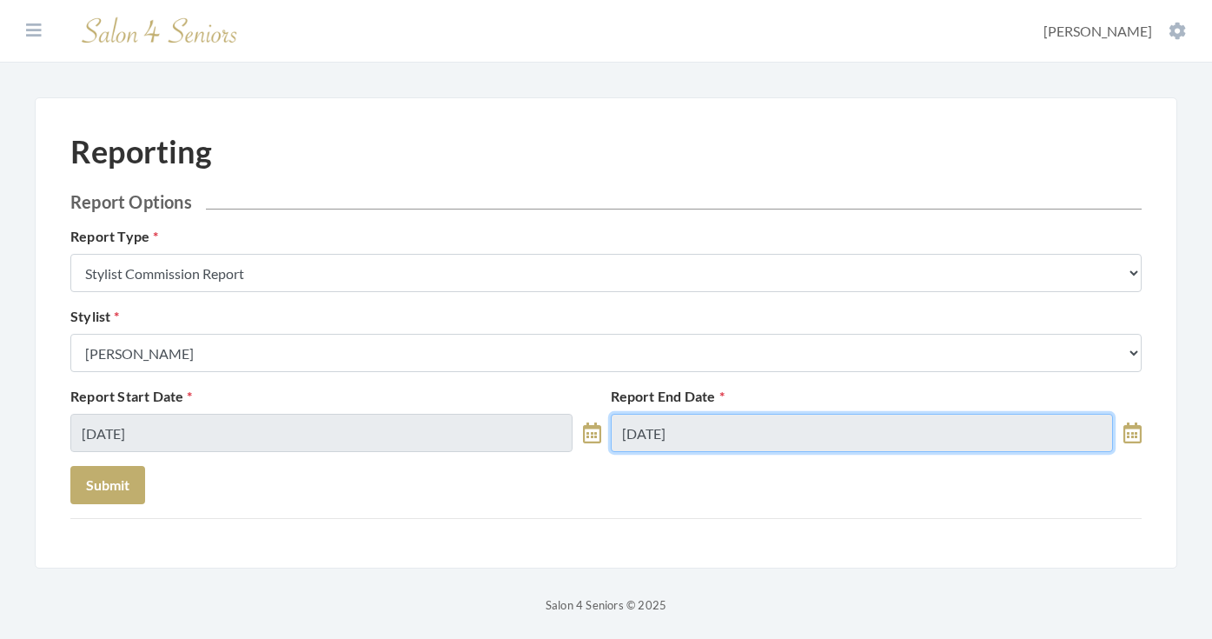
click at [739, 436] on input "10/08/2025" at bounding box center [862, 433] width 502 height 38
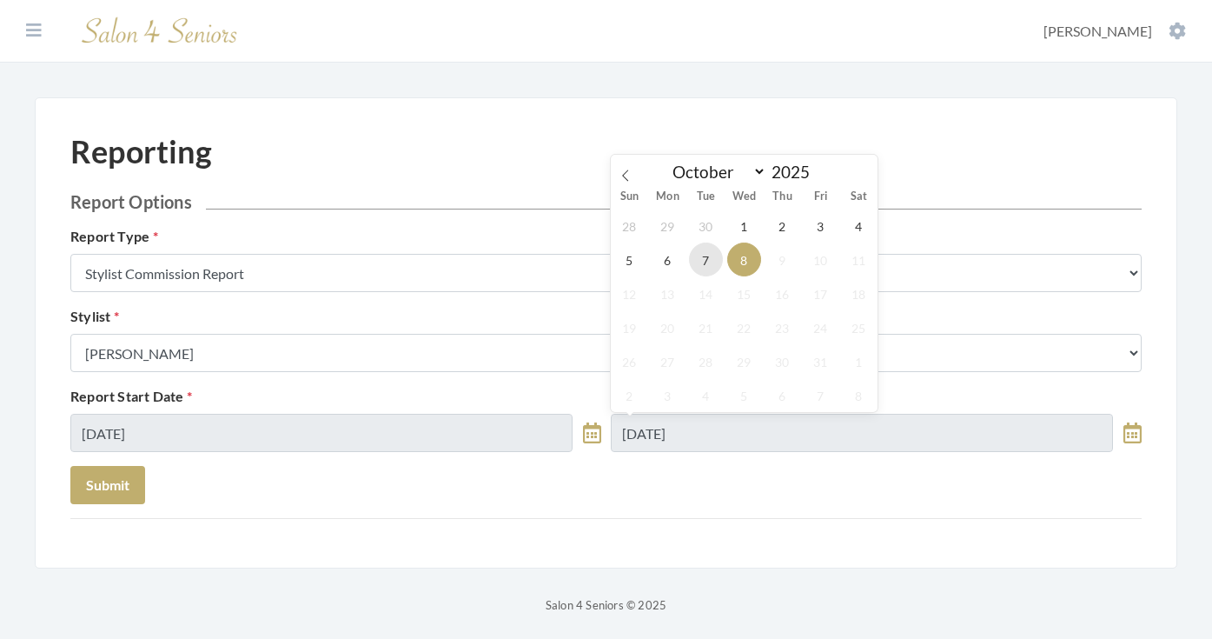
click at [713, 255] on span "7" at bounding box center [706, 259] width 34 height 34
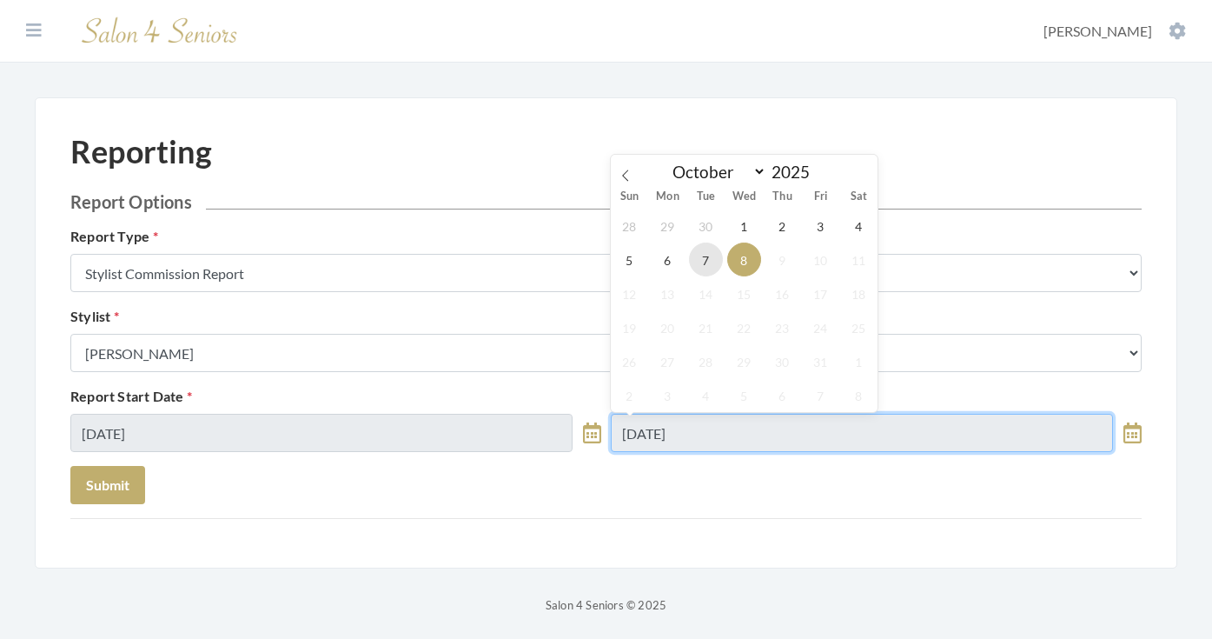
type input "[DATE]"
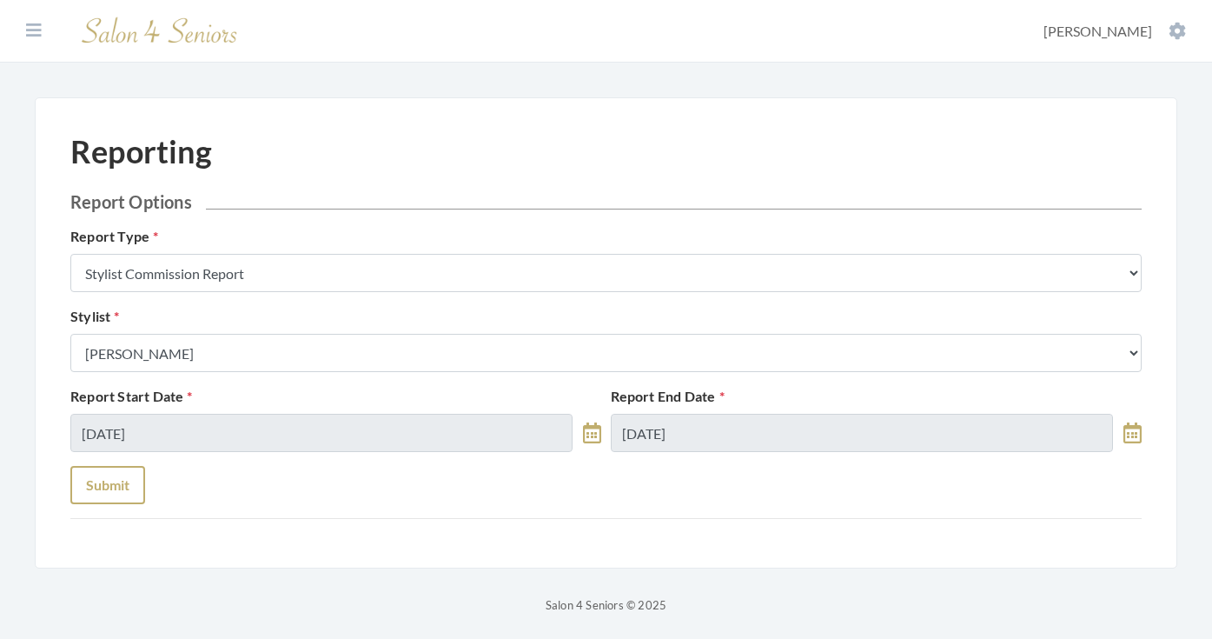
click at [116, 471] on button "Submit" at bounding box center [107, 485] width 75 height 38
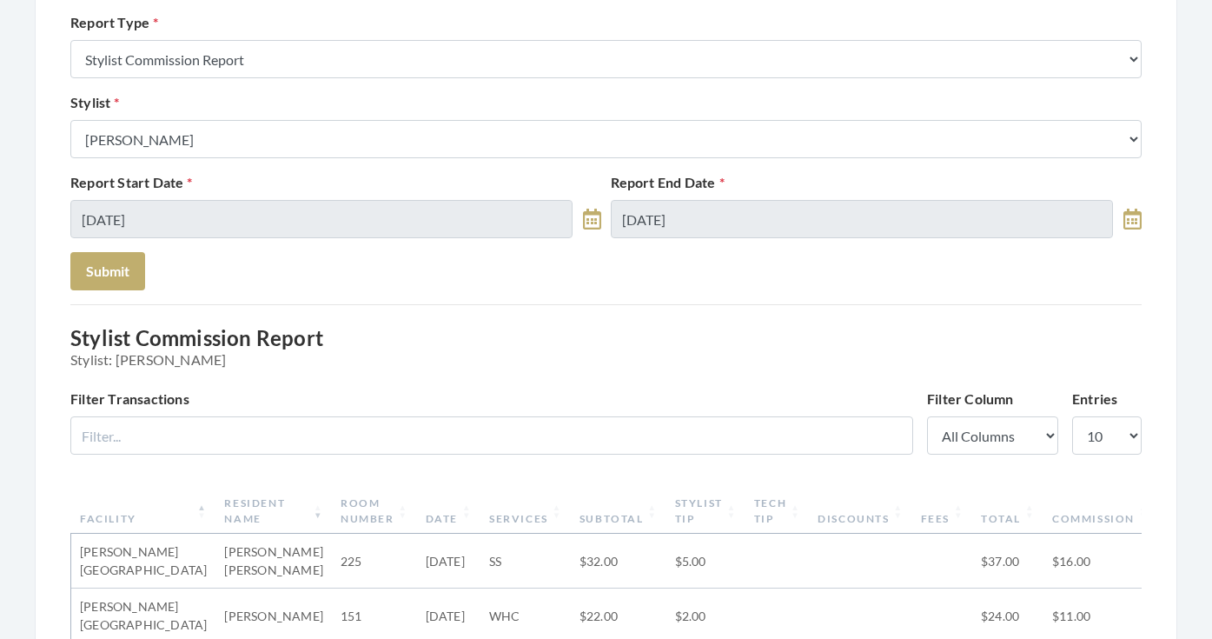
scroll to position [199, 0]
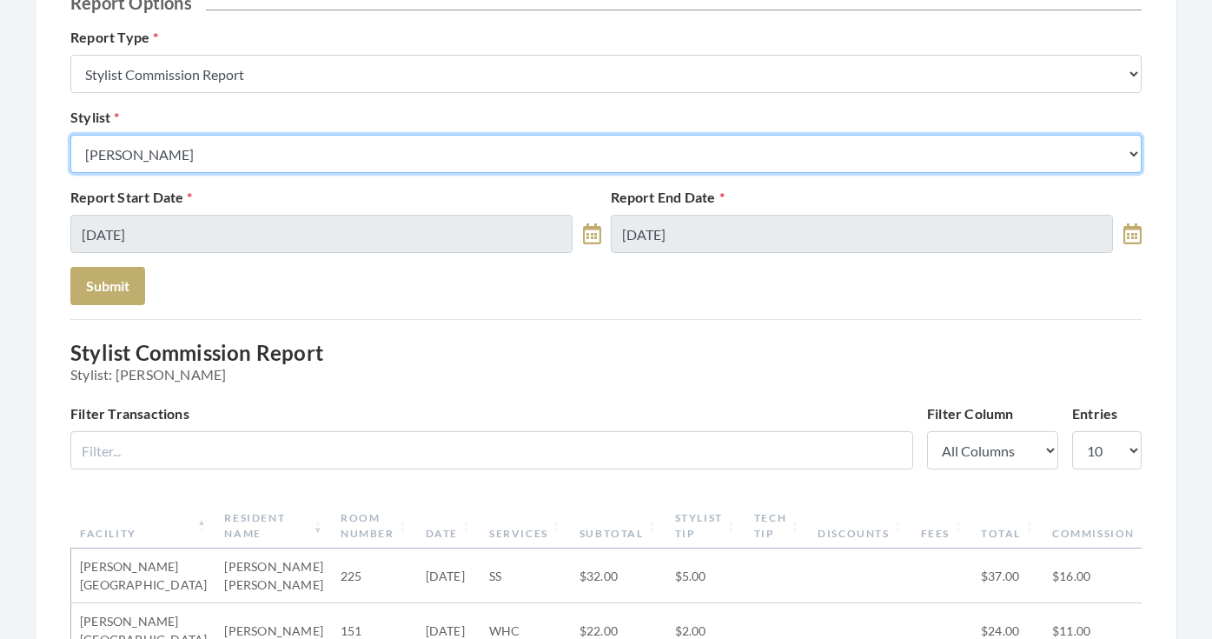
select select "180"
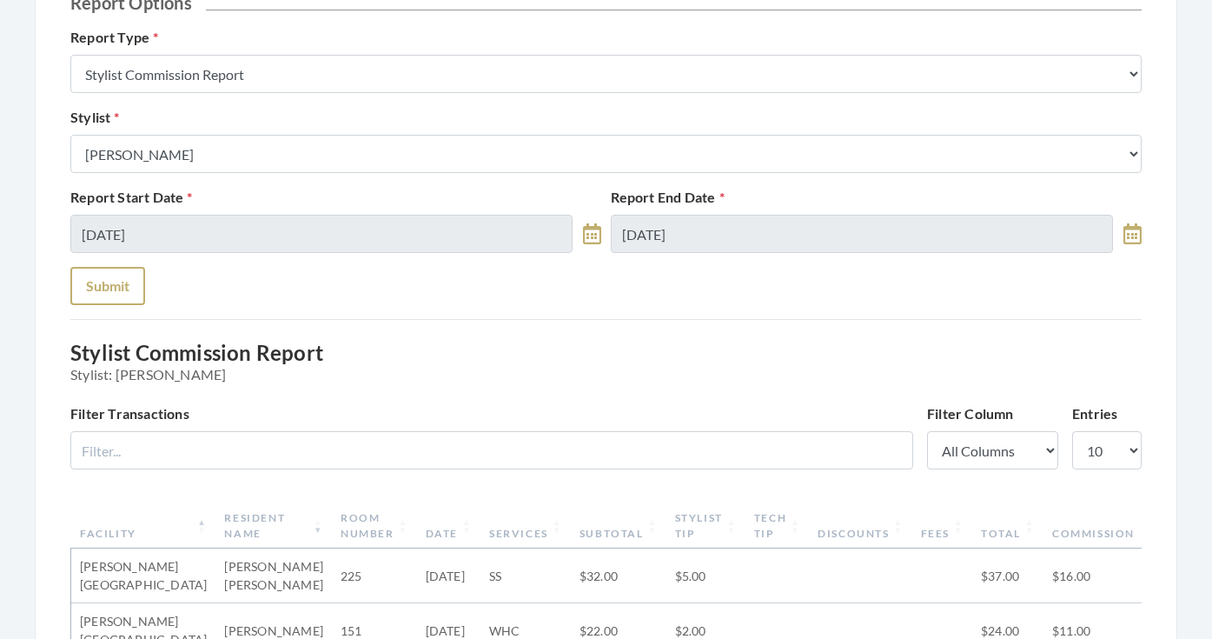
click at [118, 285] on button "Submit" at bounding box center [107, 286] width 75 height 38
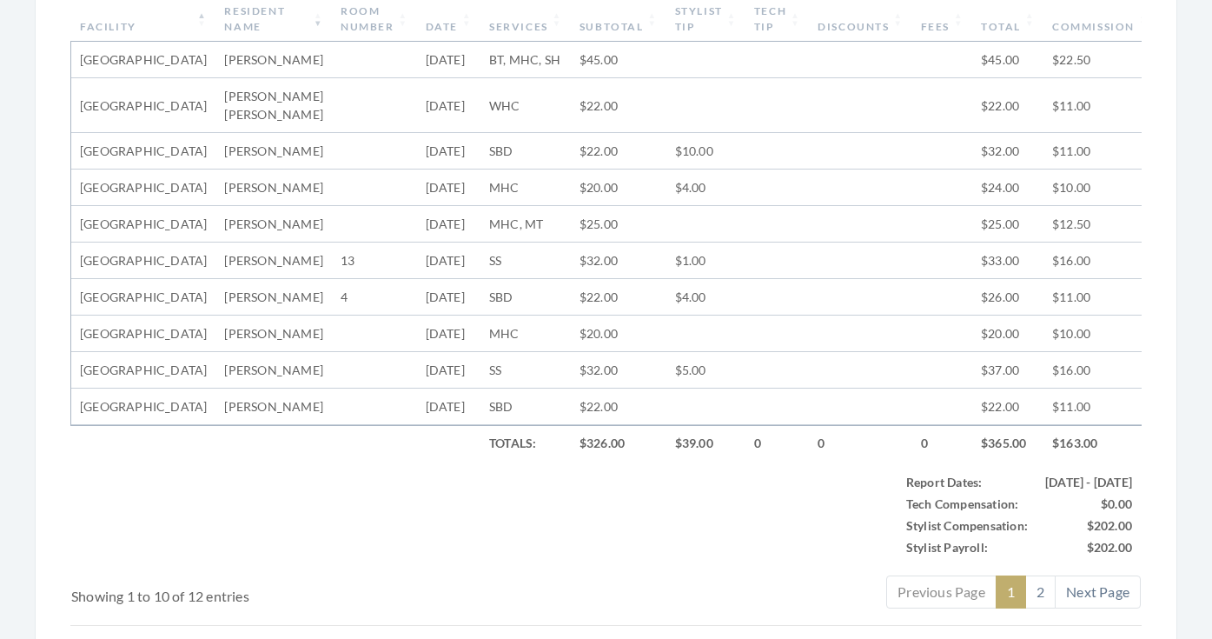
scroll to position [705, 0]
click at [623, 19] on th "Subtotal" at bounding box center [619, 19] width 96 height 45
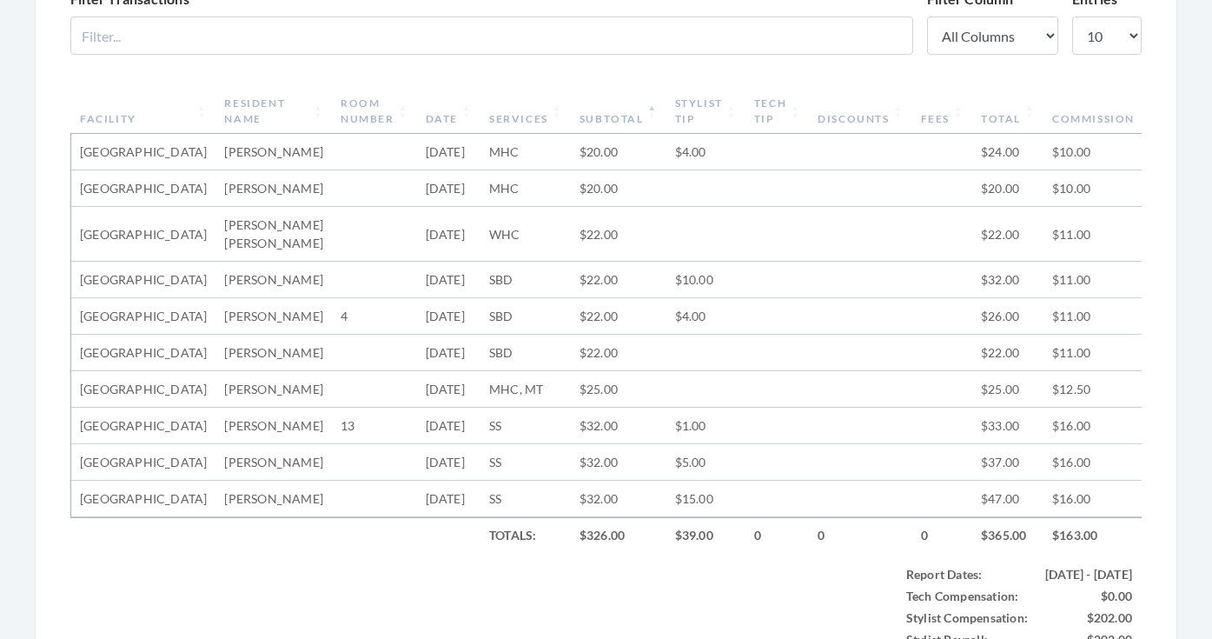
scroll to position [606, 0]
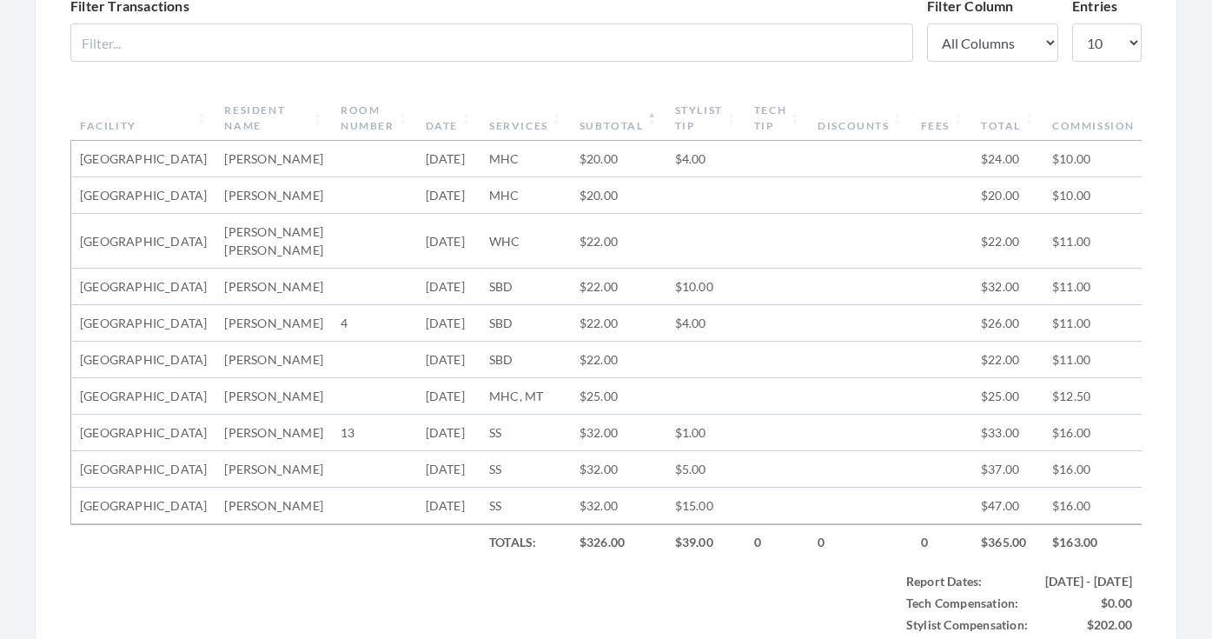
click at [586, 123] on th "Subtotal" at bounding box center [619, 118] width 96 height 45
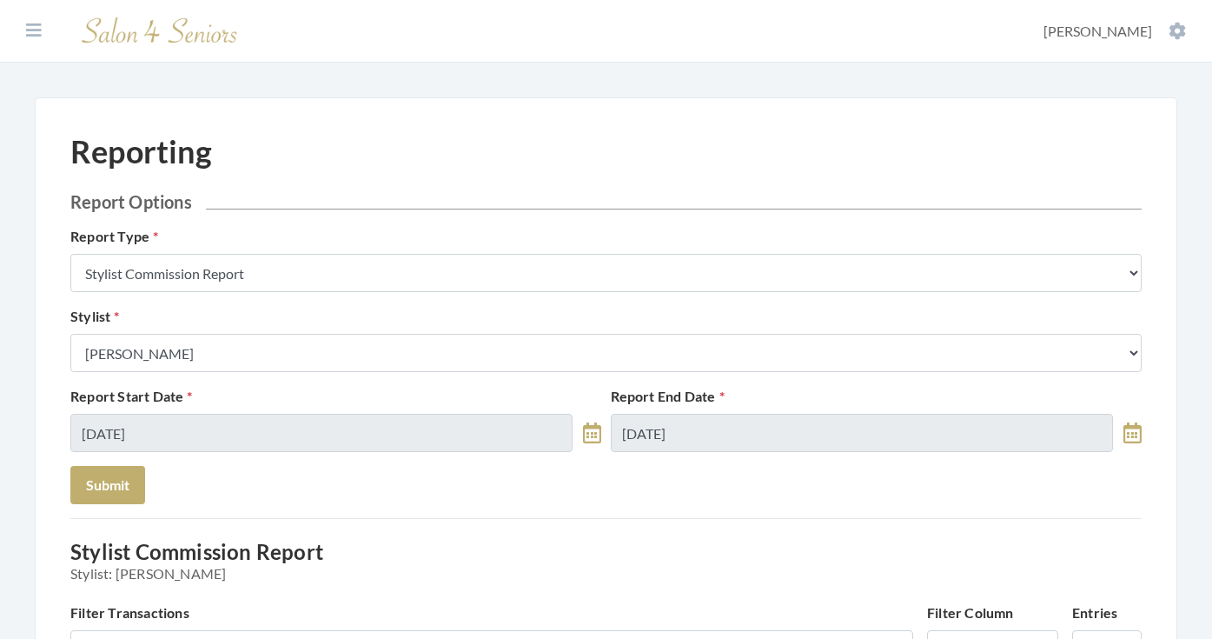
scroll to position [0, 0]
click at [32, 36] on icon at bounding box center [34, 30] width 16 height 17
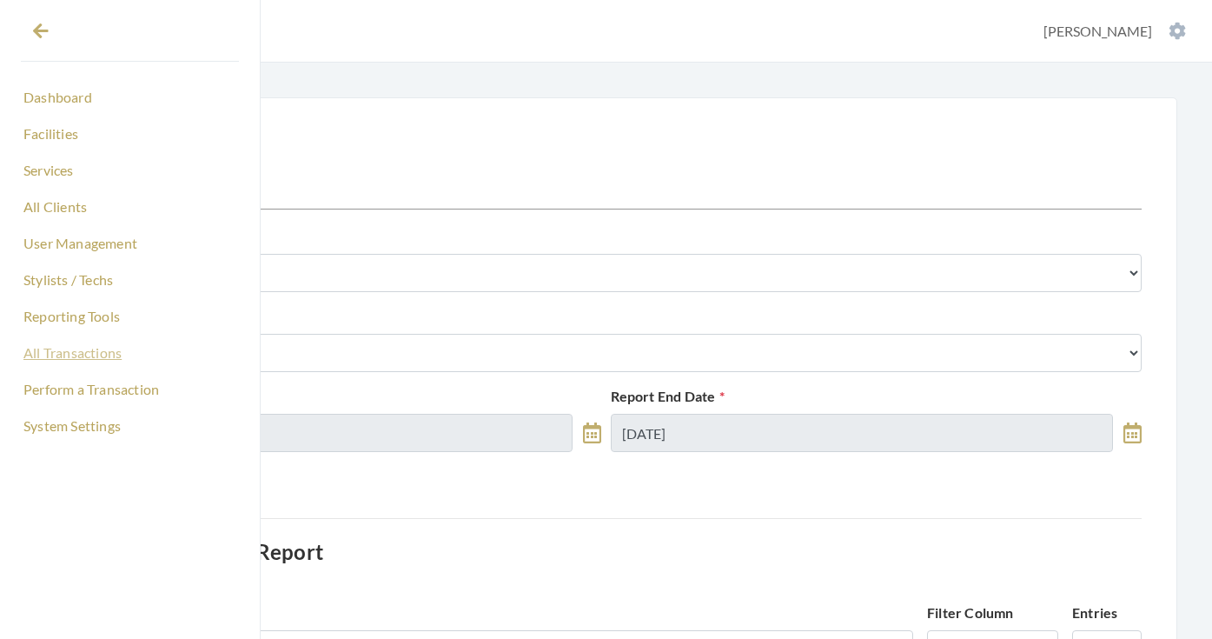
click at [74, 356] on link "All Transactions" at bounding box center [130, 353] width 218 height 30
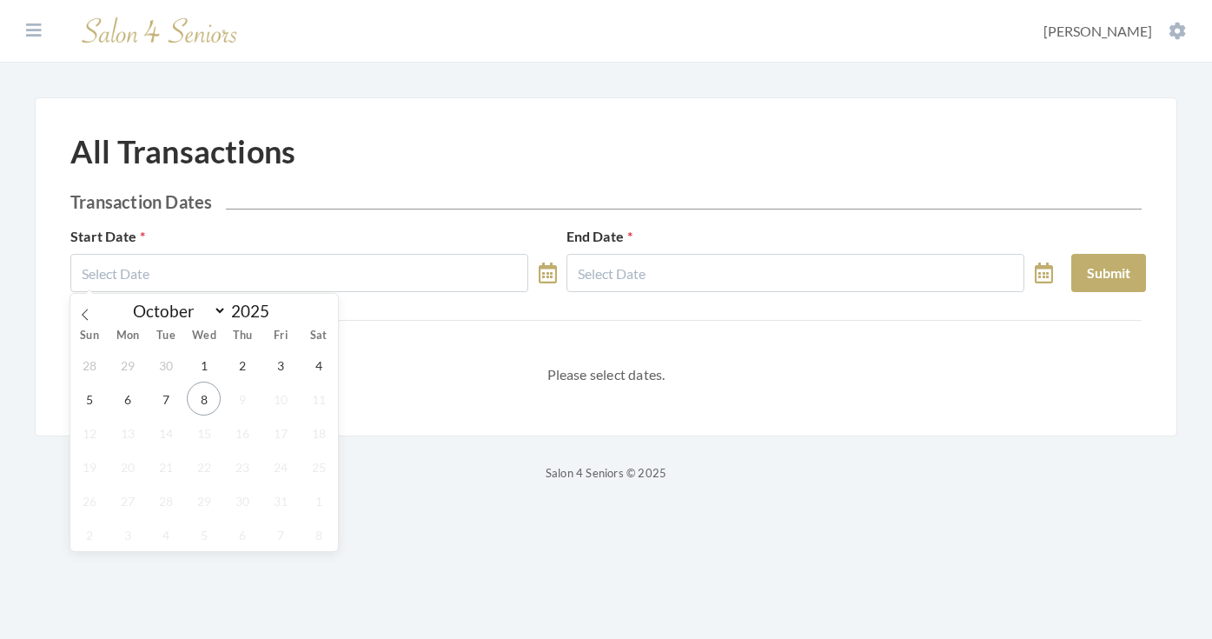
select select "9"
click at [177, 400] on span "7" at bounding box center [166, 398] width 34 height 34
type input "[DATE]"
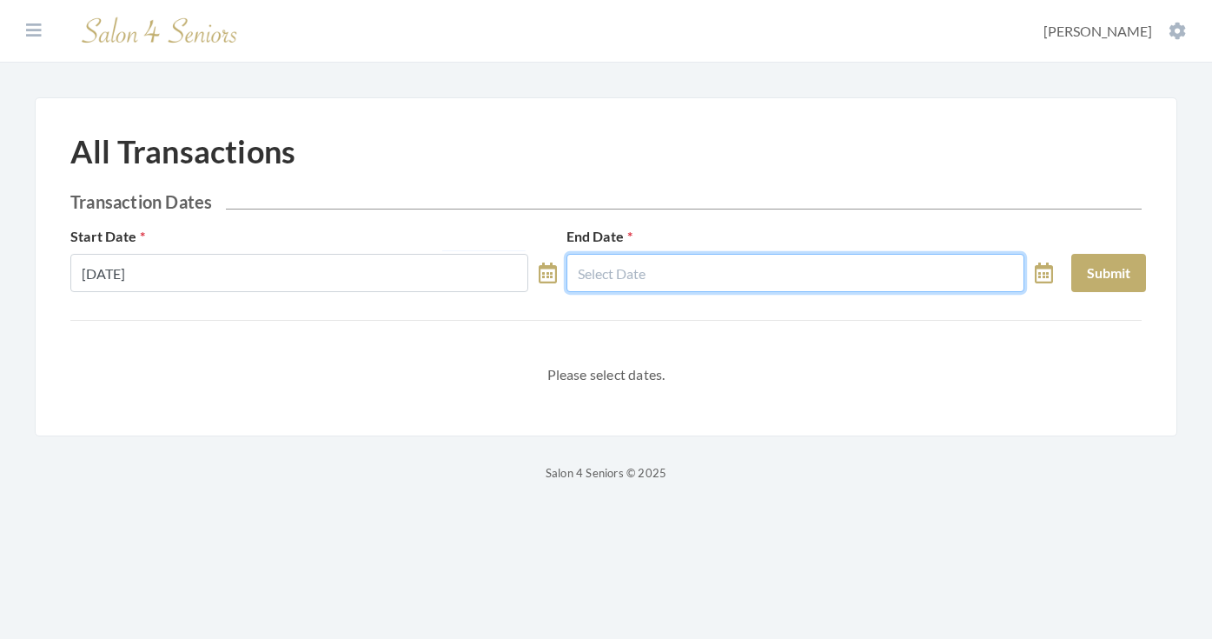
click at [643, 267] on input "text" at bounding box center [795, 273] width 458 height 38
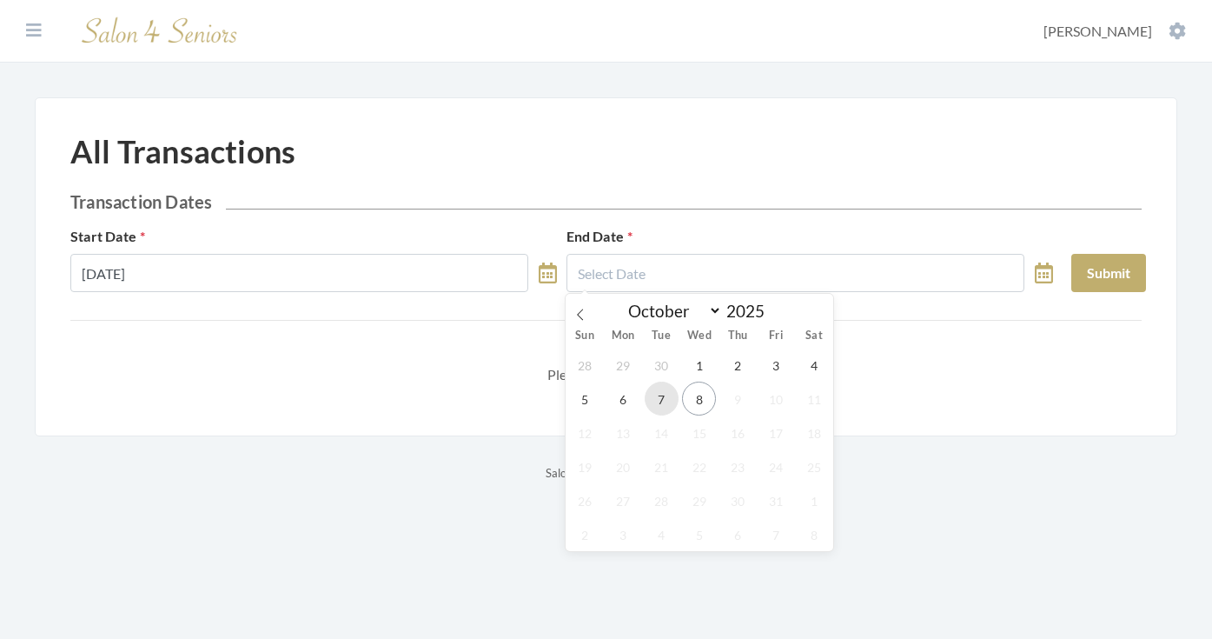
click at [666, 394] on span "7" at bounding box center [662, 398] width 34 height 34
type input "10/07/2025"
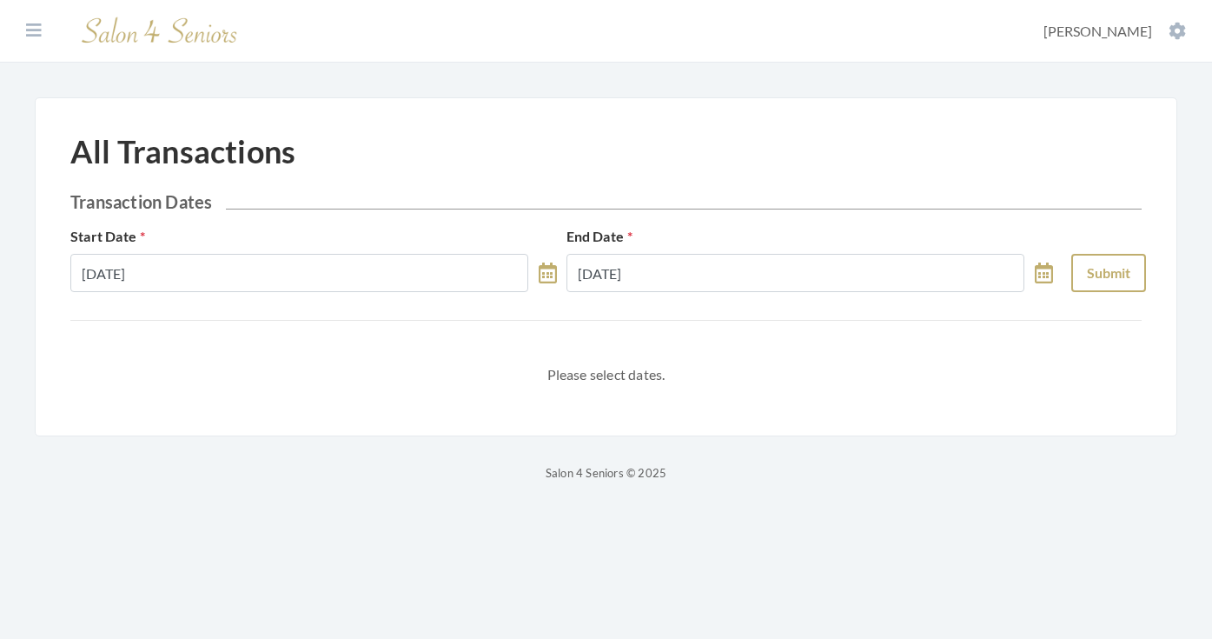
click at [1091, 271] on button "Submit" at bounding box center [1108, 273] width 75 height 38
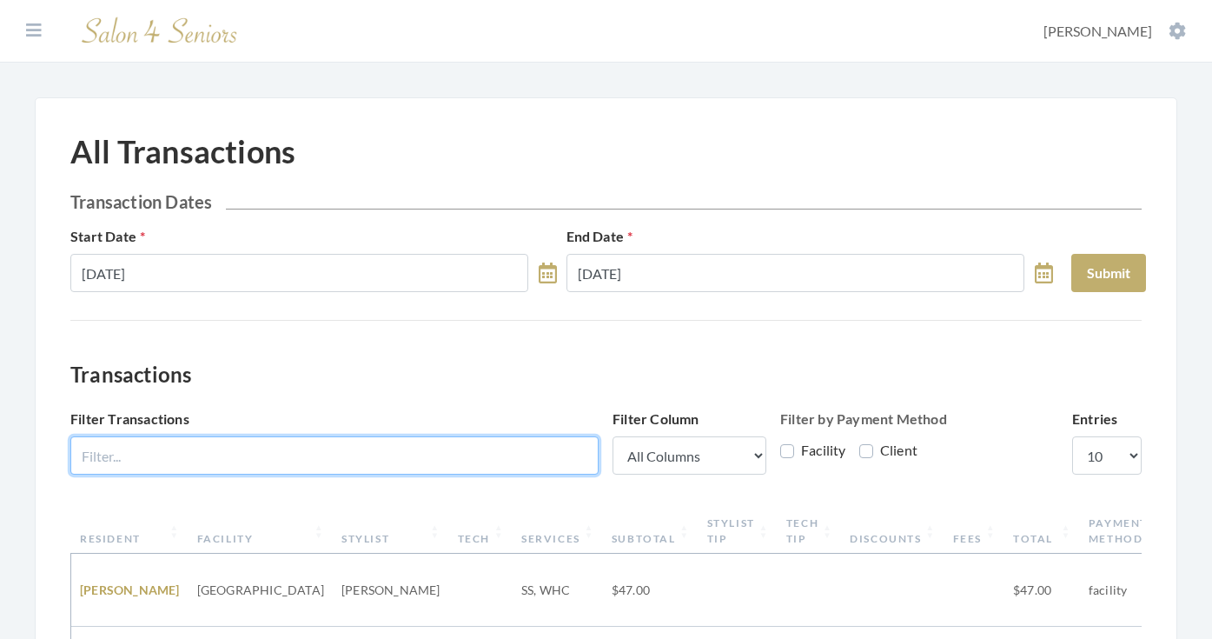
click at [500, 451] on input "Filter Transactions" at bounding box center [334, 455] width 528 height 38
click at [462, 456] on input "st" at bounding box center [334, 455] width 528 height 38
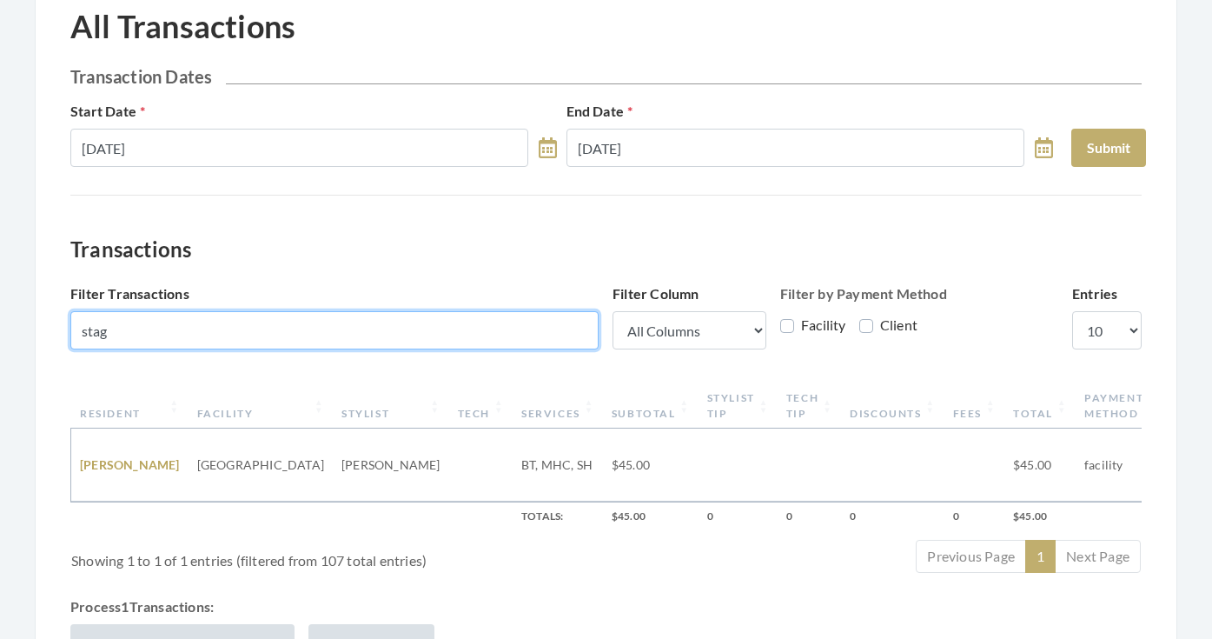
scroll to position [126, 0]
type input "stag"
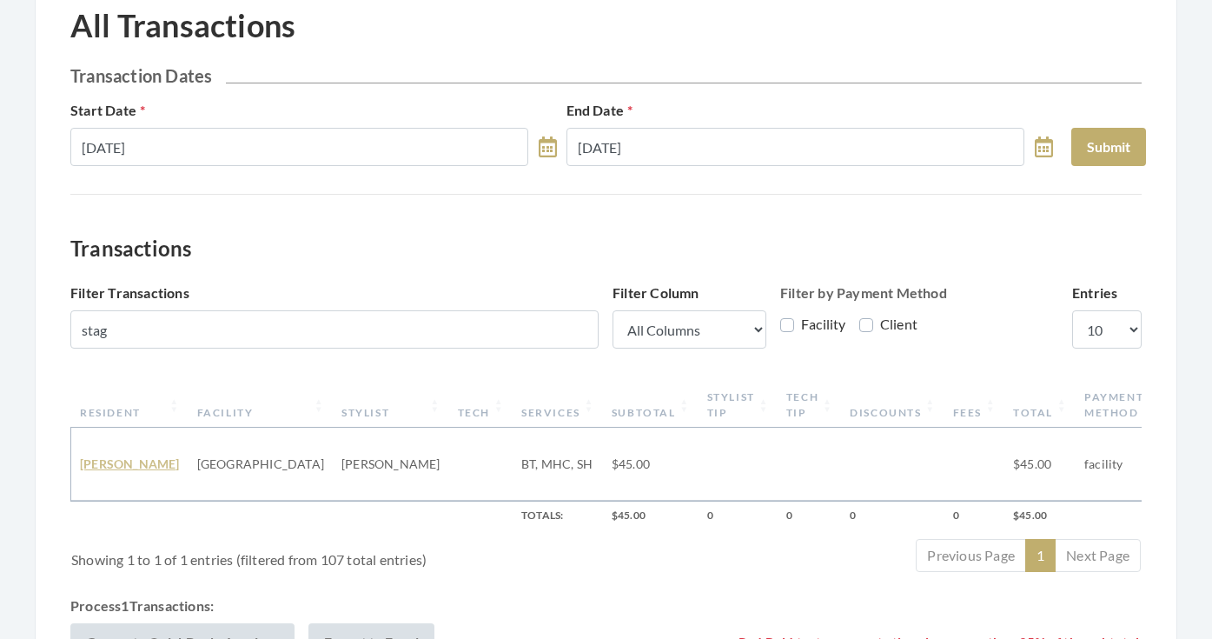
click at [118, 459] on link "Tom Stagner" at bounding box center [130, 463] width 100 height 15
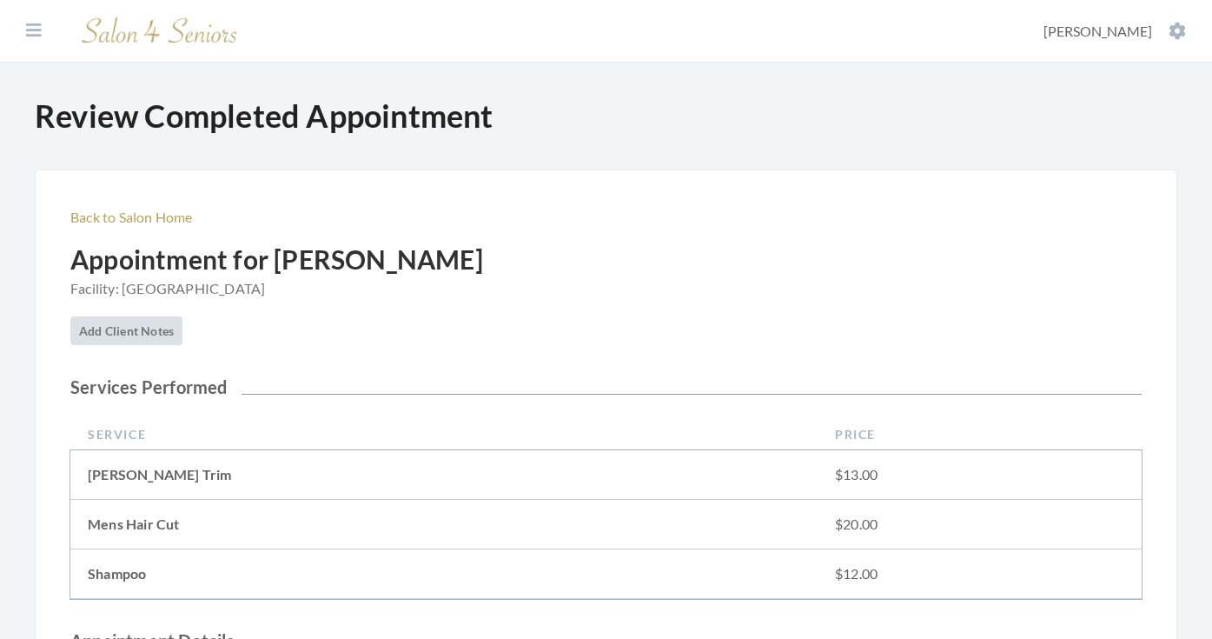
scroll to position [95, 0]
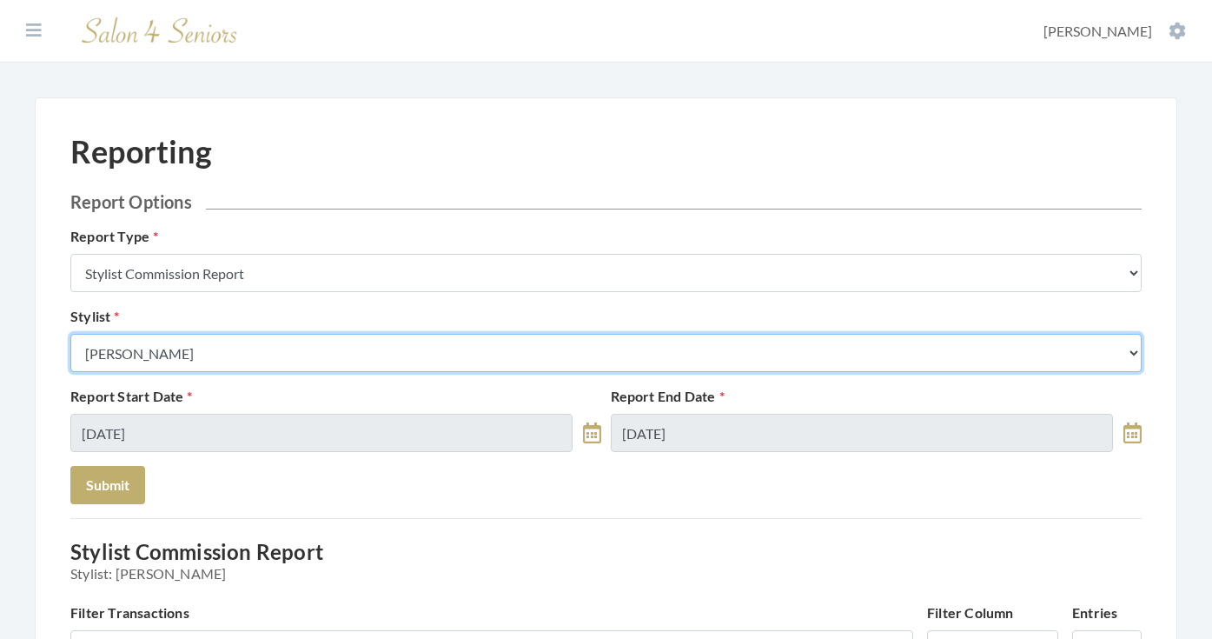
select select "32"
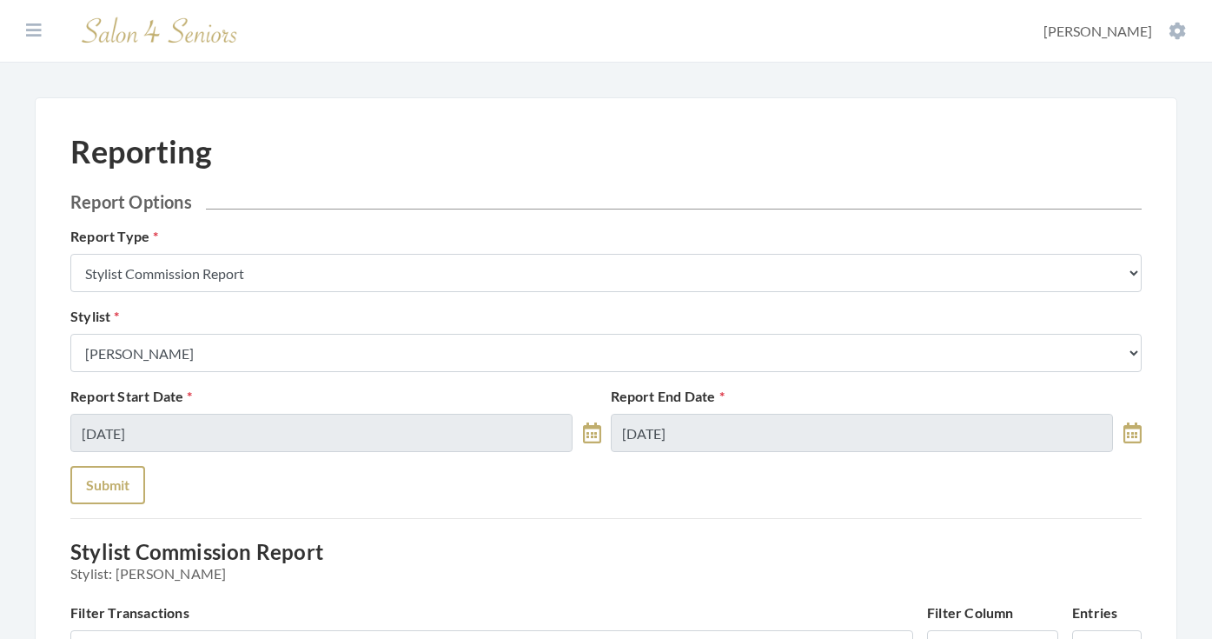
click at [119, 483] on button "Submit" at bounding box center [107, 485] width 75 height 38
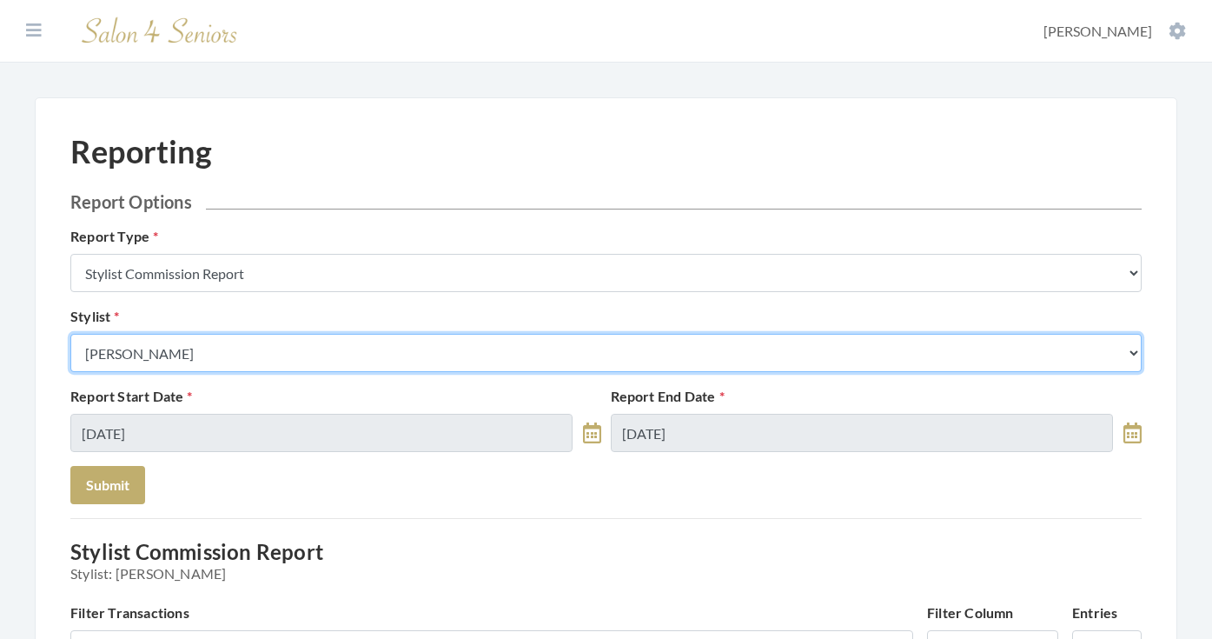
select select "182"
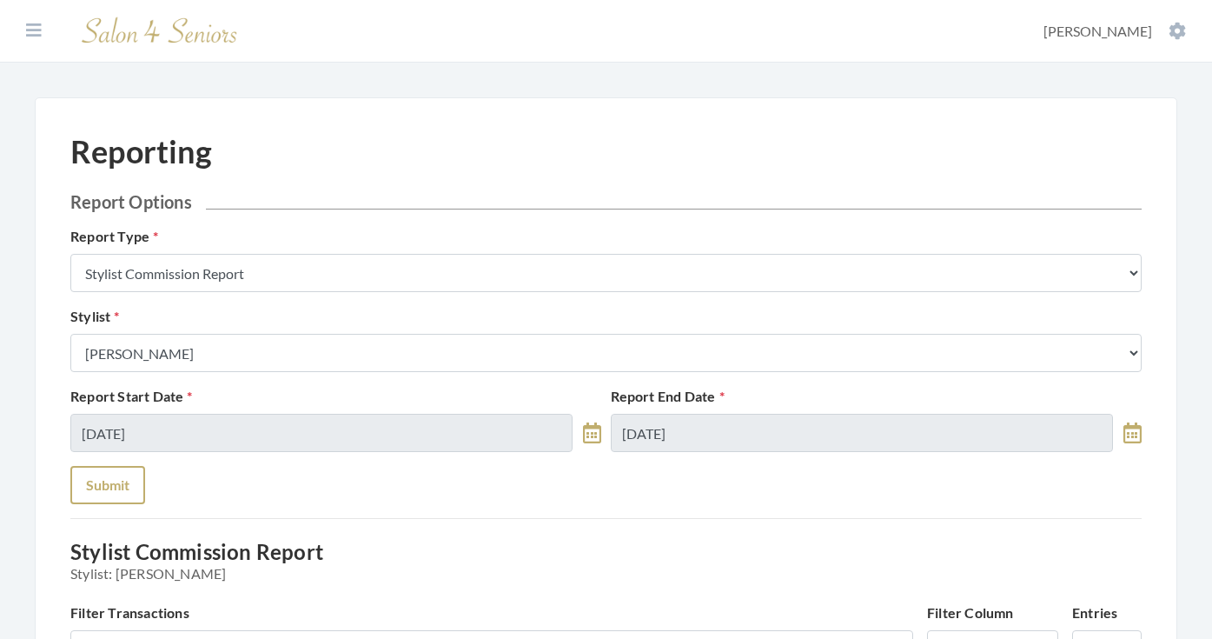
click at [112, 480] on button "Submit" at bounding box center [107, 485] width 75 height 38
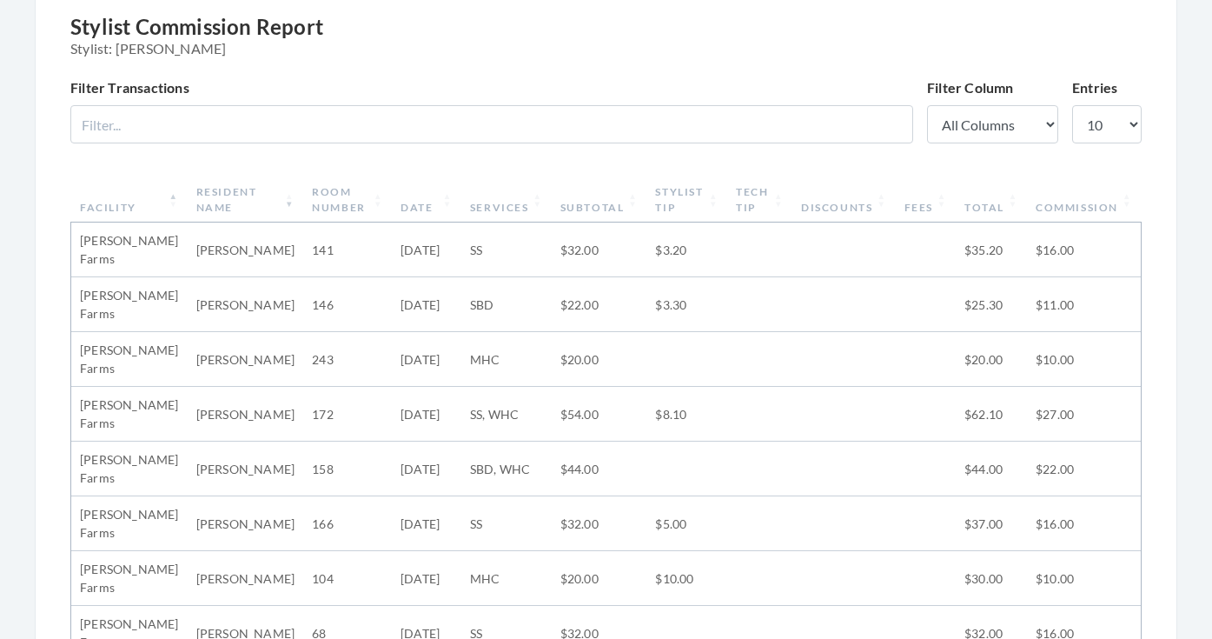
scroll to position [156, 0]
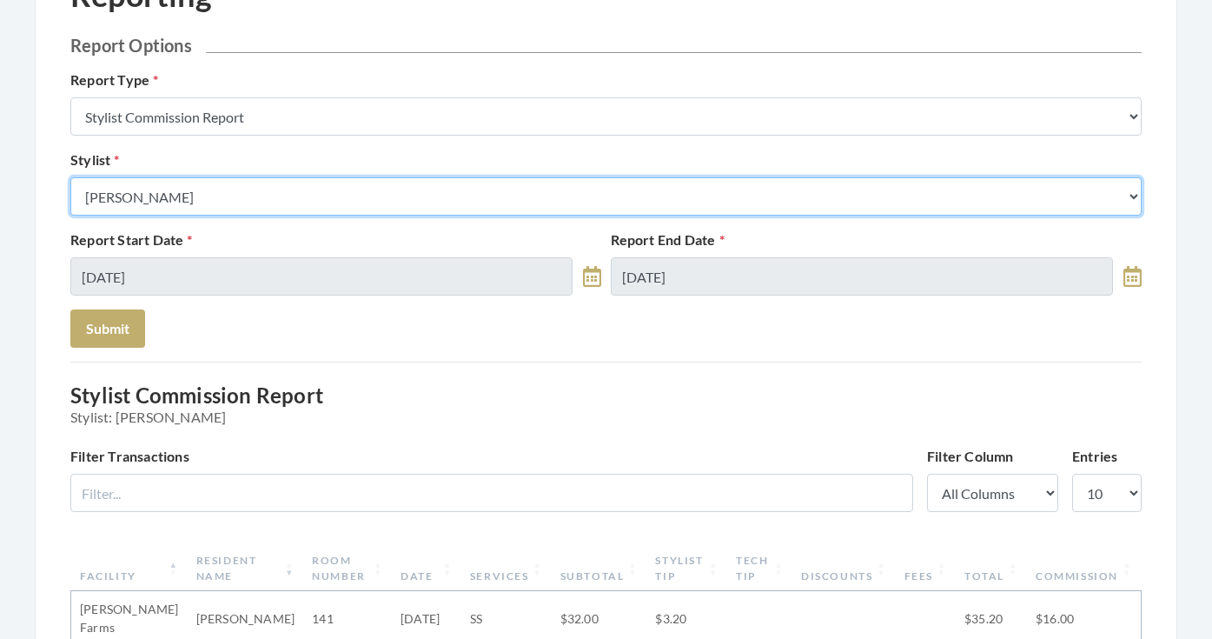
select select "26"
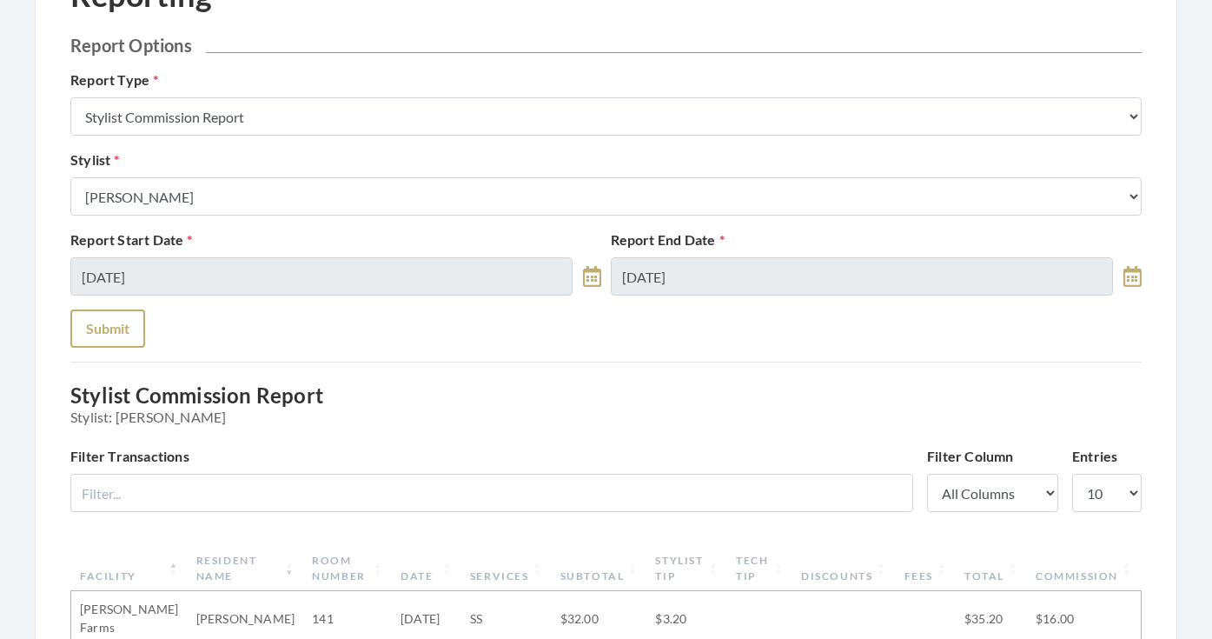
click at [106, 338] on button "Submit" at bounding box center [107, 328] width 75 height 38
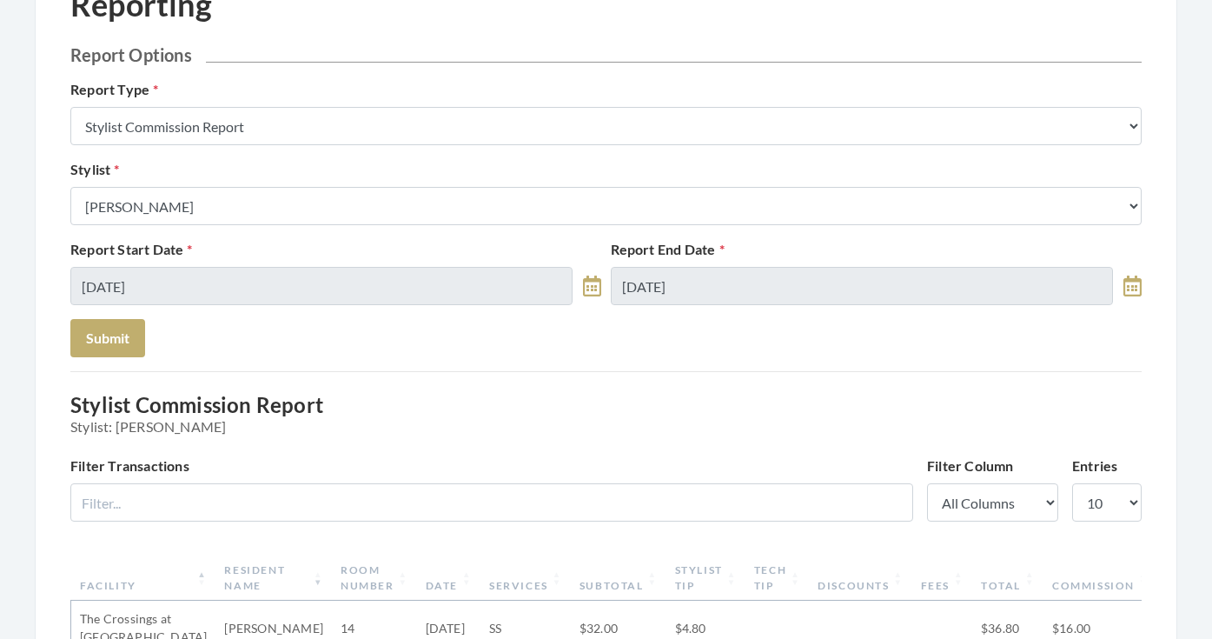
scroll to position [136, 0]
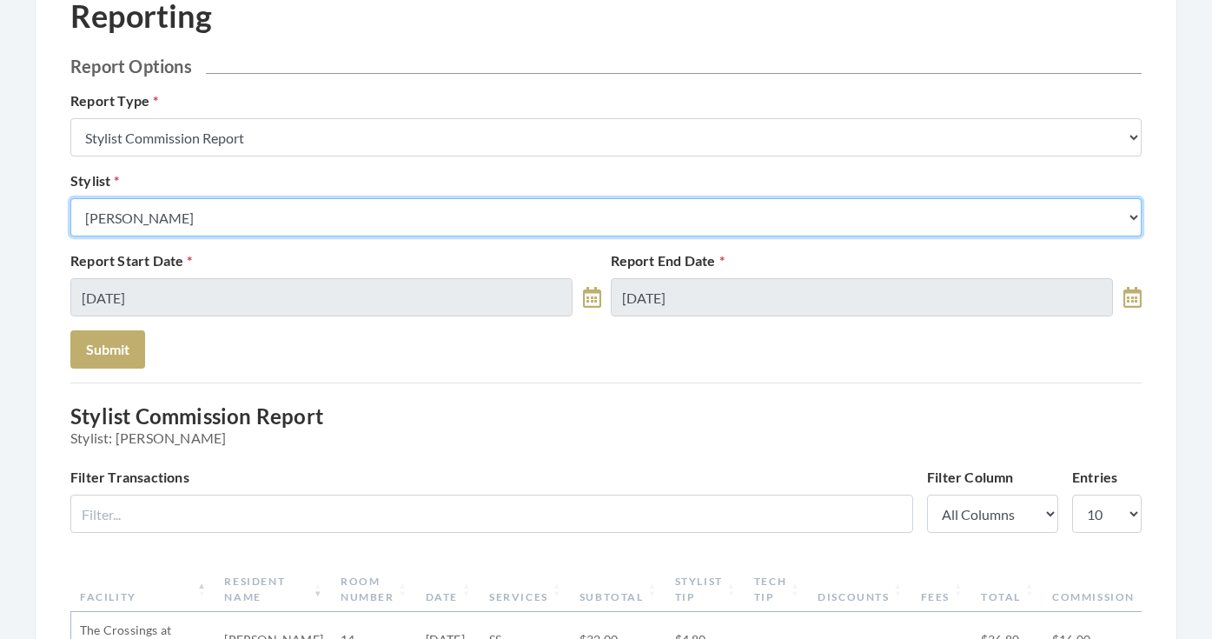
select select "127"
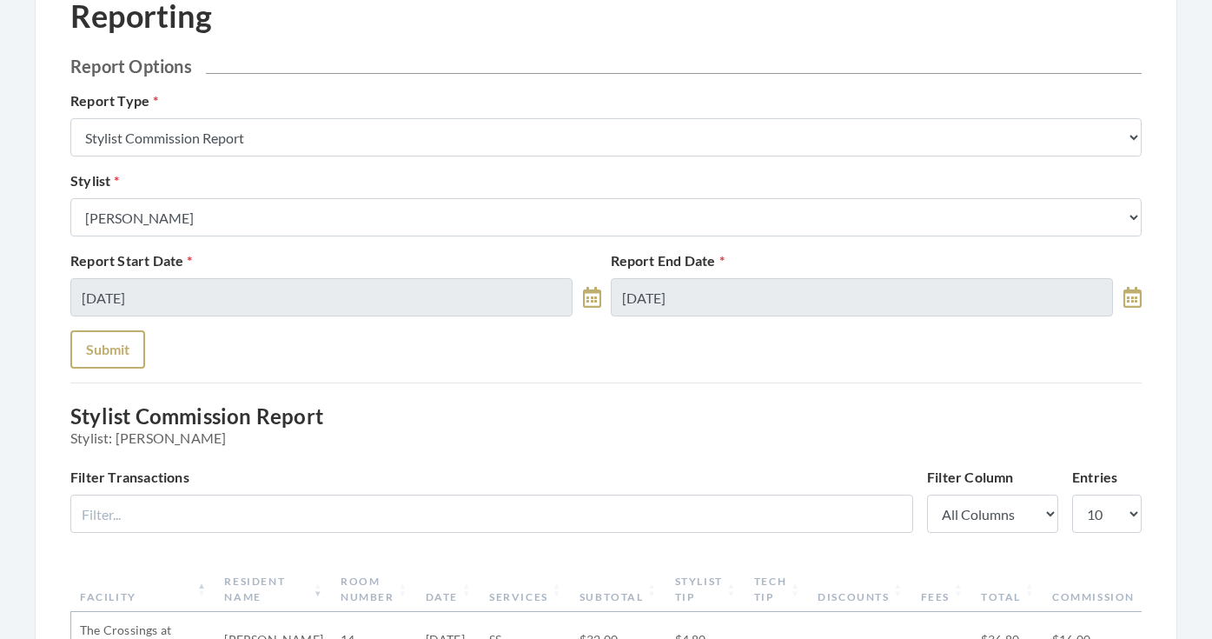
click at [137, 357] on button "Submit" at bounding box center [107, 349] width 75 height 38
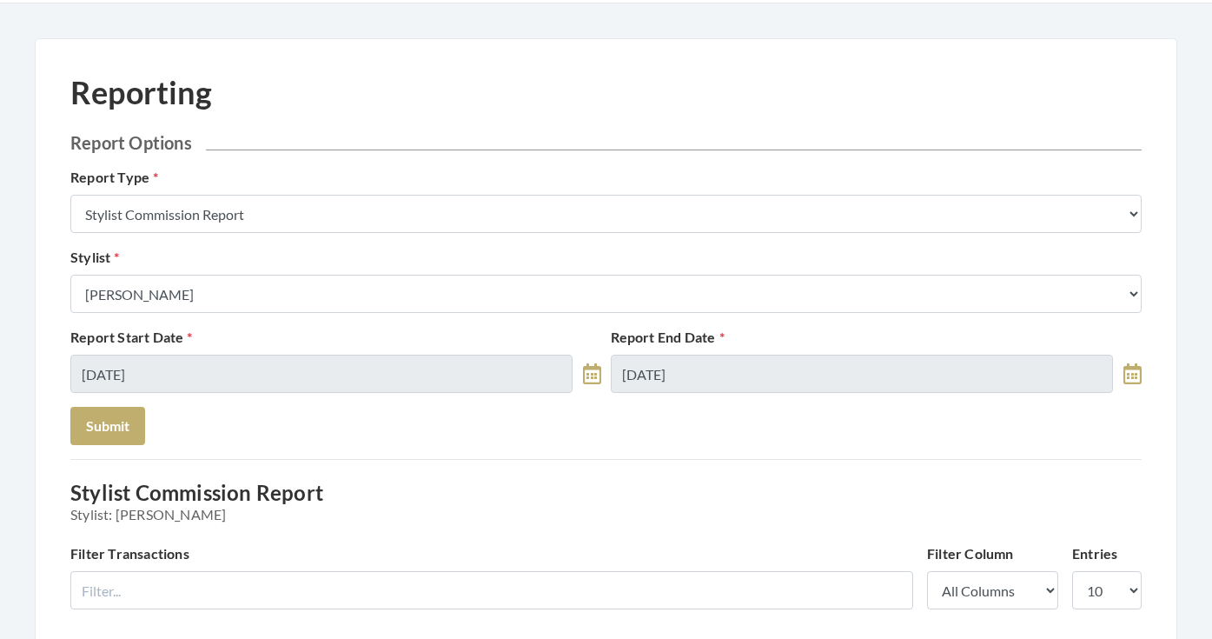
scroll to position [21, 0]
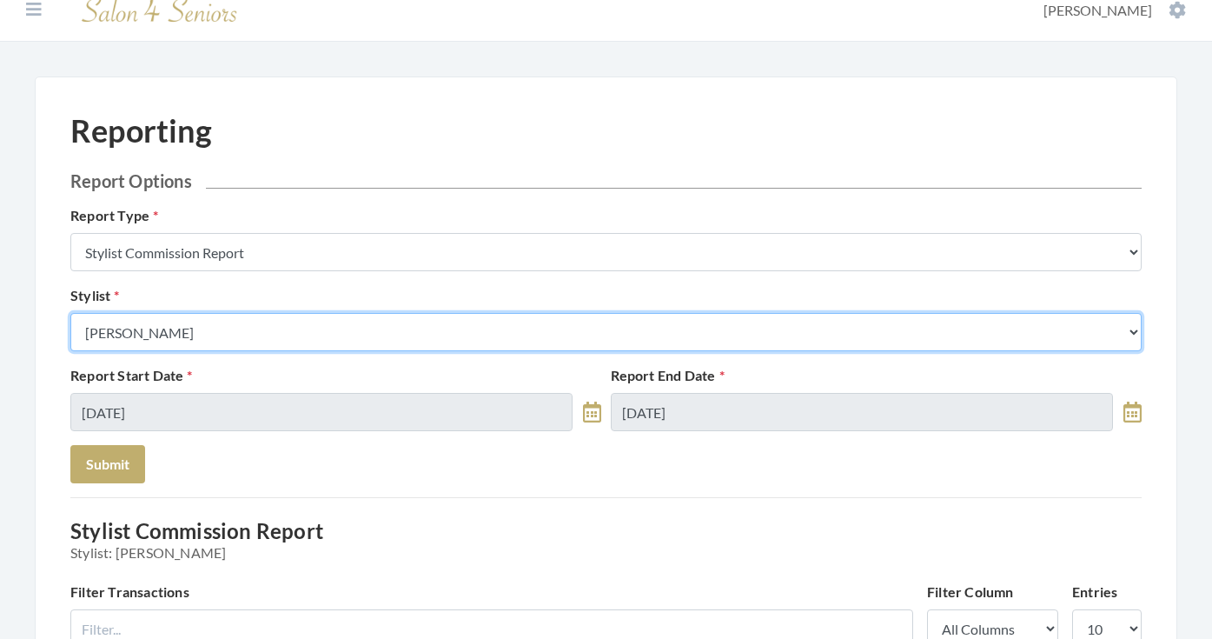
select select "23"
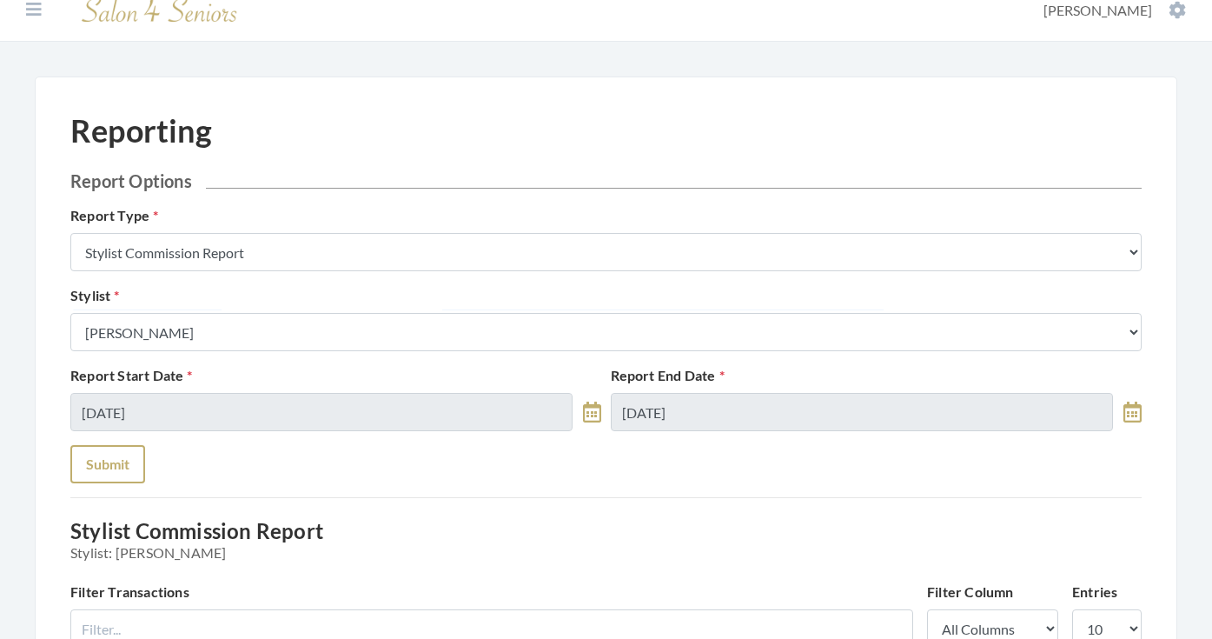
click at [131, 454] on button "Submit" at bounding box center [107, 464] width 75 height 38
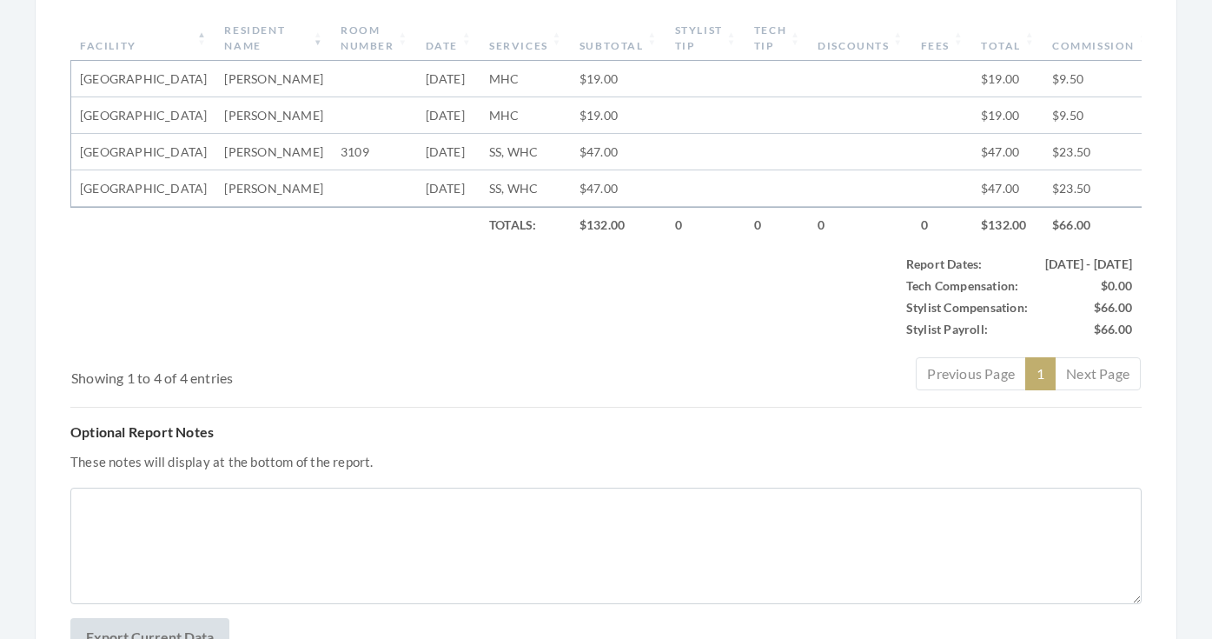
scroll to position [255, 0]
